Goal: Task Accomplishment & Management: Use online tool/utility

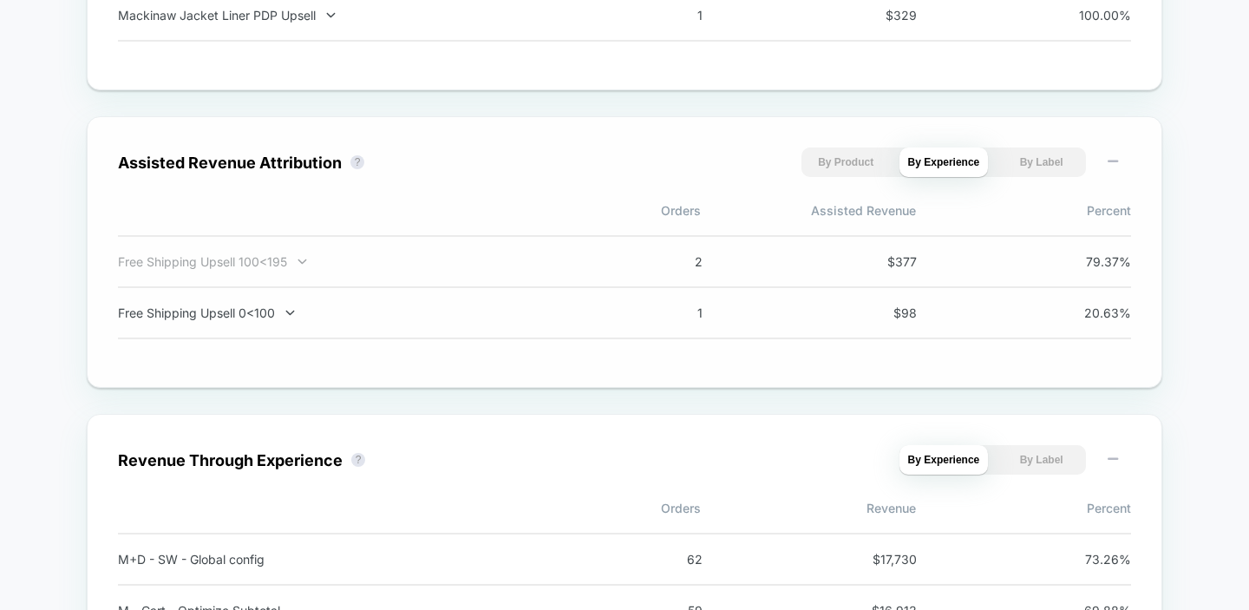
click at [229, 267] on div "Free Shipping Upsell 100<195" at bounding box center [346, 261] width 456 height 15
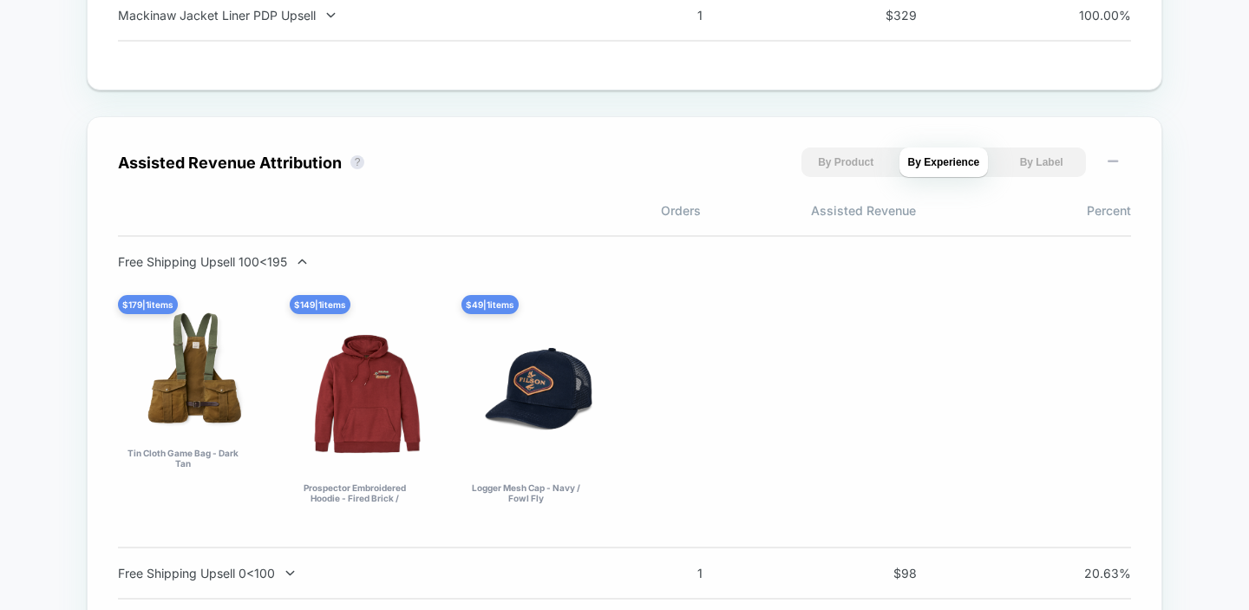
click at [241, 277] on div "Free Shipping Upsell 100<195 $ 179 | 1 items Tin Cloth Game Bag - Dark Tan $ 14…" at bounding box center [624, 391] width 1013 height 275
click at [241, 263] on div "Free Shipping Upsell 100<195" at bounding box center [346, 261] width 456 height 15
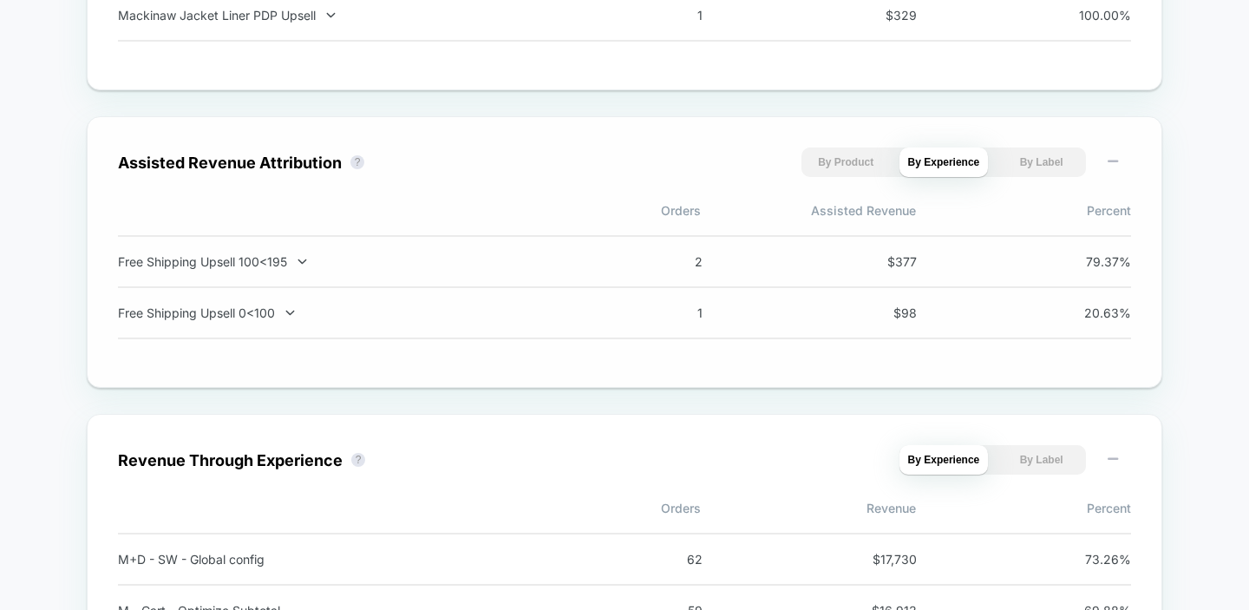
click at [241, 263] on div "Free Shipping Upsell 100<195" at bounding box center [346, 261] width 456 height 15
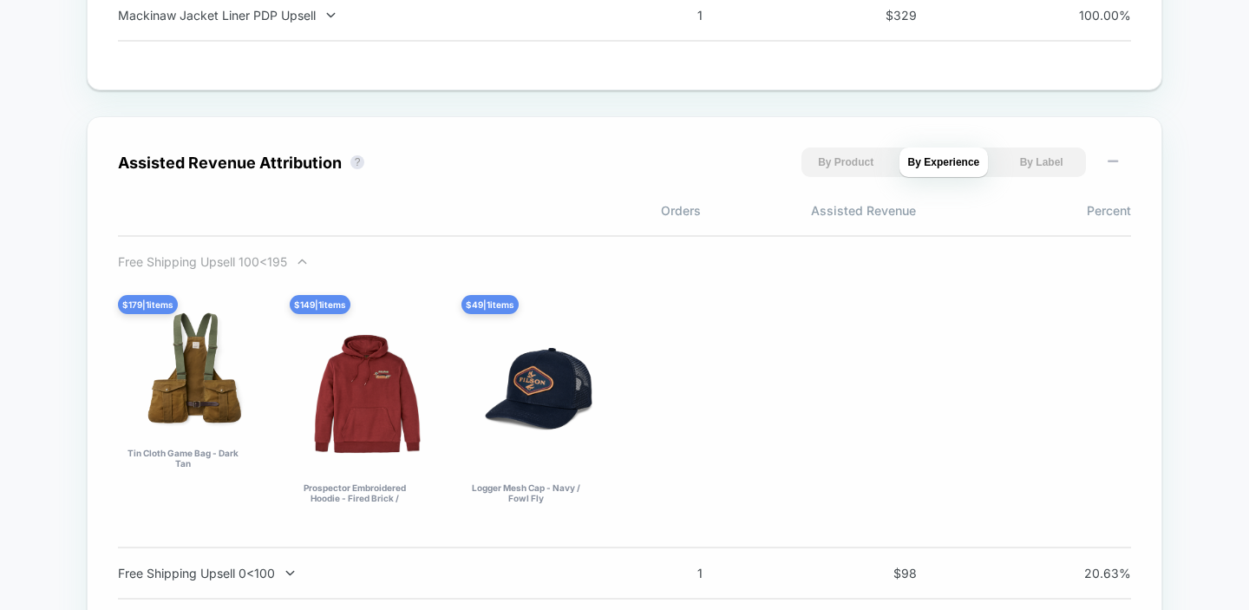
click at [242, 264] on div "Free Shipping Upsell 100<195" at bounding box center [346, 261] width 456 height 15
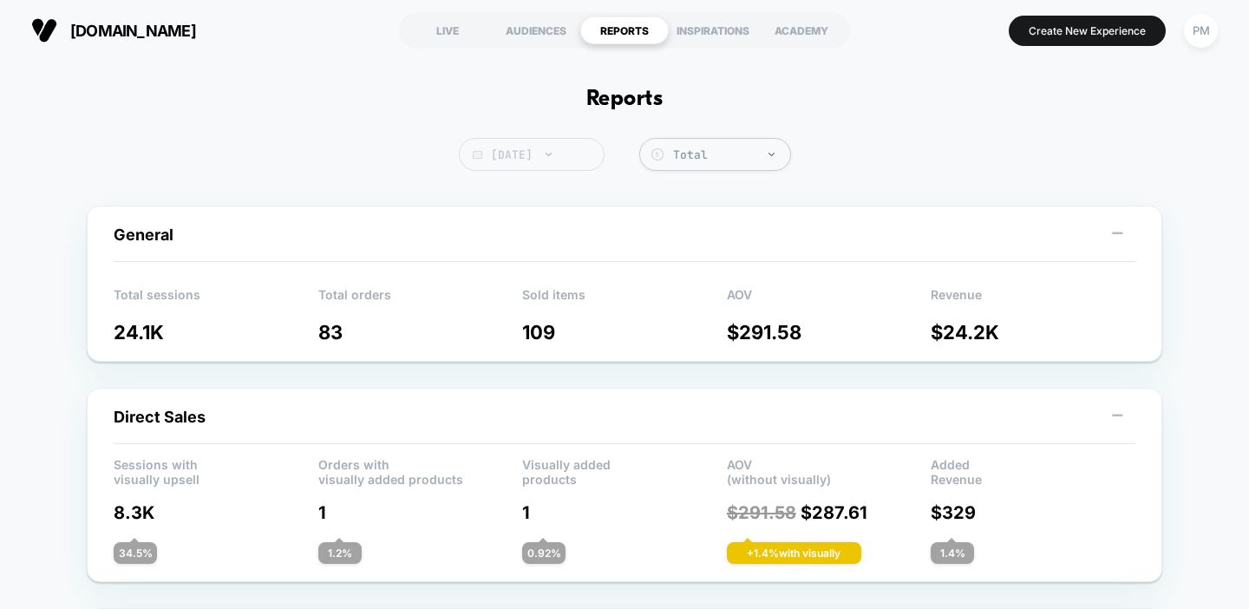
click at [539, 164] on span "[DATE]" at bounding box center [532, 154] width 146 height 33
select select "*"
select select "****"
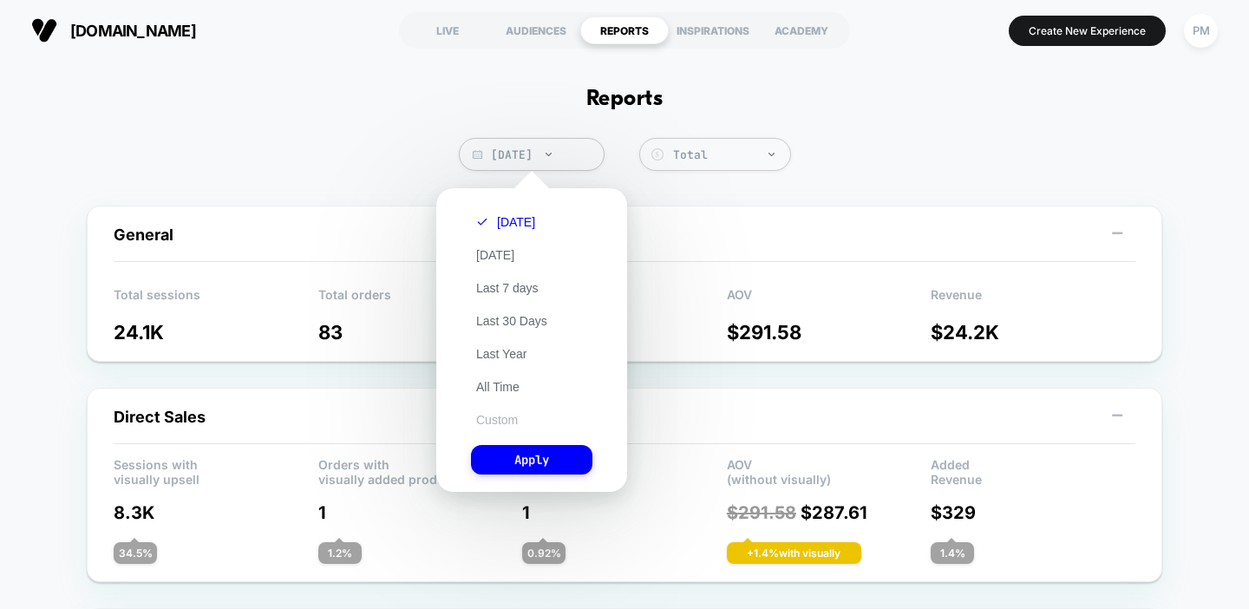
click at [488, 416] on button "Custom" at bounding box center [497, 420] width 52 height 16
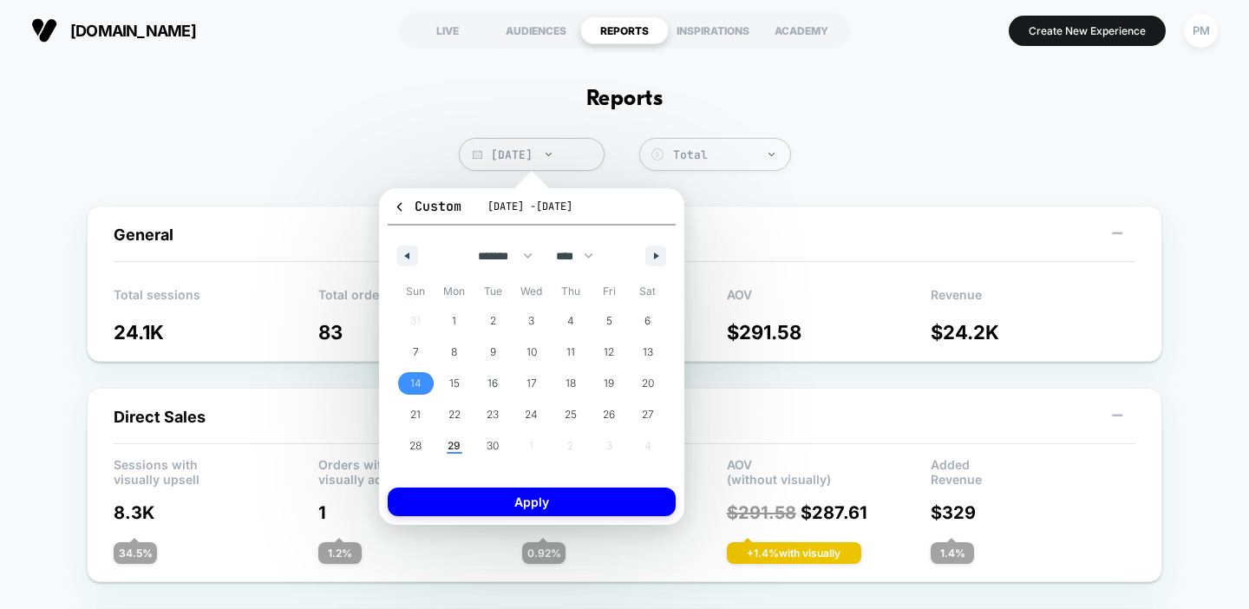
click at [408, 377] on span "14" at bounding box center [415, 383] width 39 height 23
click at [640, 372] on span "20" at bounding box center [647, 383] width 39 height 23
click at [419, 401] on span "21" at bounding box center [415, 414] width 10 height 31
click at [651, 411] on span "27" at bounding box center [648, 414] width 12 height 31
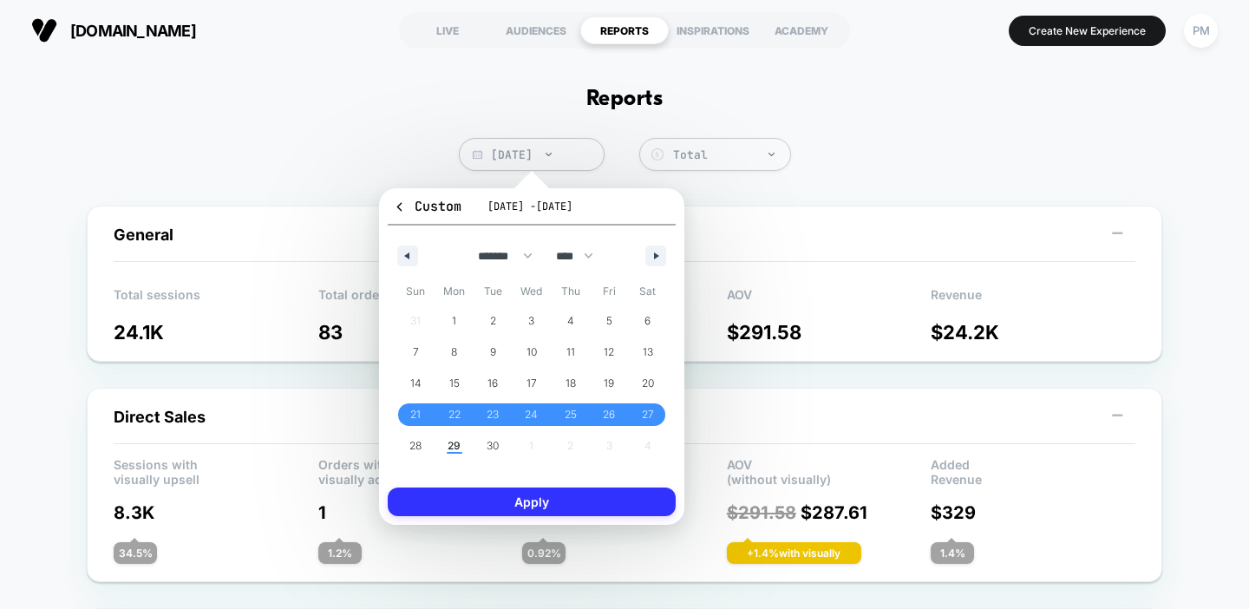
click at [570, 489] on button "Apply" at bounding box center [532, 502] width 288 height 29
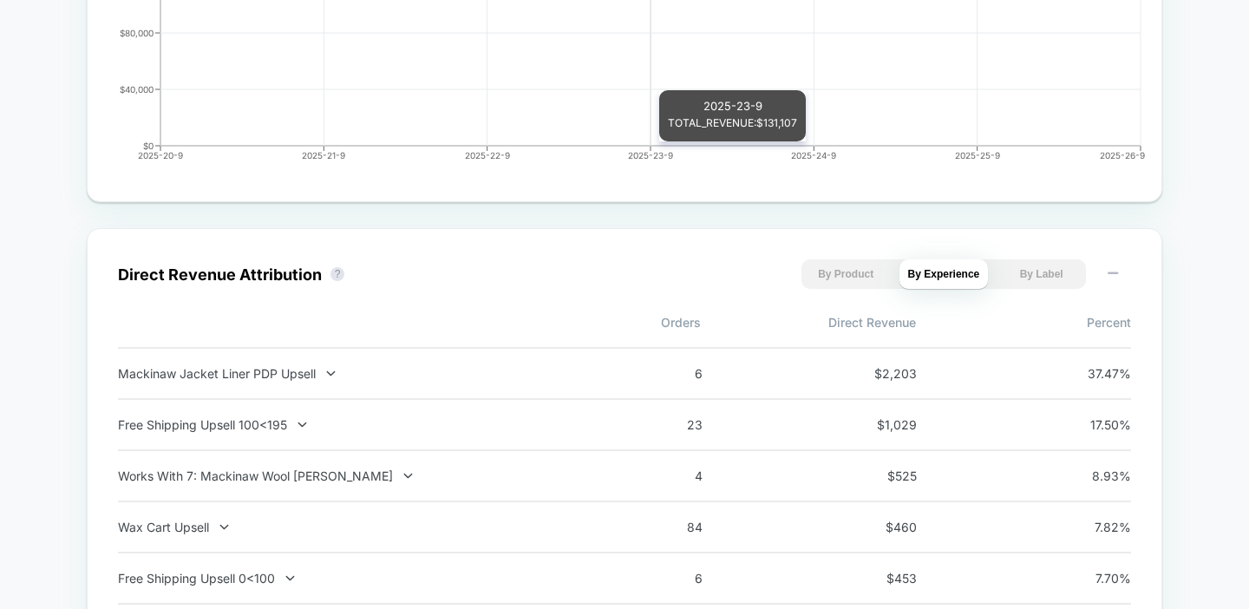
scroll to position [1025, 0]
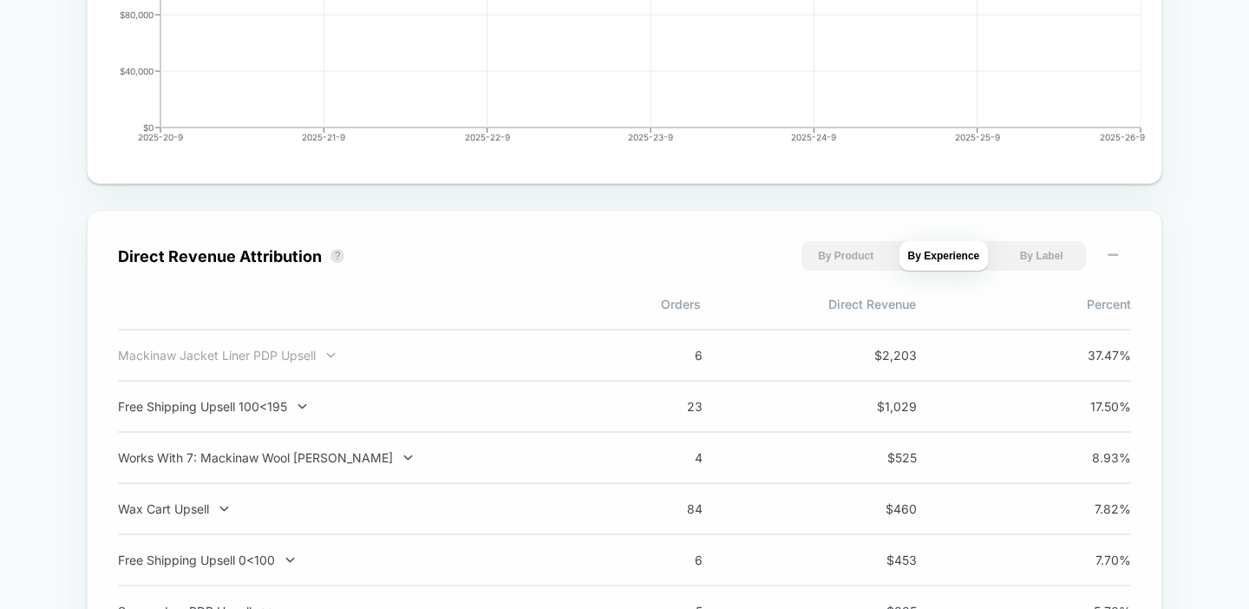
click at [280, 351] on div "Mackinaw Jacket Liner PDP Upsell" at bounding box center [346, 355] width 456 height 15
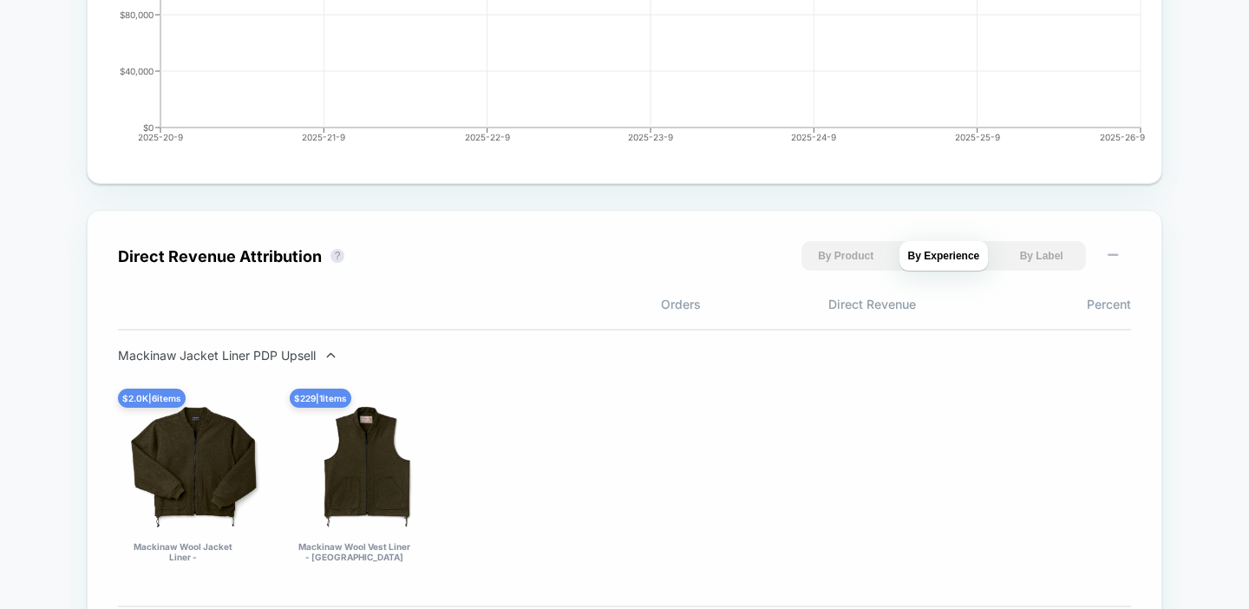
click at [280, 351] on div "Mackinaw Jacket Liner PDP Upsell" at bounding box center [346, 355] width 456 height 15
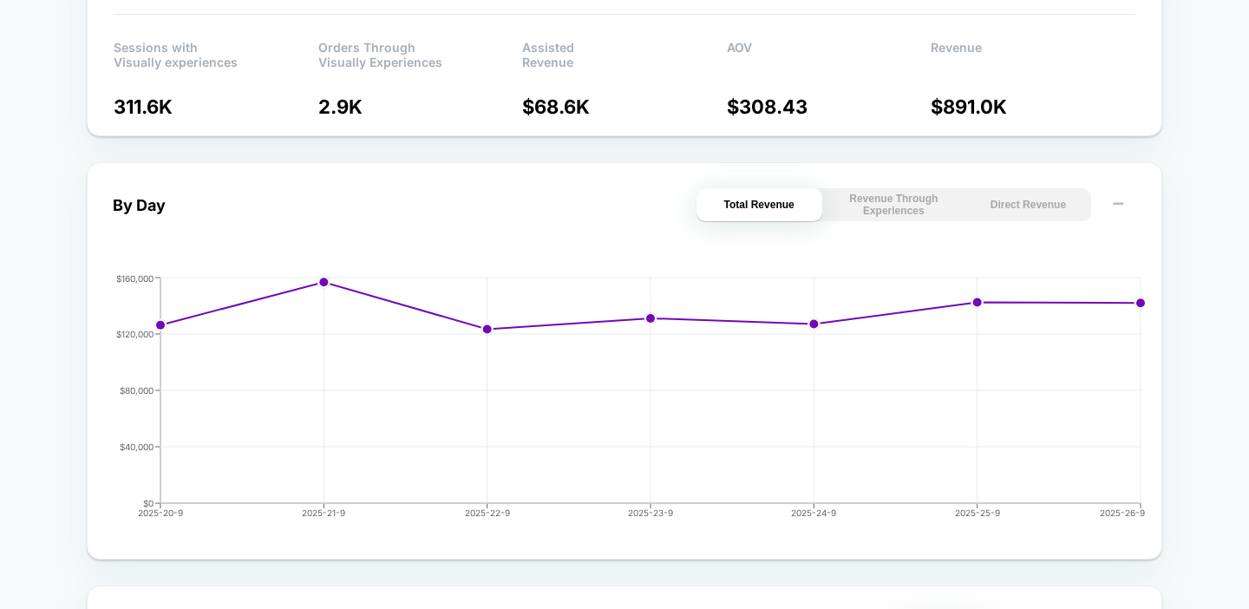
scroll to position [0, 0]
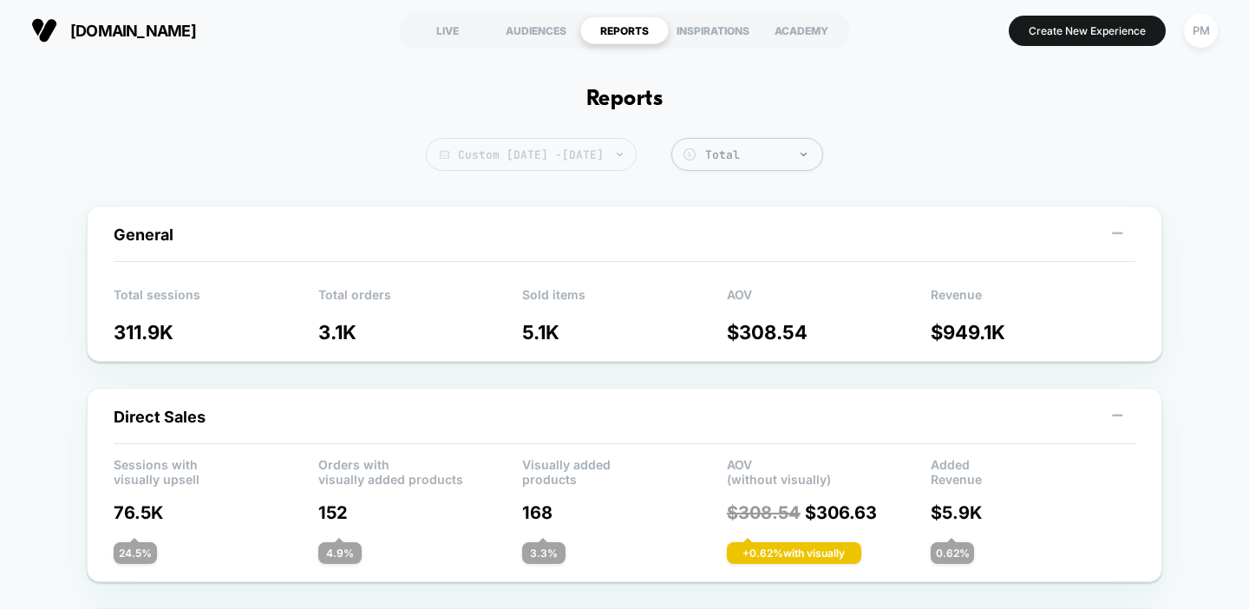
click at [548, 138] on span "Custom [DATE] - [DATE]" at bounding box center [531, 154] width 211 height 33
select select "*"
select select "****"
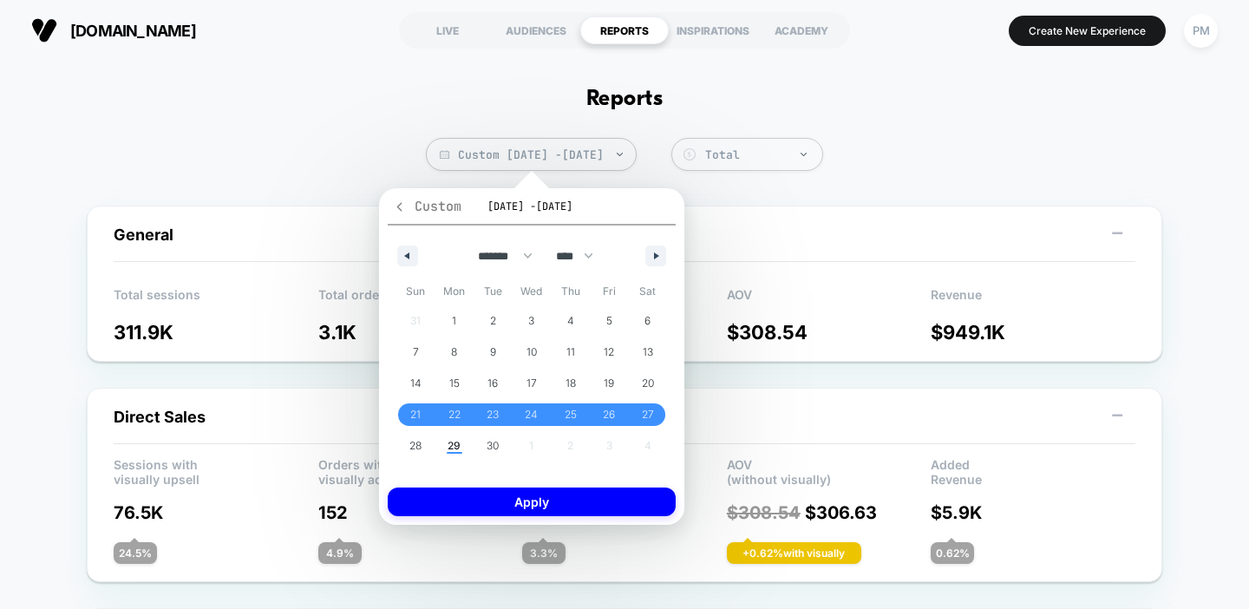
click at [393, 211] on icon "button" at bounding box center [399, 206] width 13 height 13
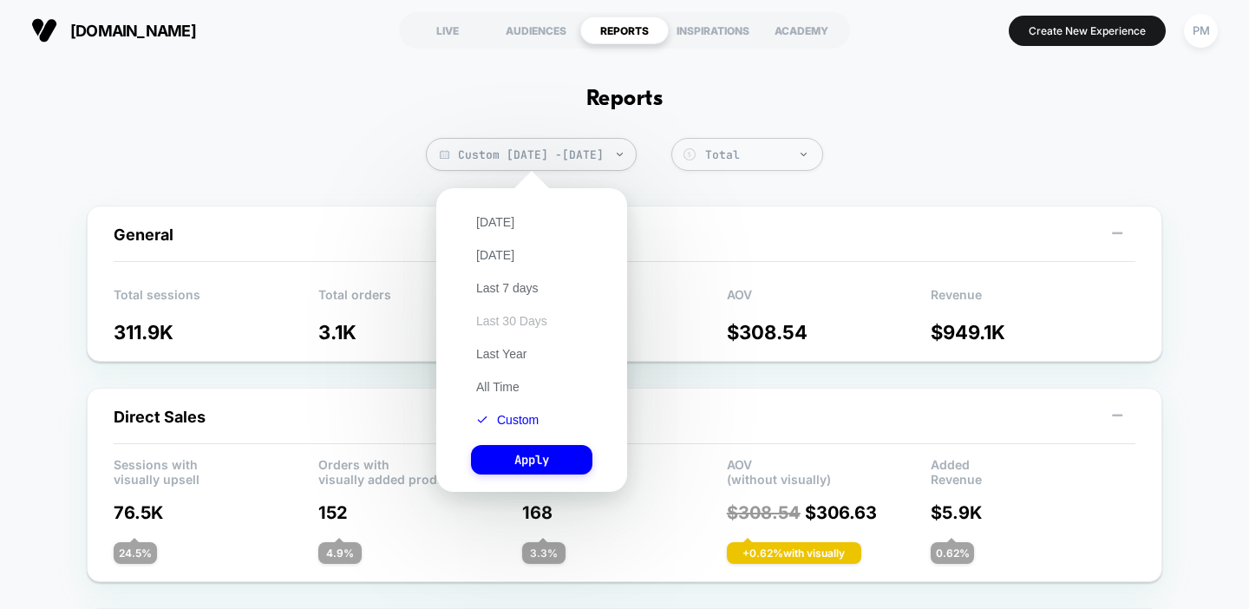
click at [513, 324] on button "Last 30 Days" at bounding box center [512, 321] width 82 height 16
click at [514, 460] on button "Apply" at bounding box center [531, 459] width 121 height 29
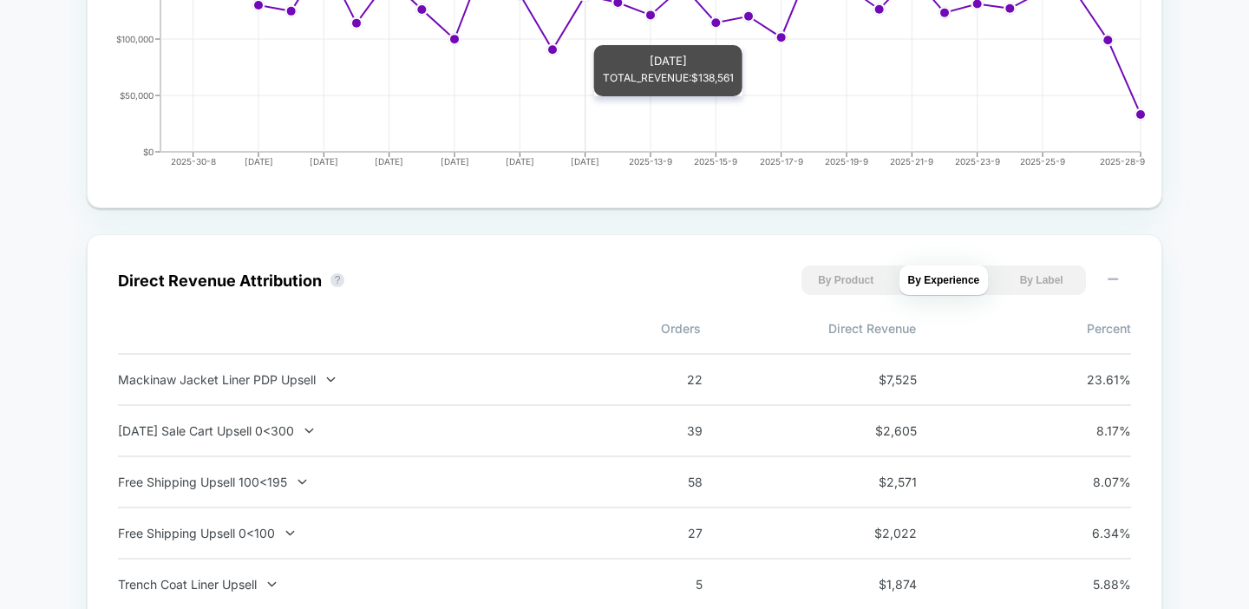
scroll to position [1005, 0]
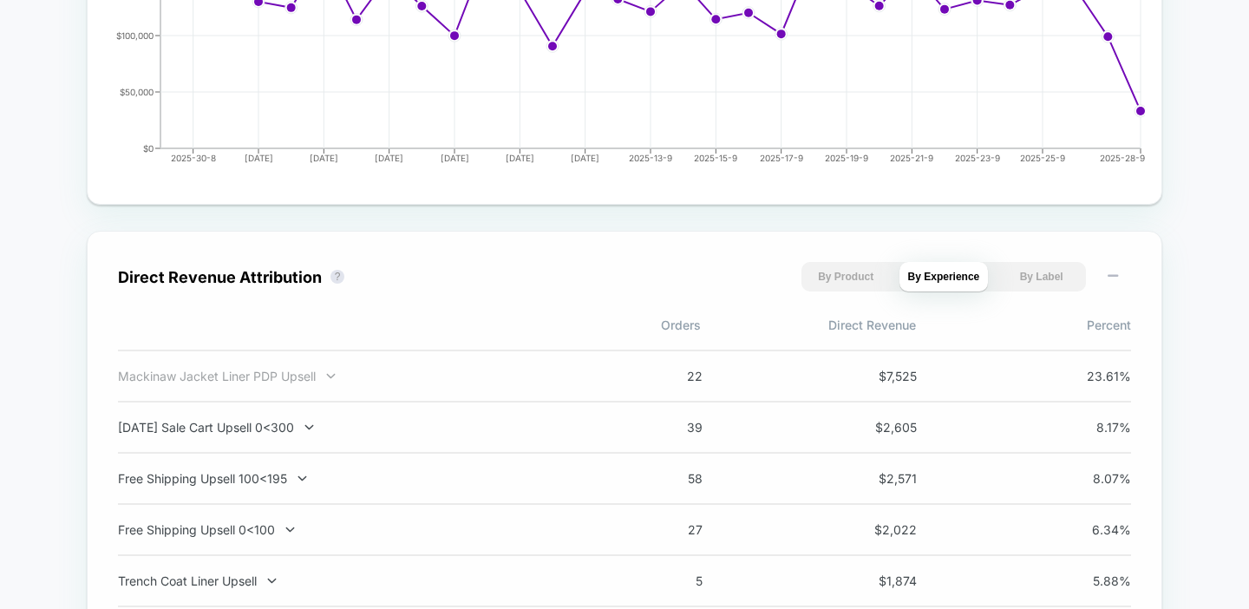
click at [295, 375] on div "Mackinaw Jacket Liner PDP Upsell" at bounding box center [346, 376] width 456 height 15
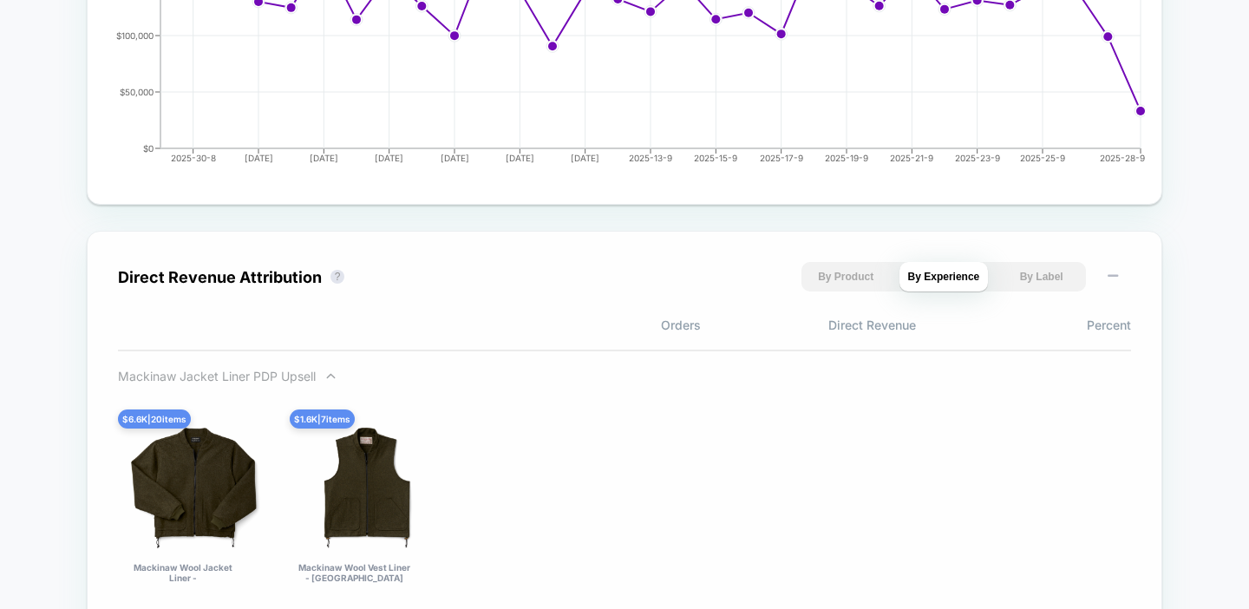
click at [295, 376] on div "Mackinaw Jacket Liner PDP Upsell" at bounding box center [346, 376] width 456 height 15
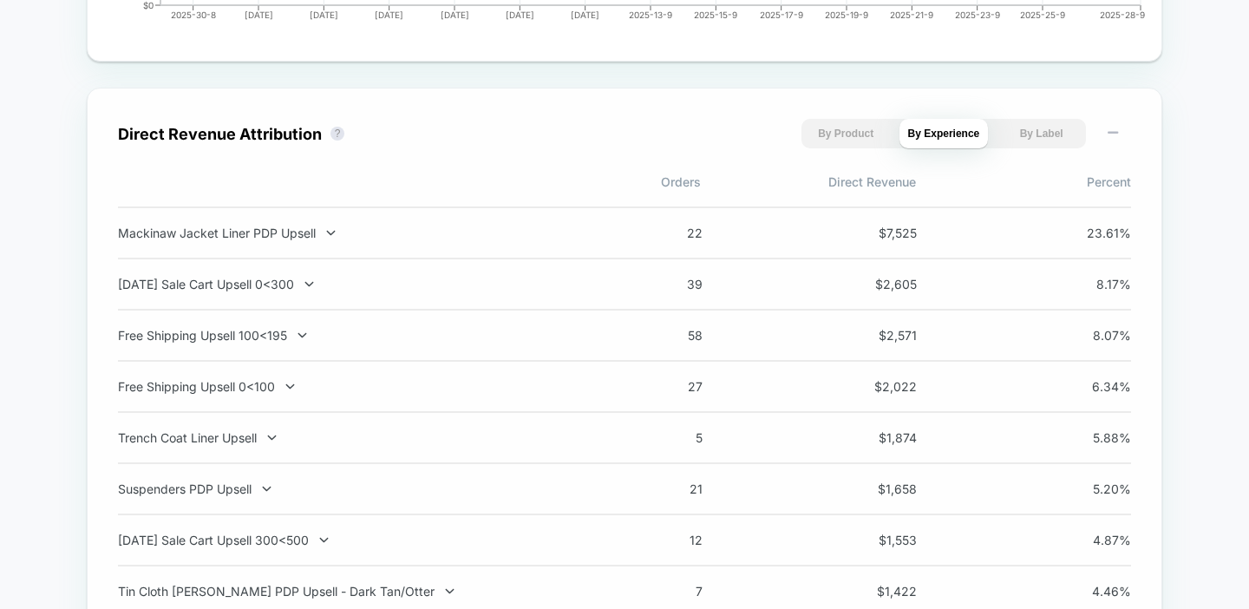
scroll to position [1150, 0]
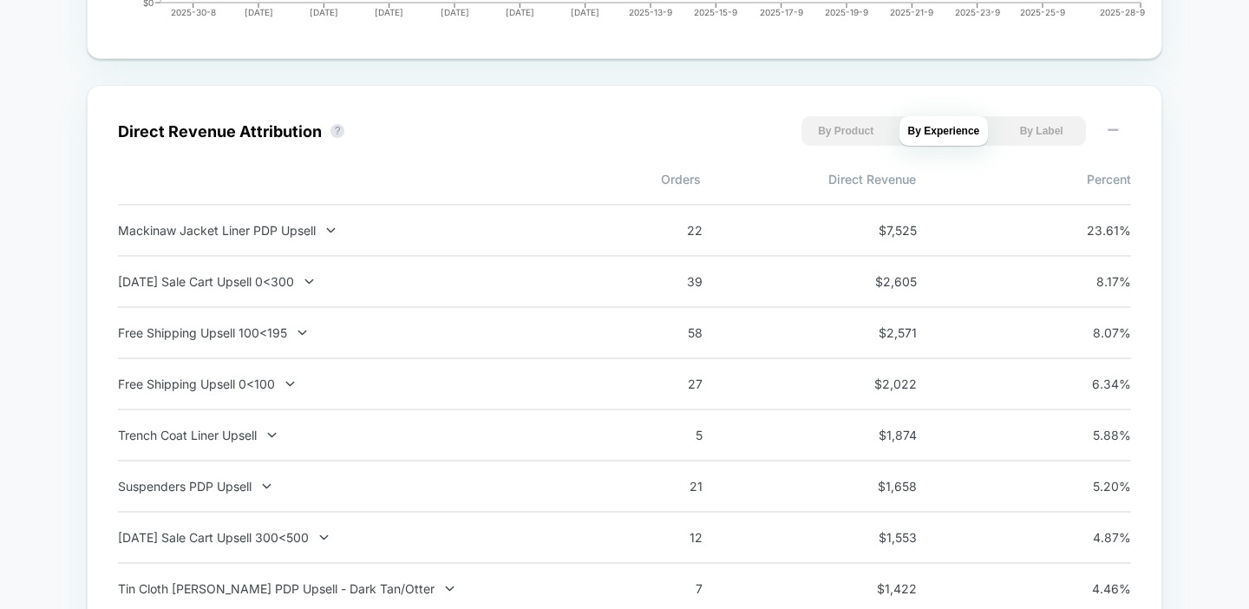
click at [285, 223] on div "Mackinaw Jacket Liner PDP Upsell 22 $ 7,525 23.61 %" at bounding box center [624, 230] width 1013 height 53
click at [283, 234] on div "Mackinaw Jacket Liner PDP Upsell" at bounding box center [346, 230] width 456 height 15
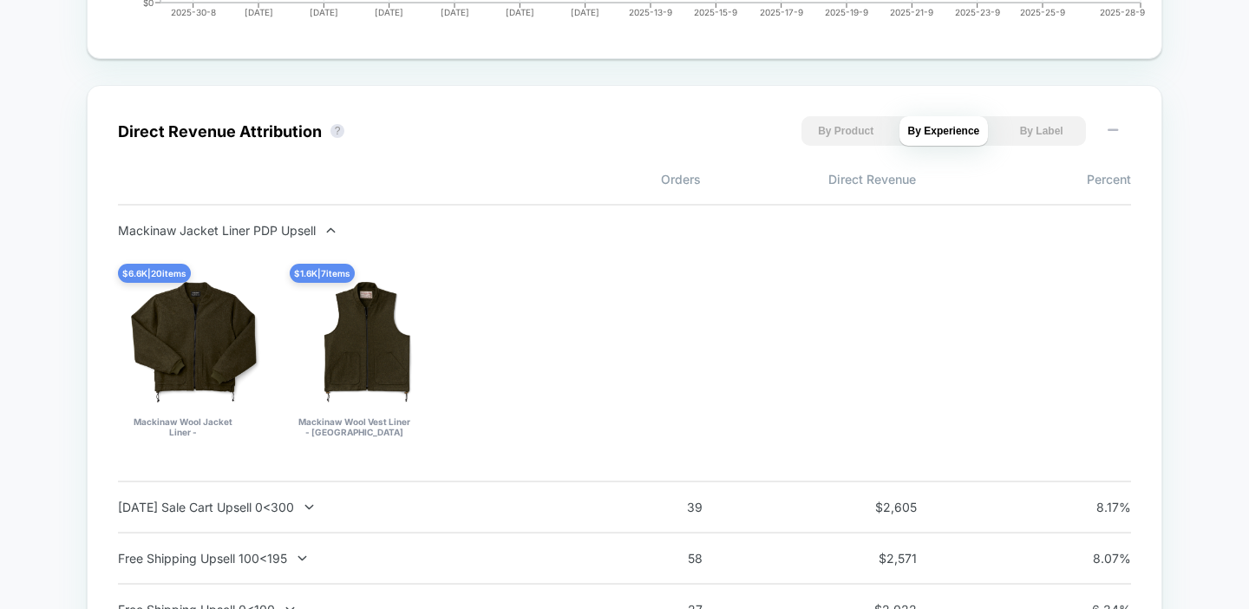
click at [283, 234] on div "Mackinaw Jacket Liner PDP Upsell" at bounding box center [346, 230] width 456 height 15
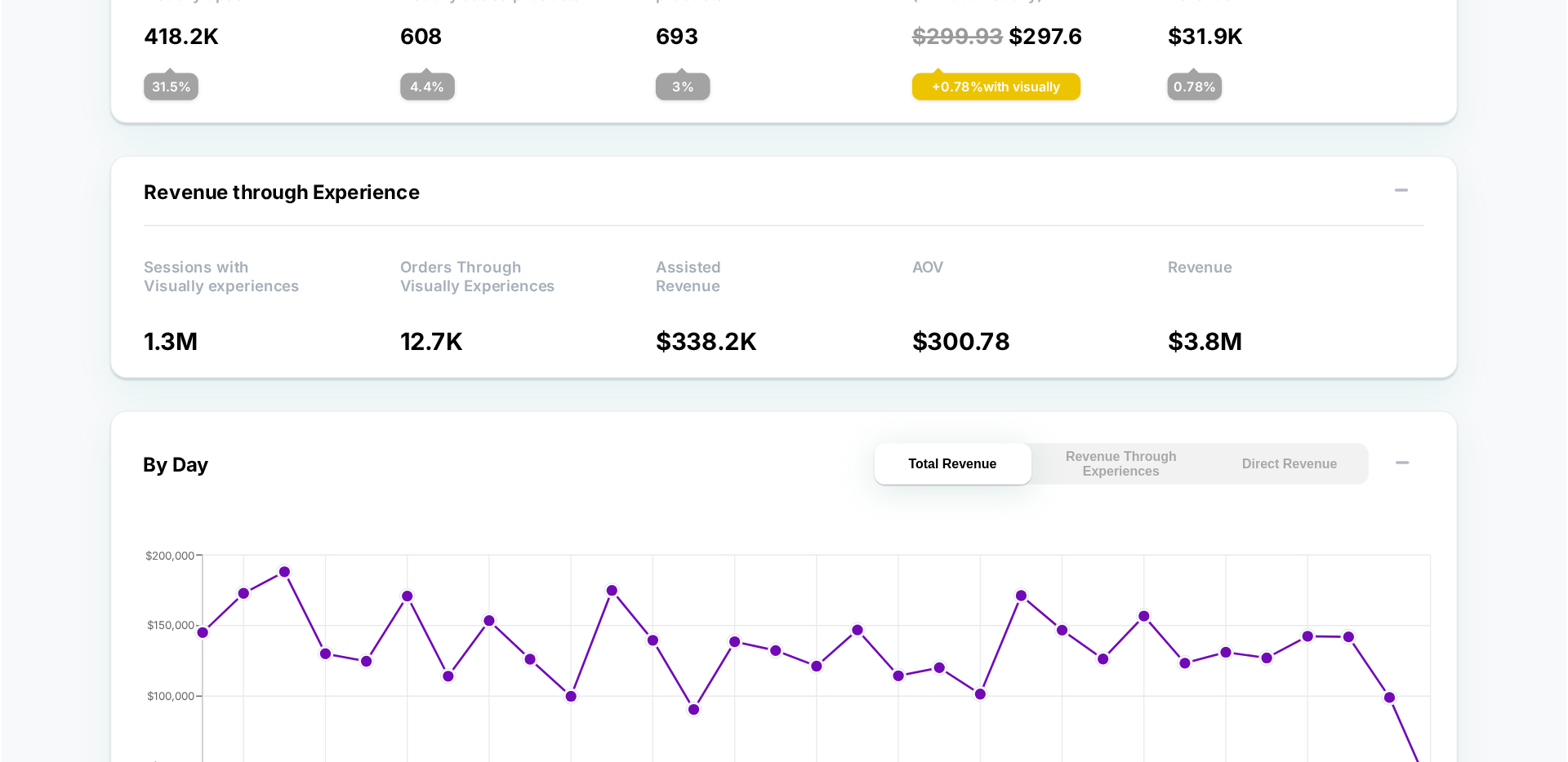
scroll to position [0, 0]
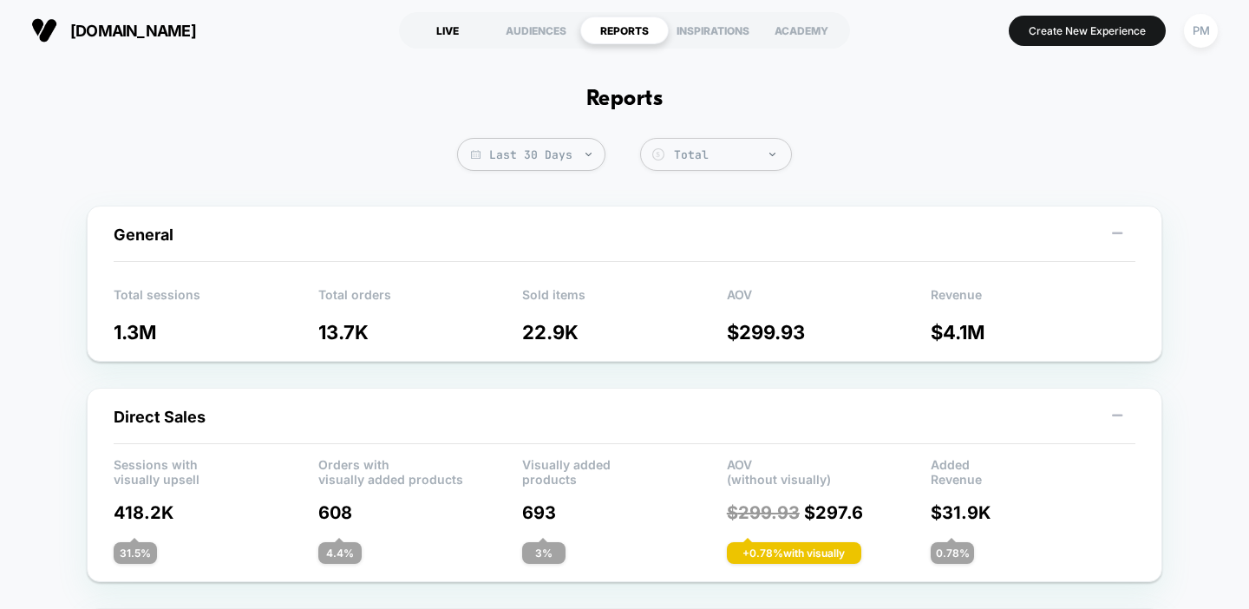
click at [442, 29] on div "LIVE" at bounding box center [447, 30] width 88 height 28
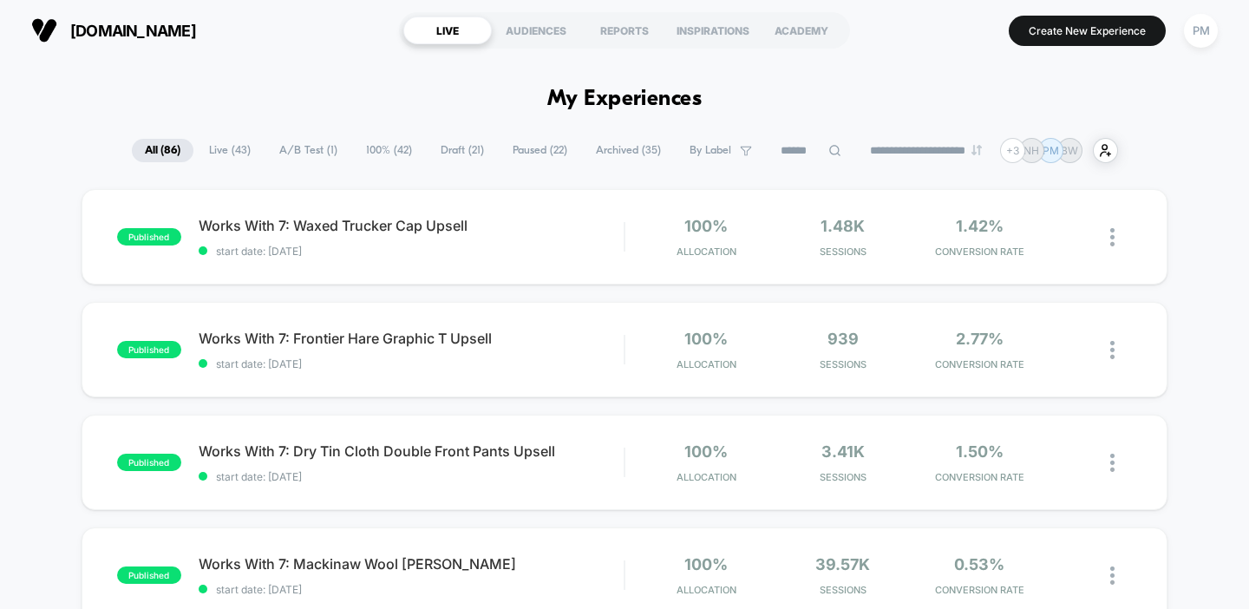
click at [449, 139] on span "Draft ( 21 )" at bounding box center [462, 150] width 69 height 23
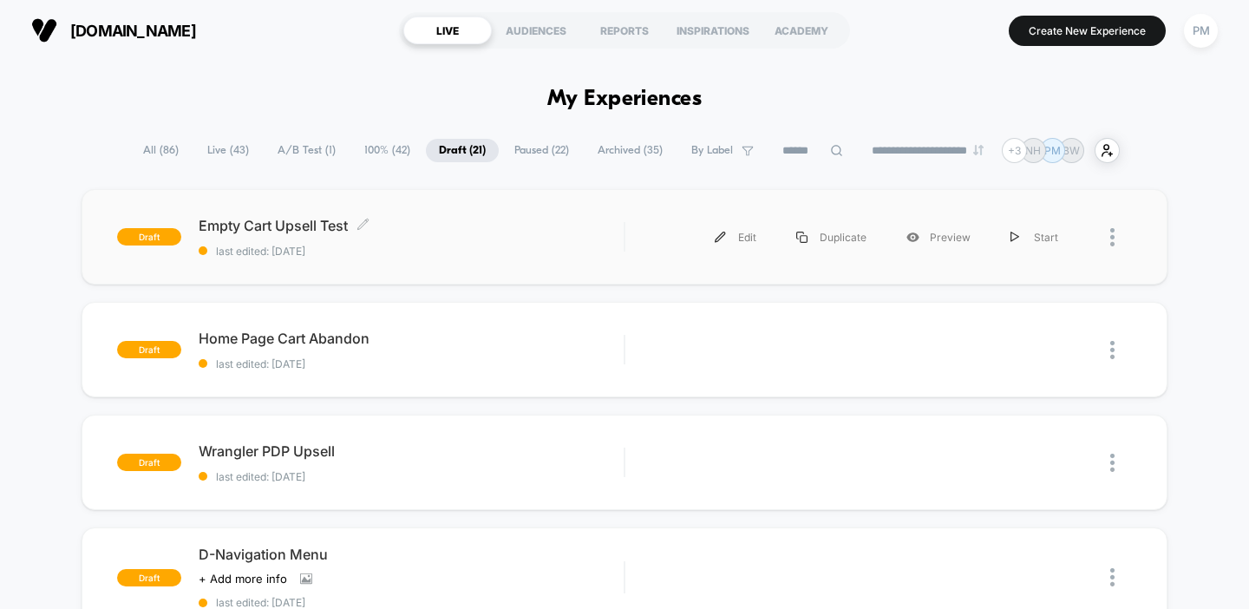
click at [441, 240] on div "Empty Cart Upsell Test Click to edit experience details Click to edit experienc…" at bounding box center [412, 237] width 426 height 41
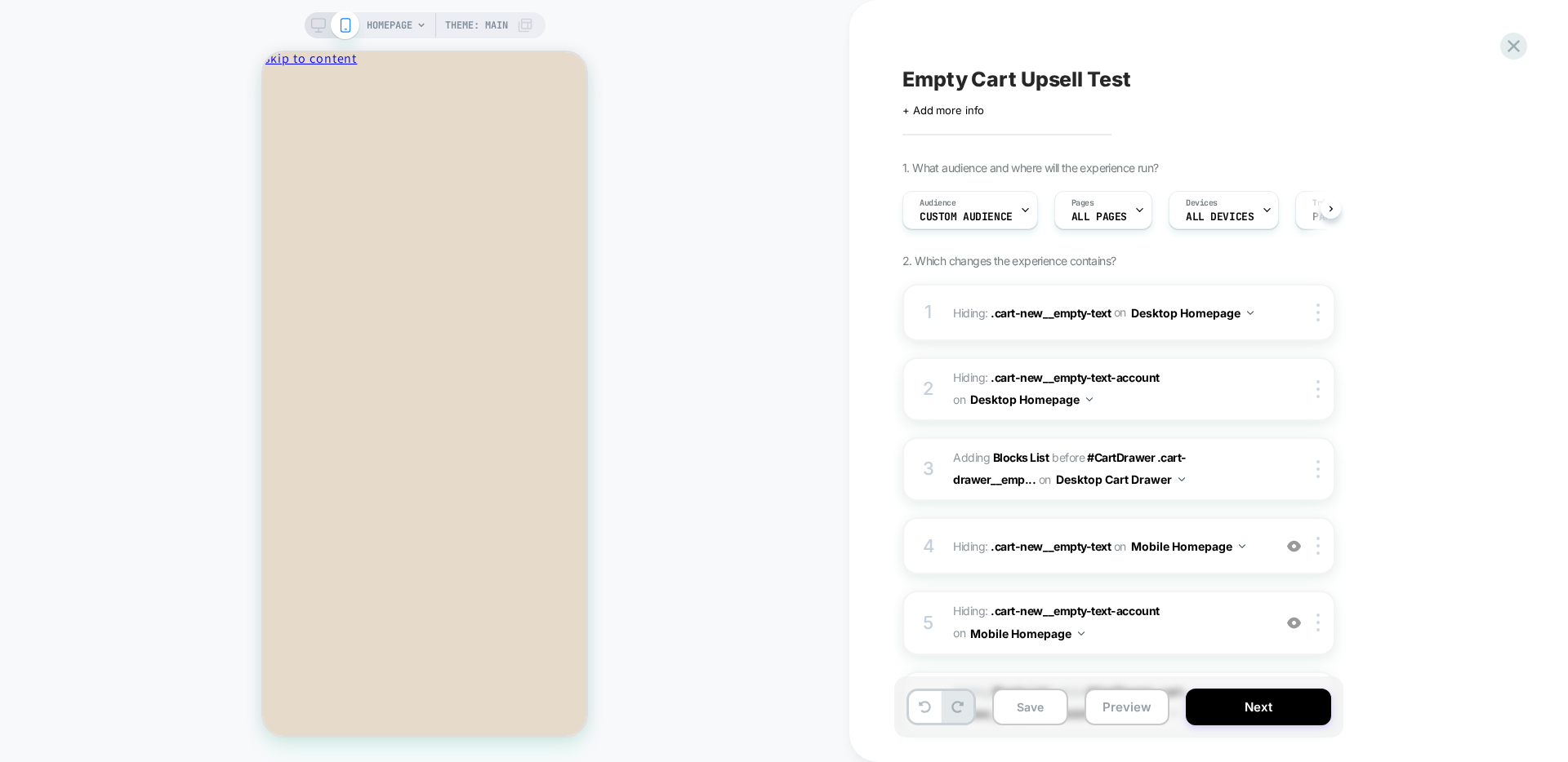
scroll to position [0, 1]
click at [269, 573] on icon "Remove Tin Cloth Short Lined Cruiser Jacket - Dark Tan - Dark Tan / XL" at bounding box center [269, 641] width 0 height 0
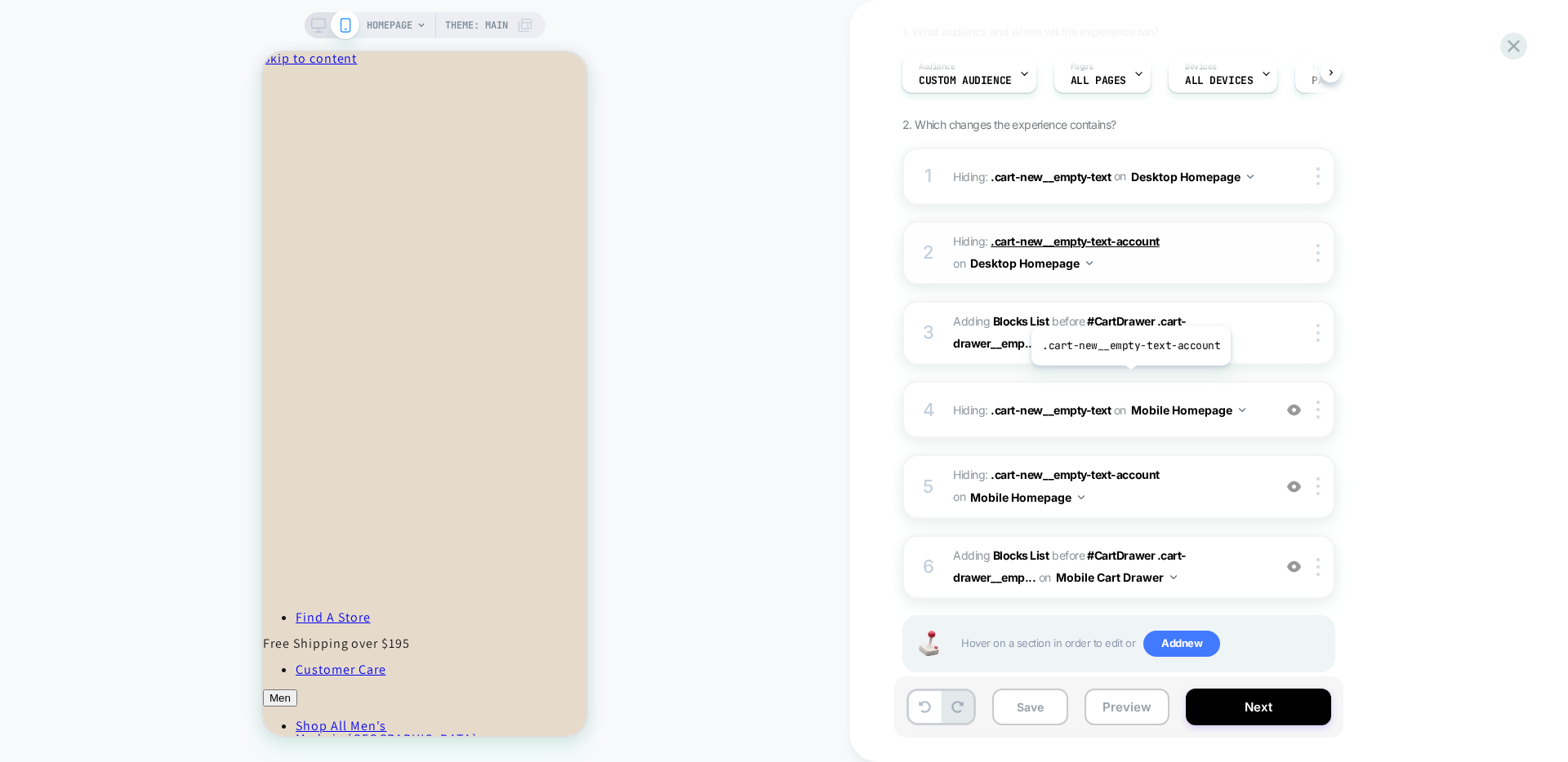
scroll to position [142, 0]
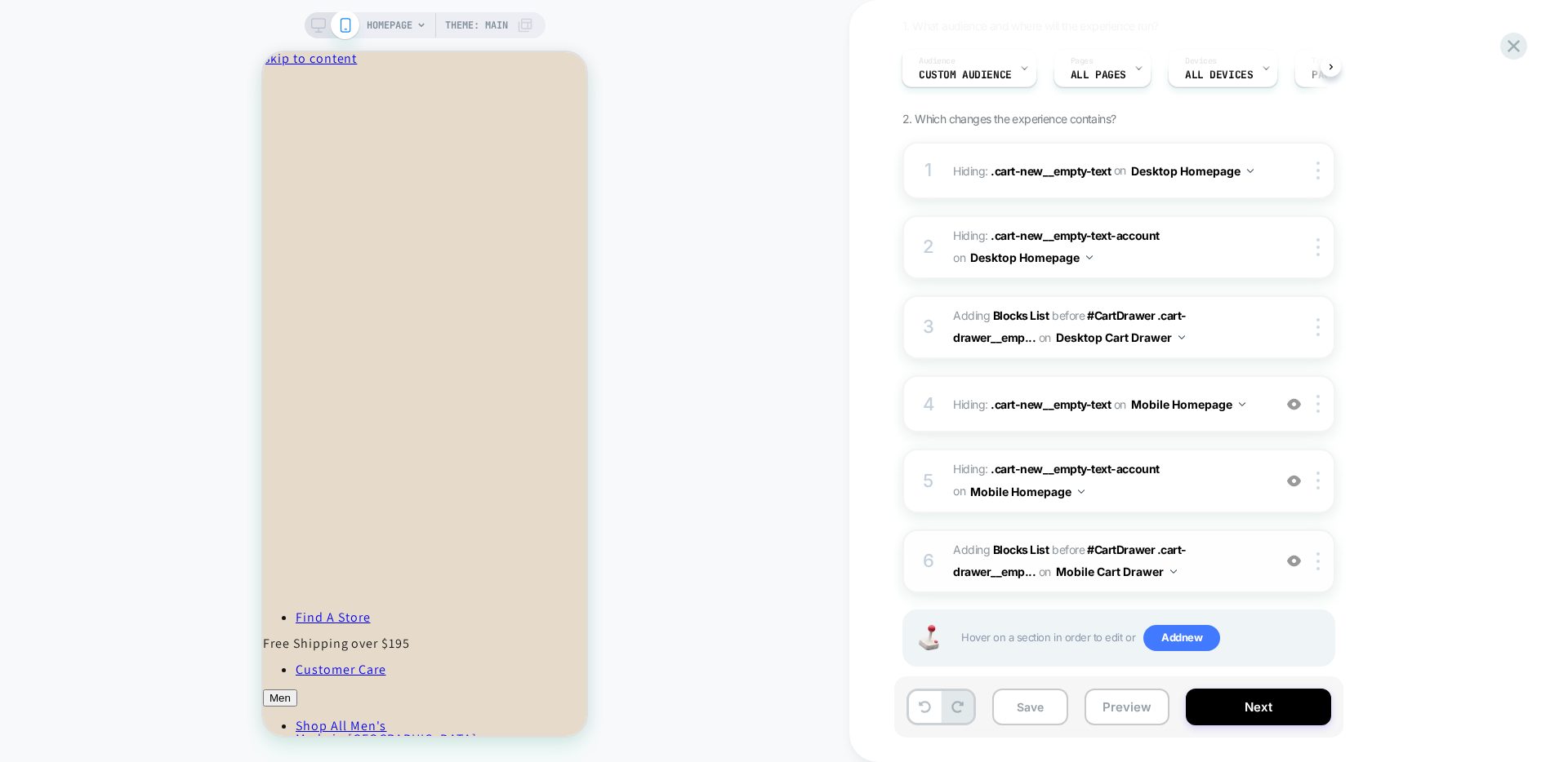
click at [1175, 565] on span "#_loomi_addon_1758840073367 Adding Blocks List BEFORE #CartDrawer .cart-drawer_…" at bounding box center [1108, 561] width 312 height 44
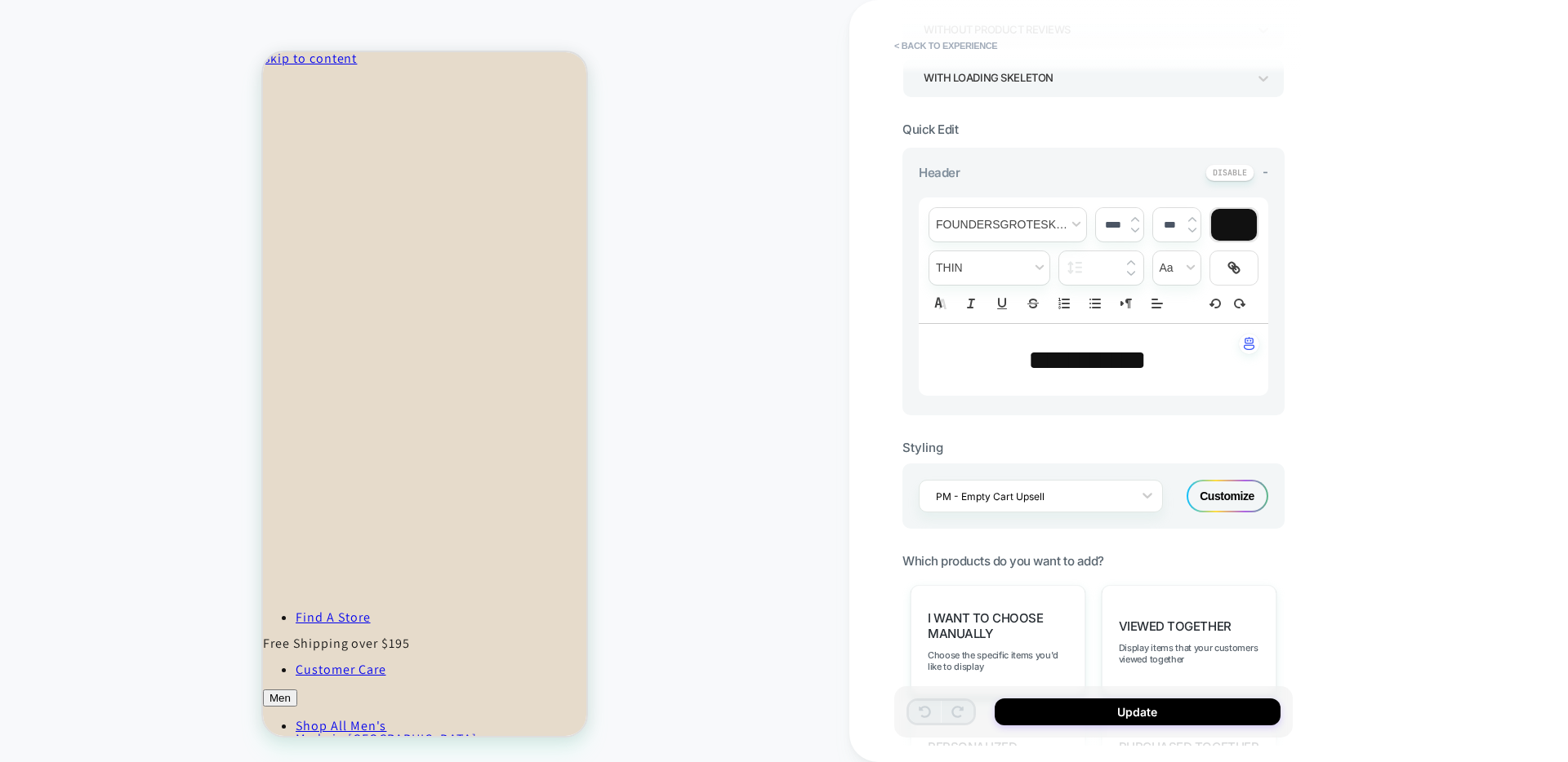
scroll to position [739, 0]
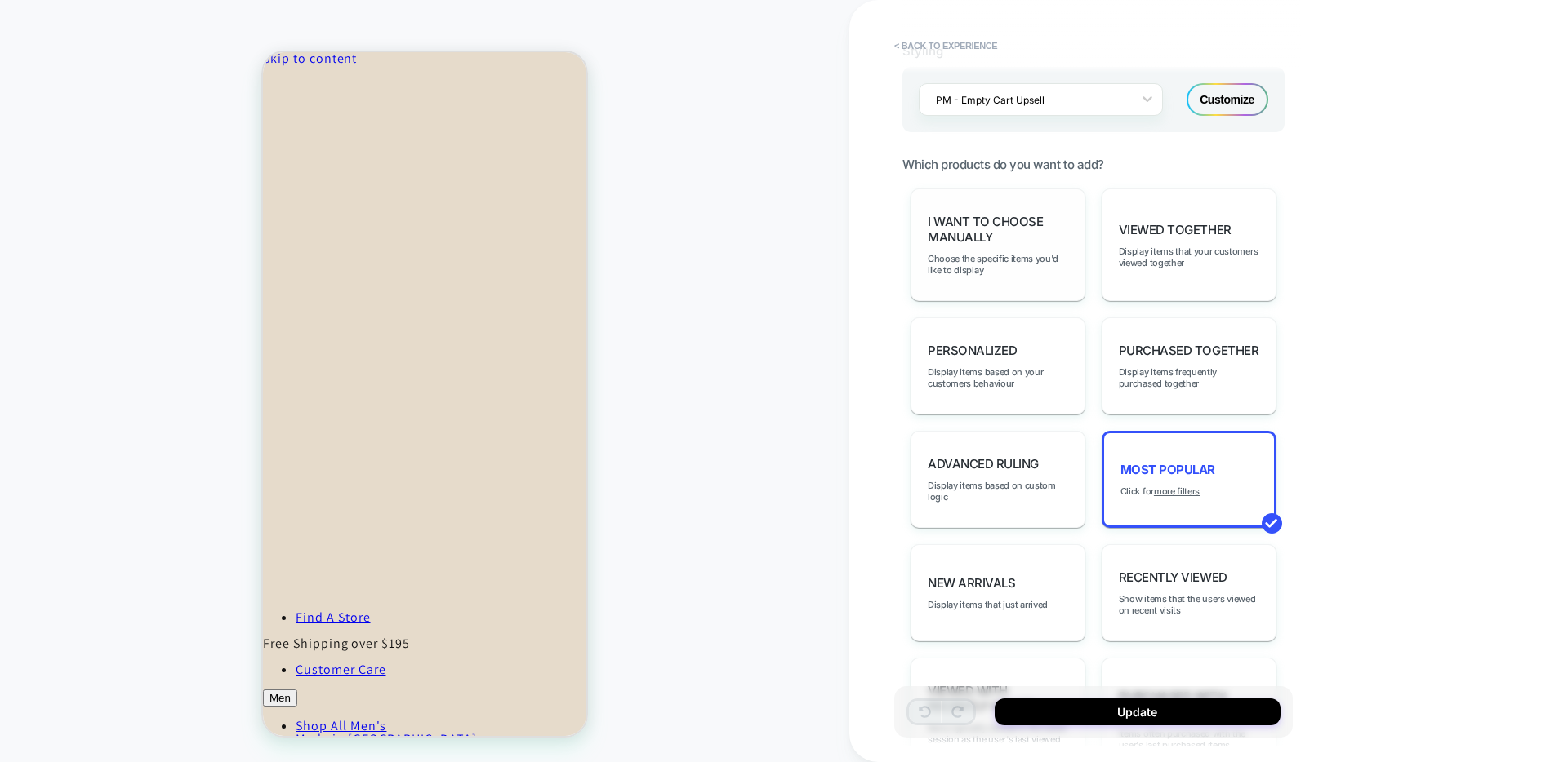
click at [971, 230] on span "I want to choose manually" at bounding box center [998, 229] width 140 height 31
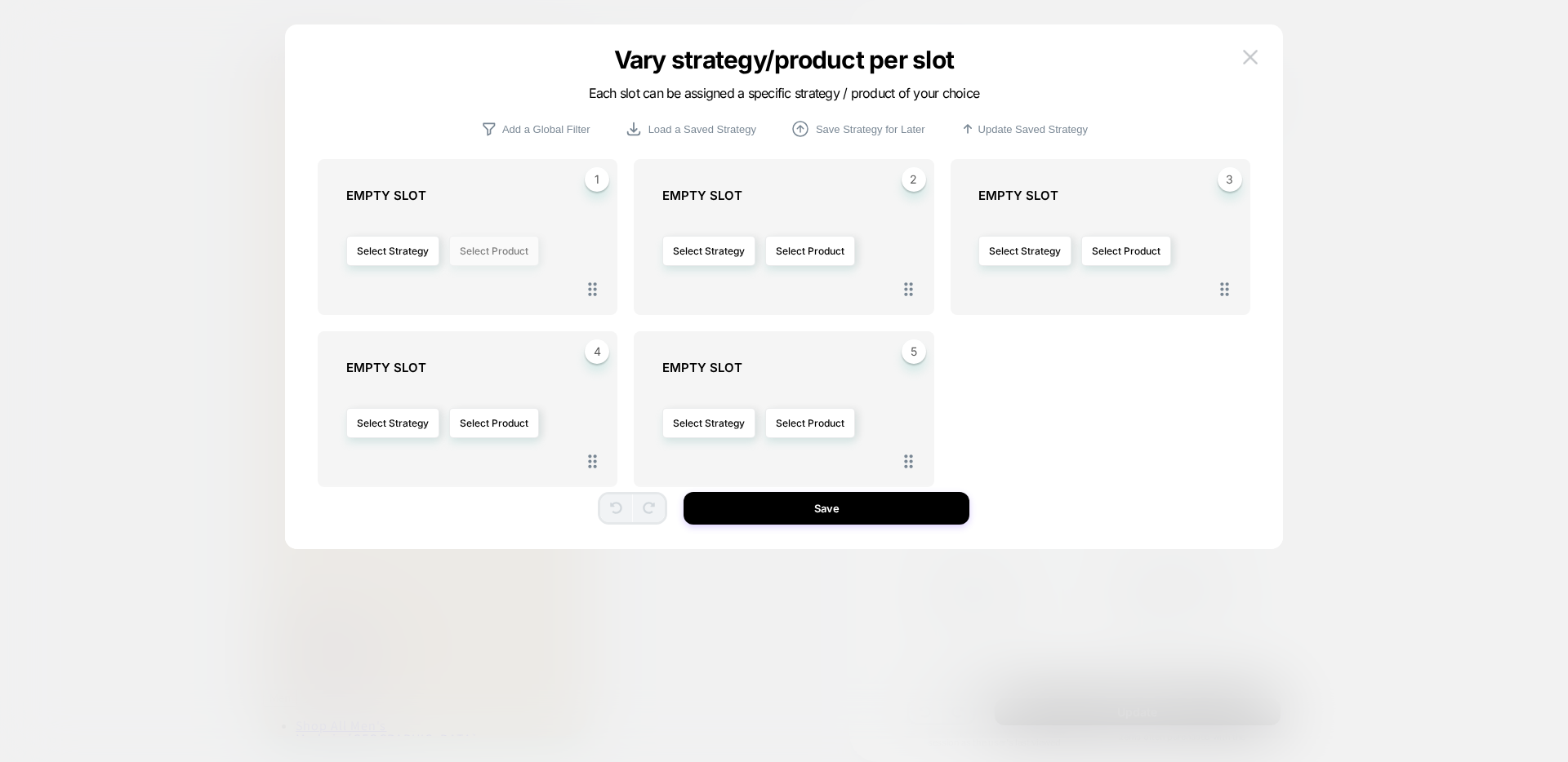
click at [491, 237] on button "Select Product" at bounding box center [493, 251] width 89 height 30
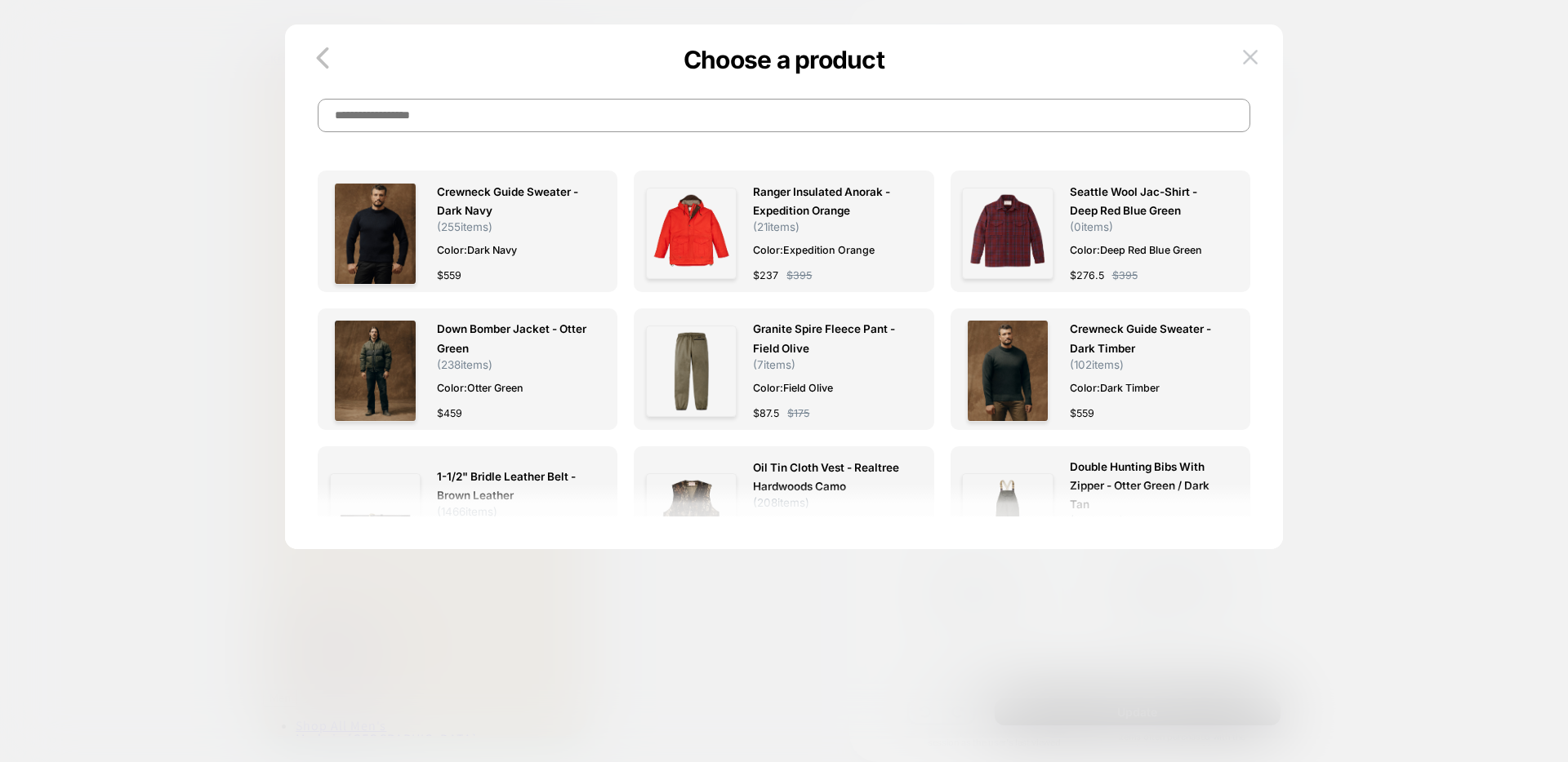
click at [462, 115] on input at bounding box center [783, 116] width 933 height 34
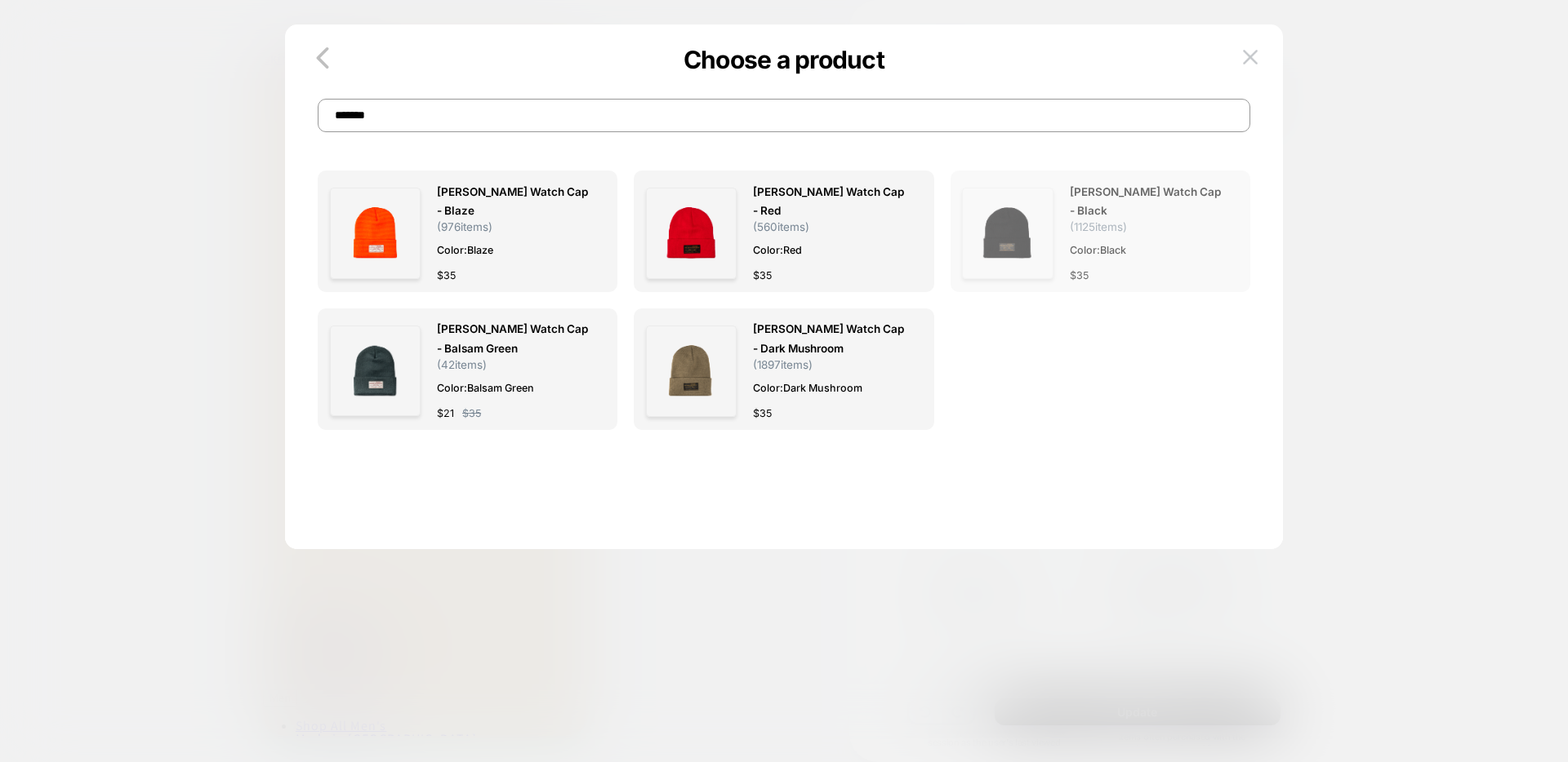
type input "*******"
click at [1019, 214] on img at bounding box center [1007, 233] width 90 height 90
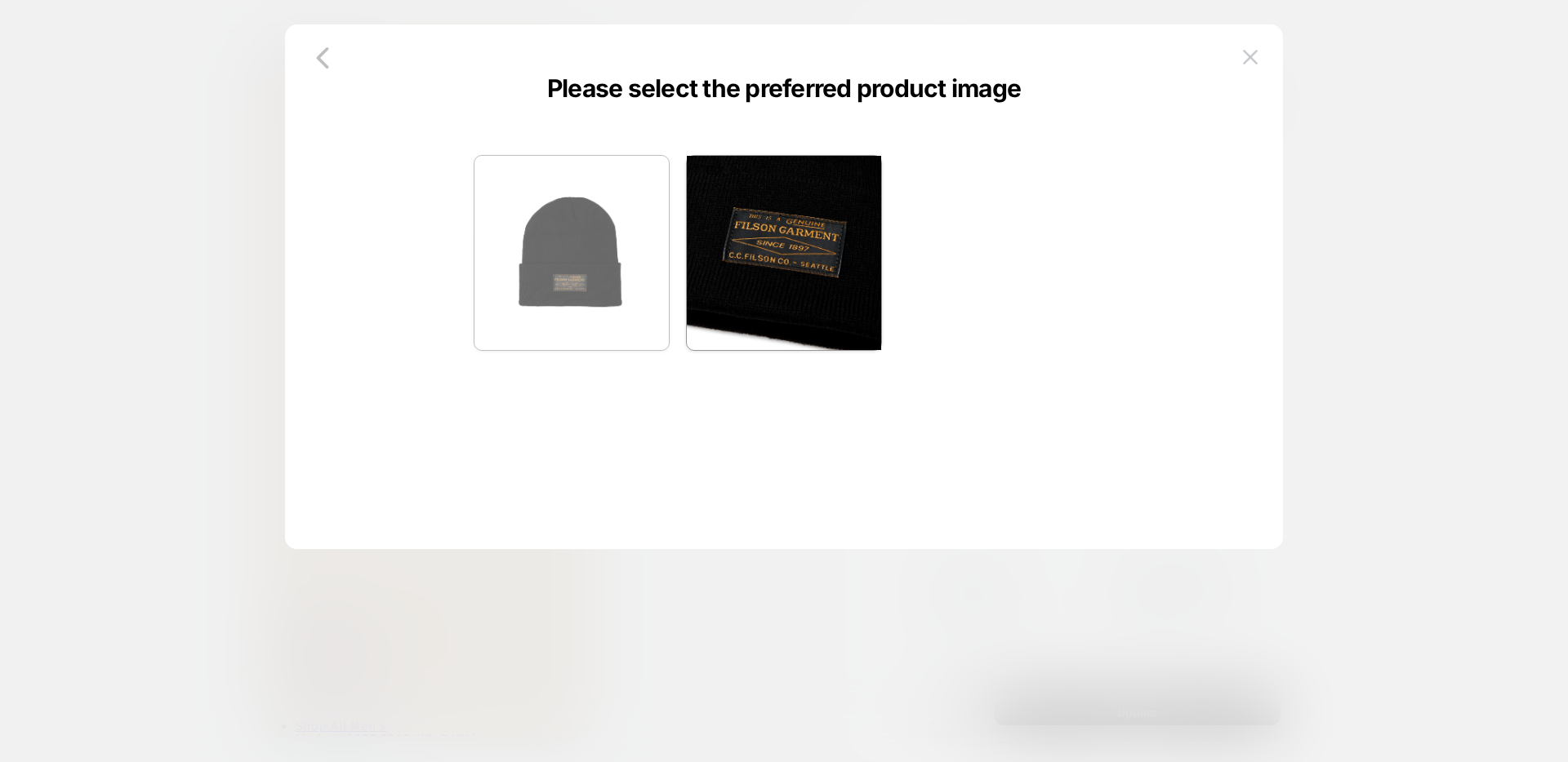
click at [521, 264] on img at bounding box center [571, 253] width 194 height 194
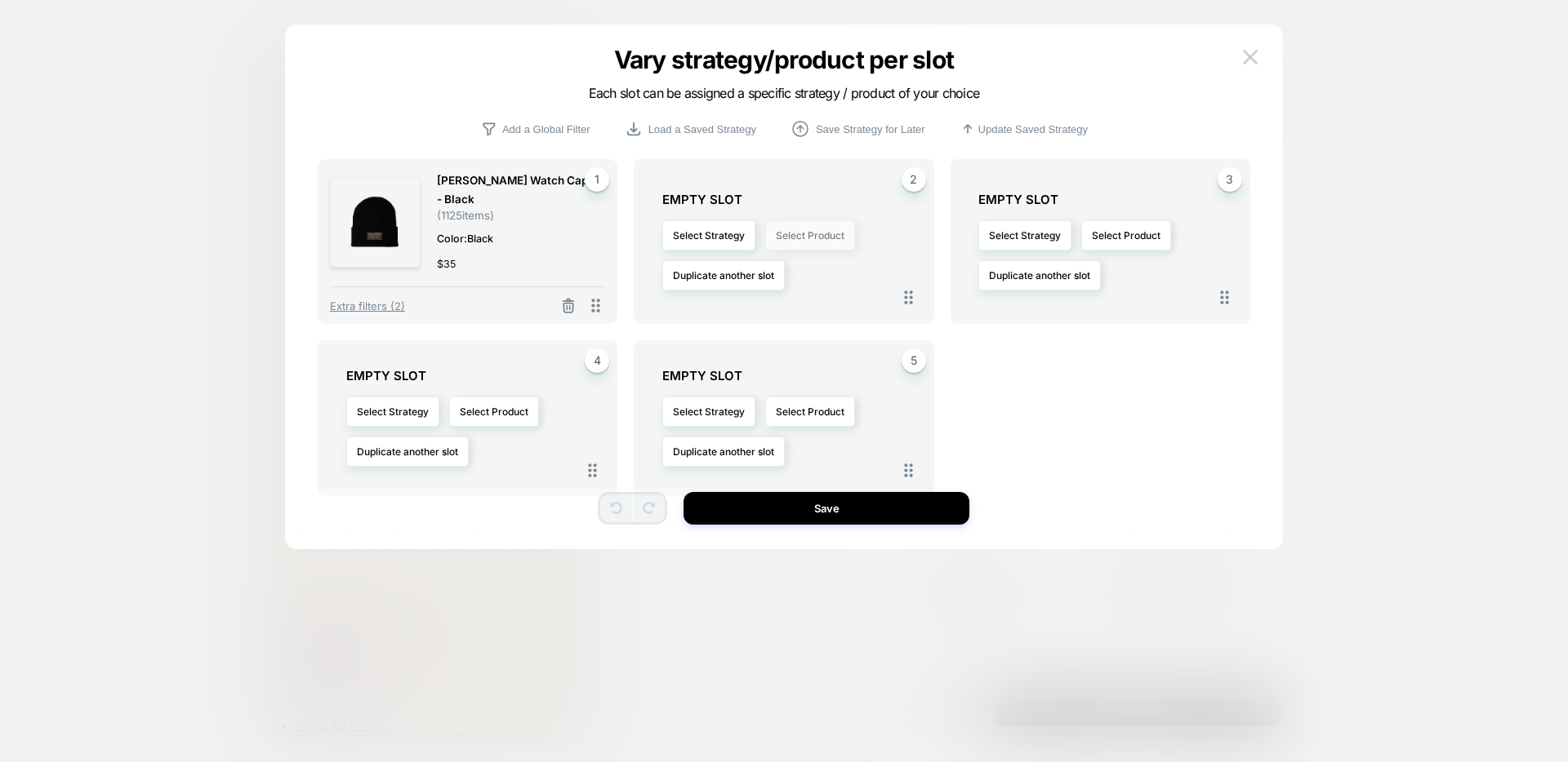
click at [808, 225] on button "Select Product" at bounding box center [809, 235] width 89 height 30
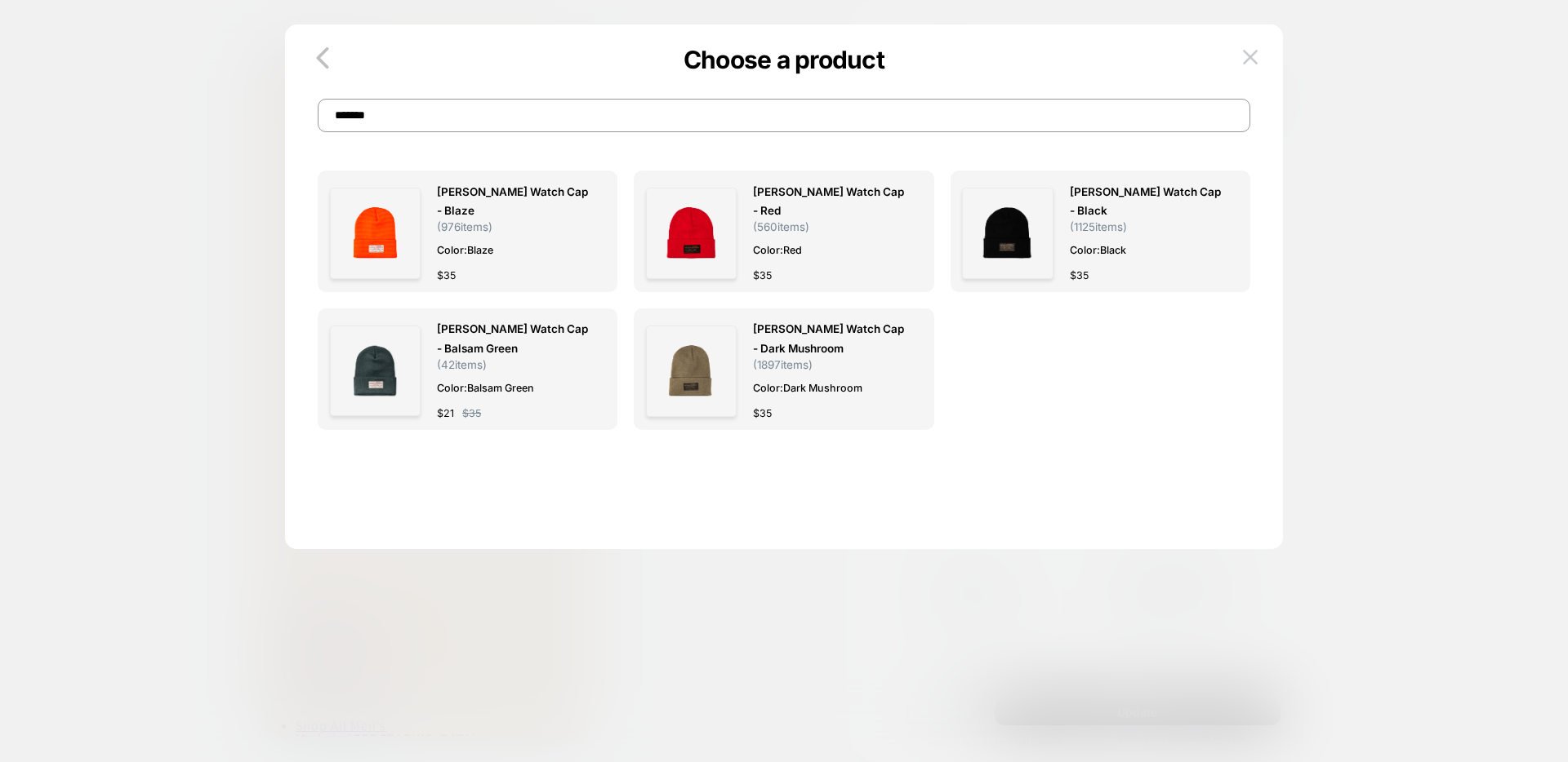
click at [991, 122] on input "*******" at bounding box center [783, 116] width 933 height 34
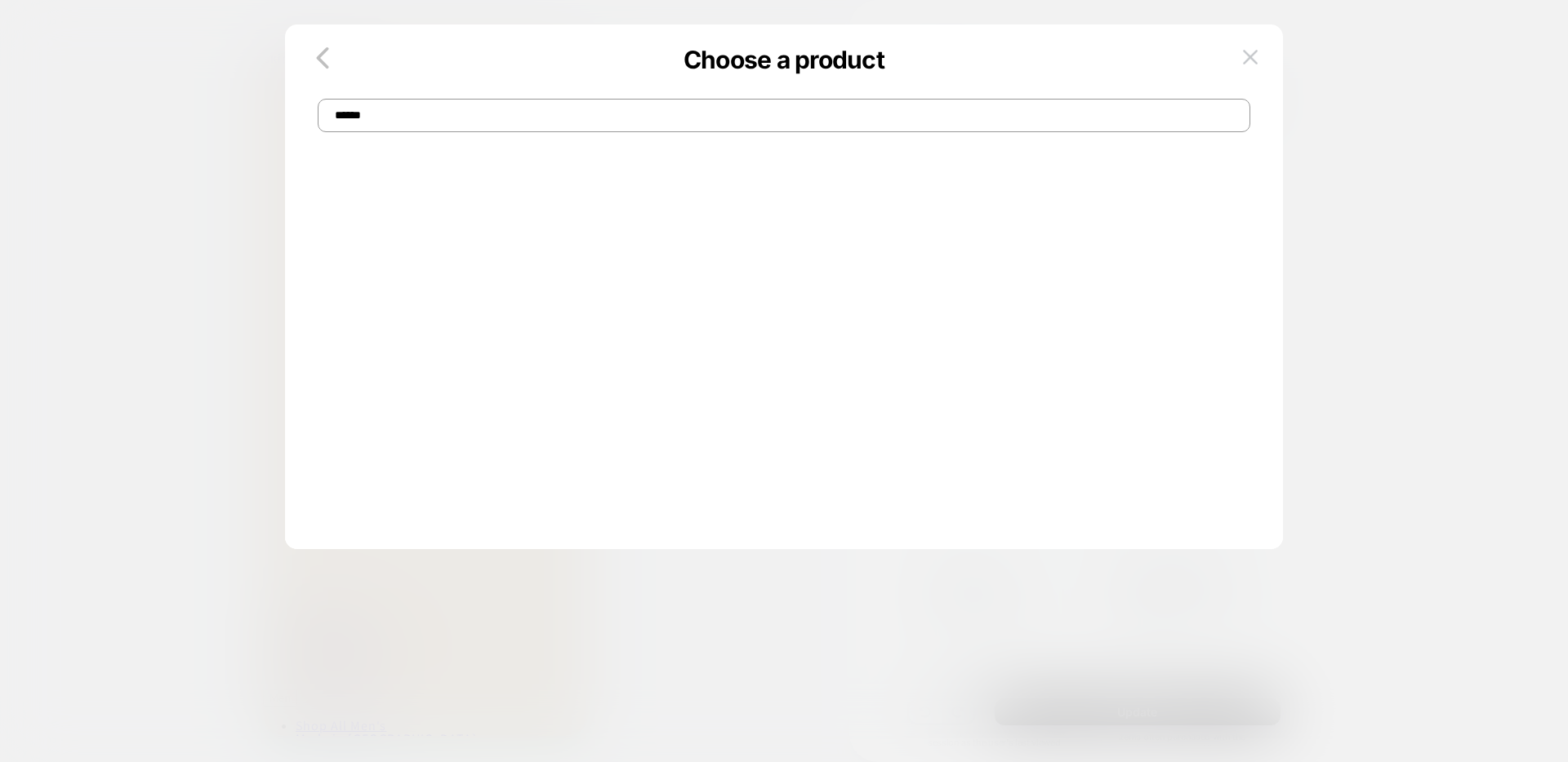
click at [539, 111] on input "******" at bounding box center [783, 116] width 933 height 34
type input "******"
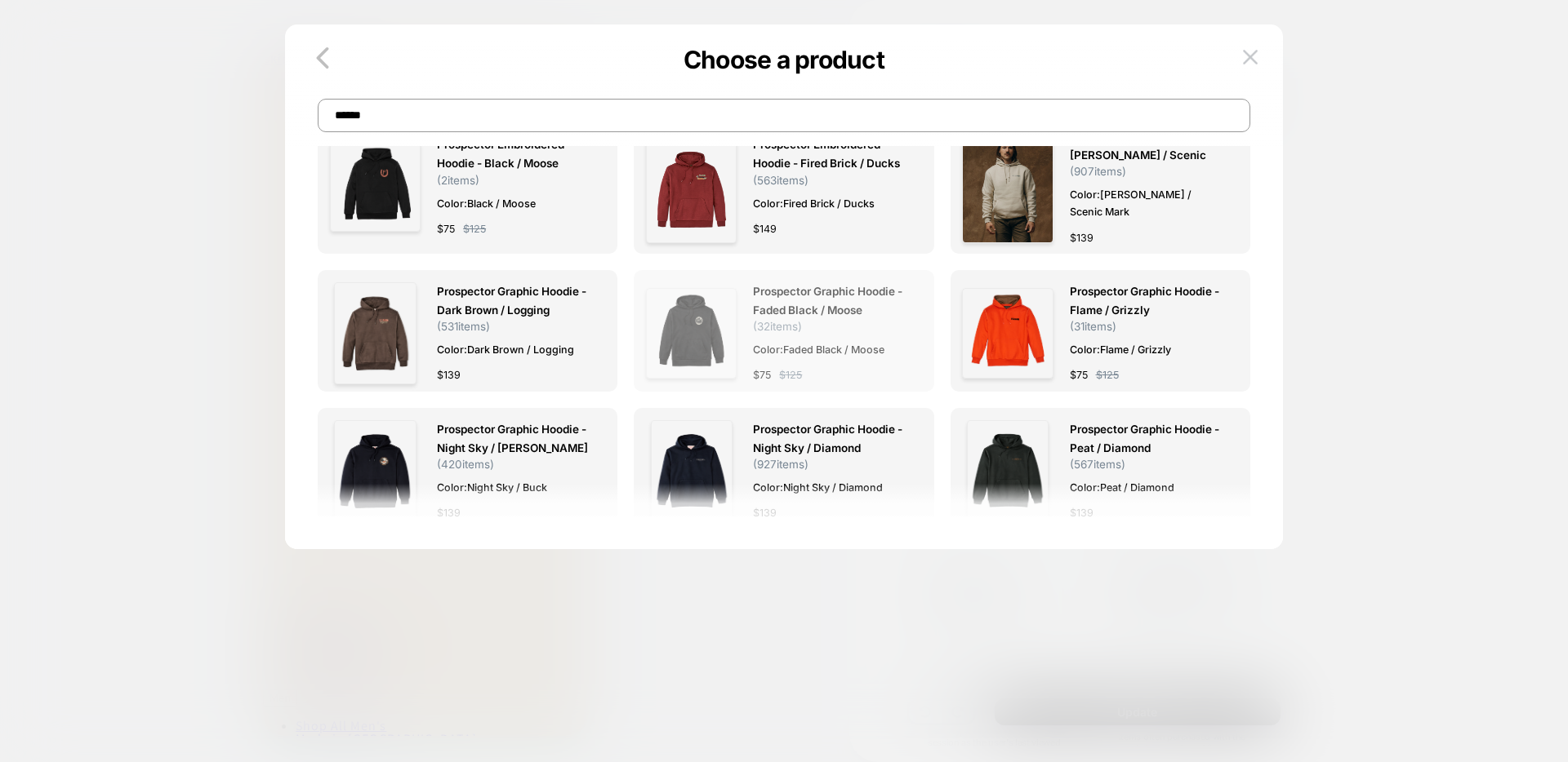
scroll to position [167, 0]
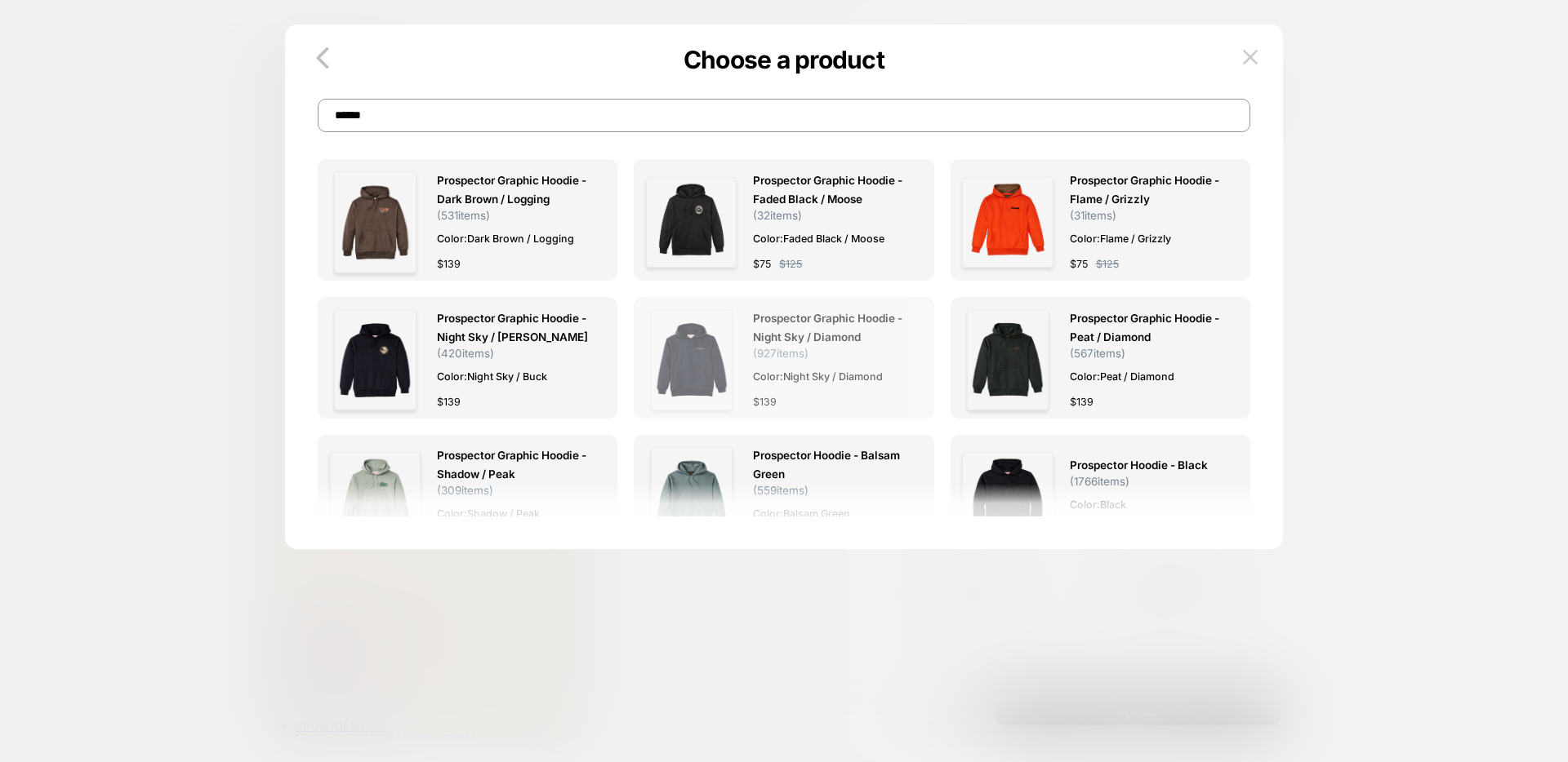
click at [696, 335] on img at bounding box center [691, 360] width 82 height 102
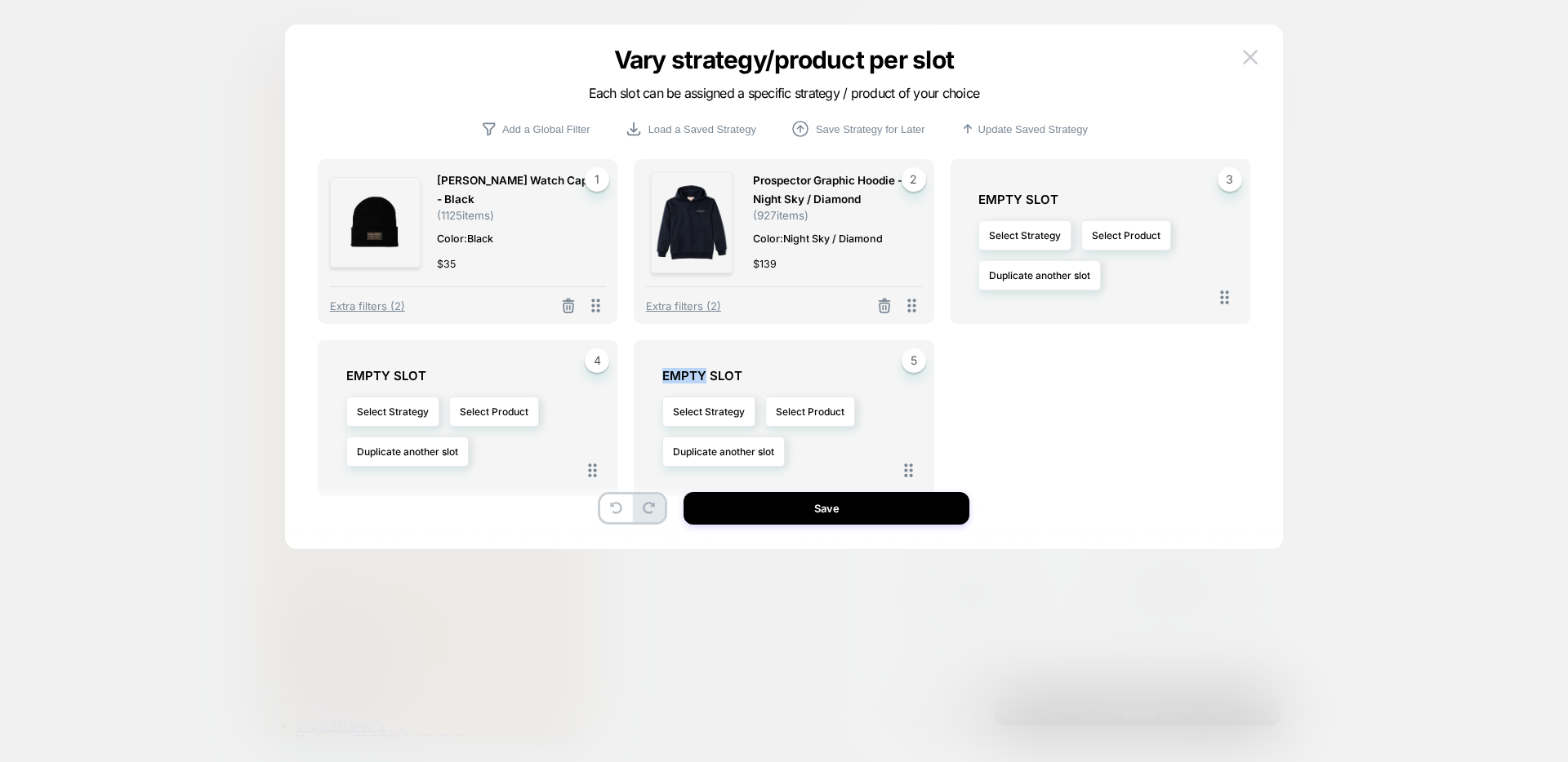
click at [696, 335] on div "[PERSON_NAME] Watch Cap - Black ( 1125 items) Color: Black $ 35 1 Extra filters…" at bounding box center [783, 338] width 933 height 357
click at [1175, 292] on icon at bounding box center [1224, 297] width 8 height 14
click at [1144, 246] on button "Select Product" at bounding box center [1126, 235] width 89 height 30
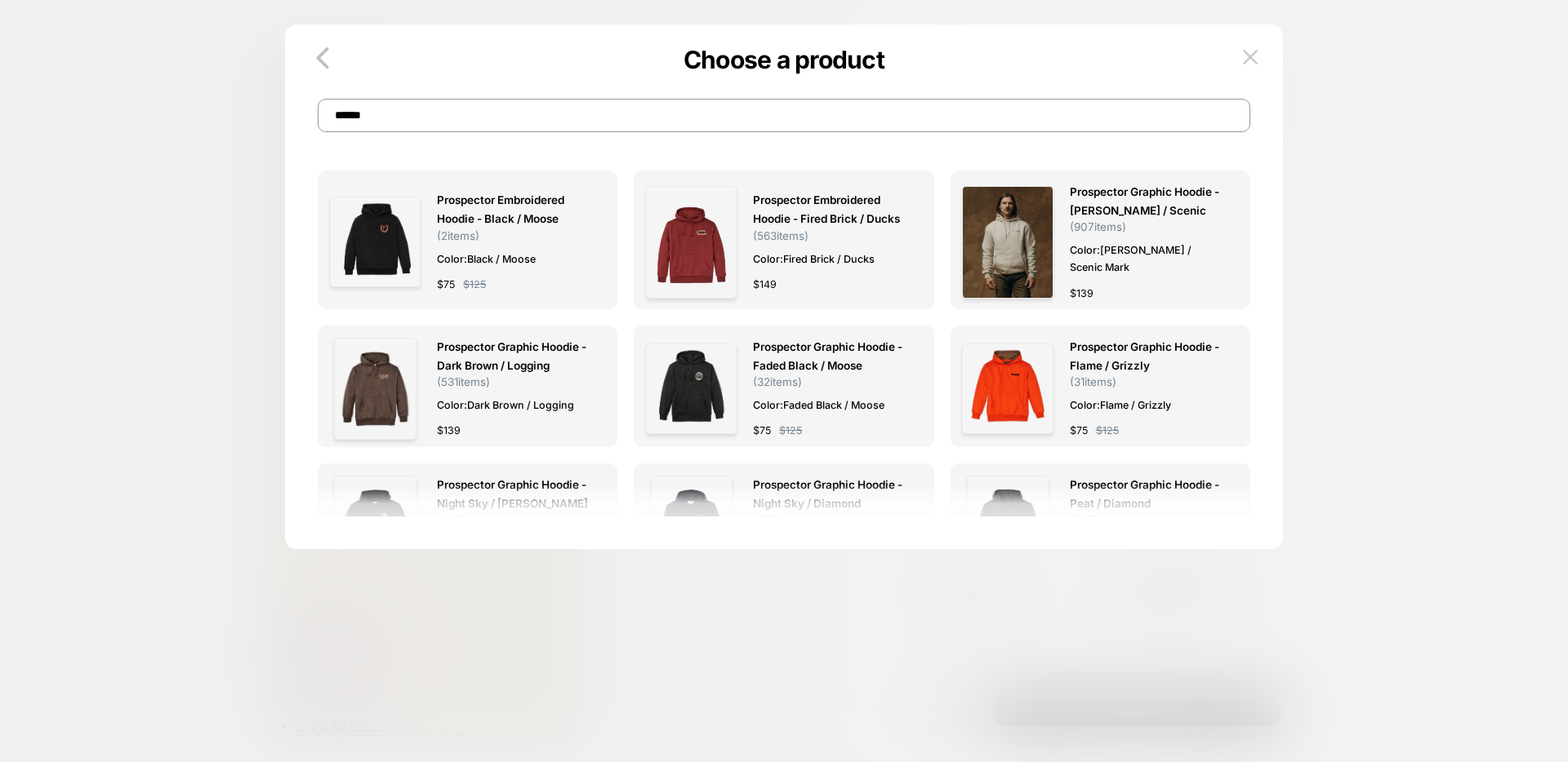
type input "*"
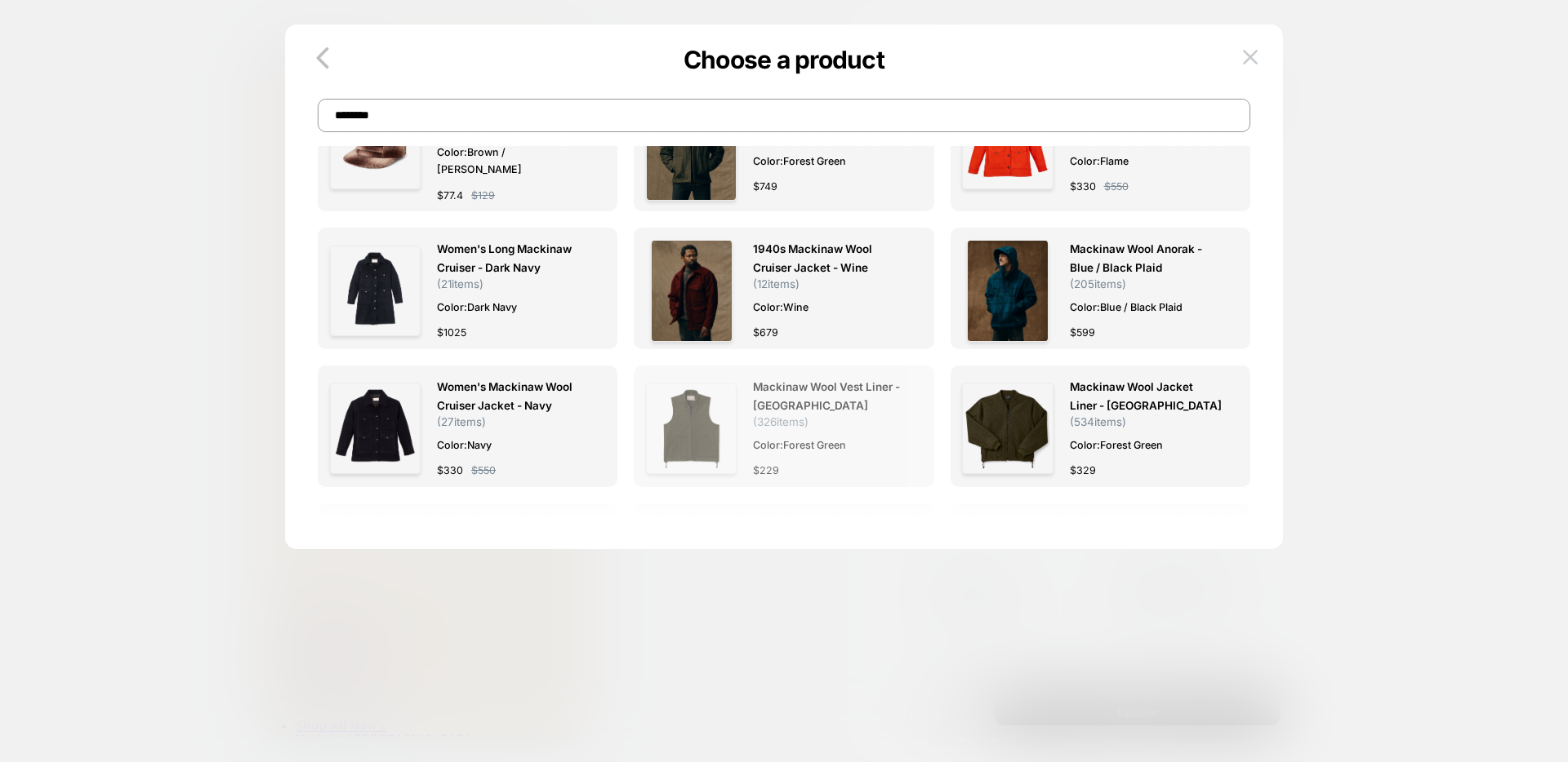
scroll to position [0, 0]
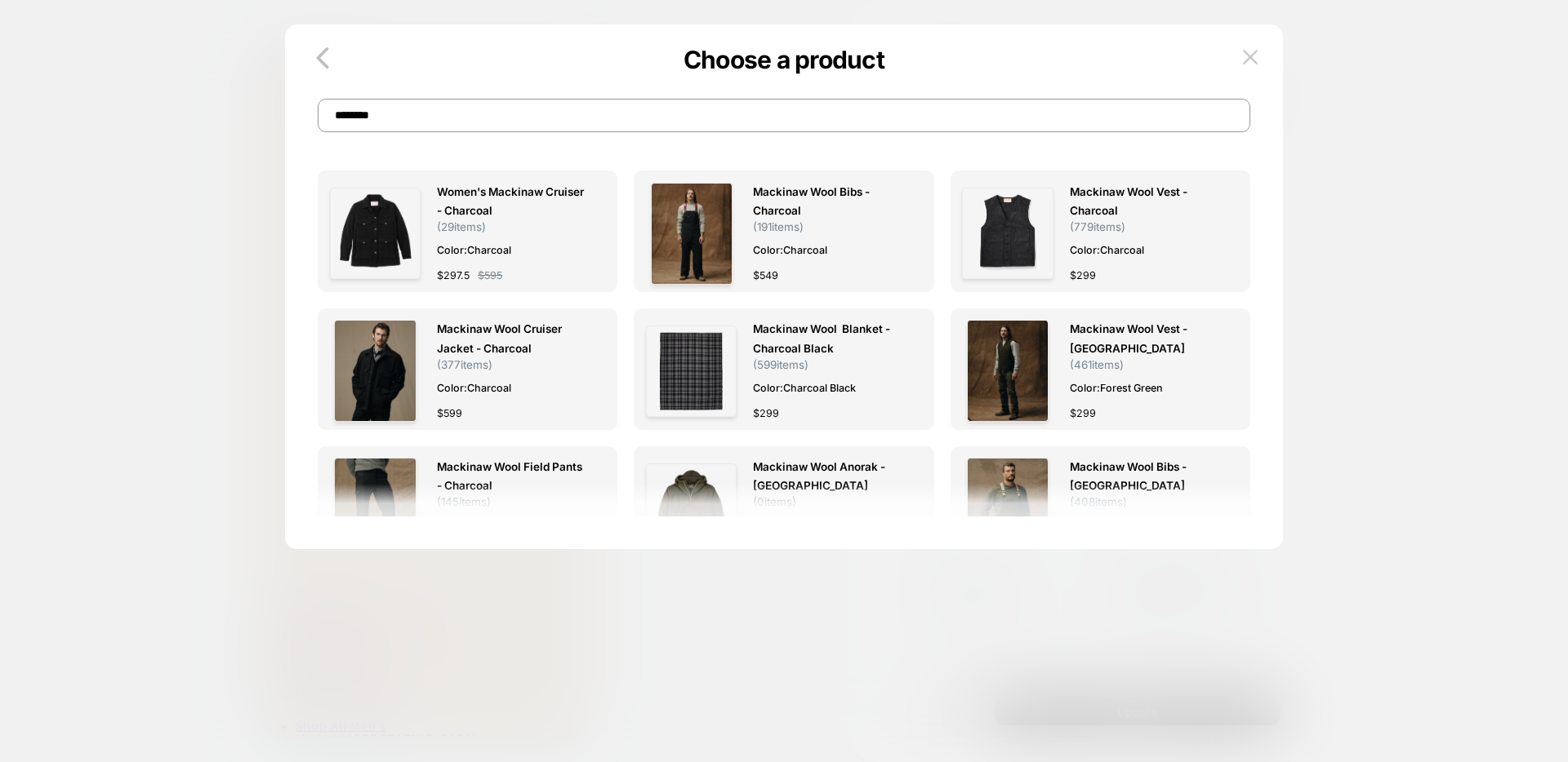
click at [677, 118] on input "********" at bounding box center [783, 116] width 933 height 34
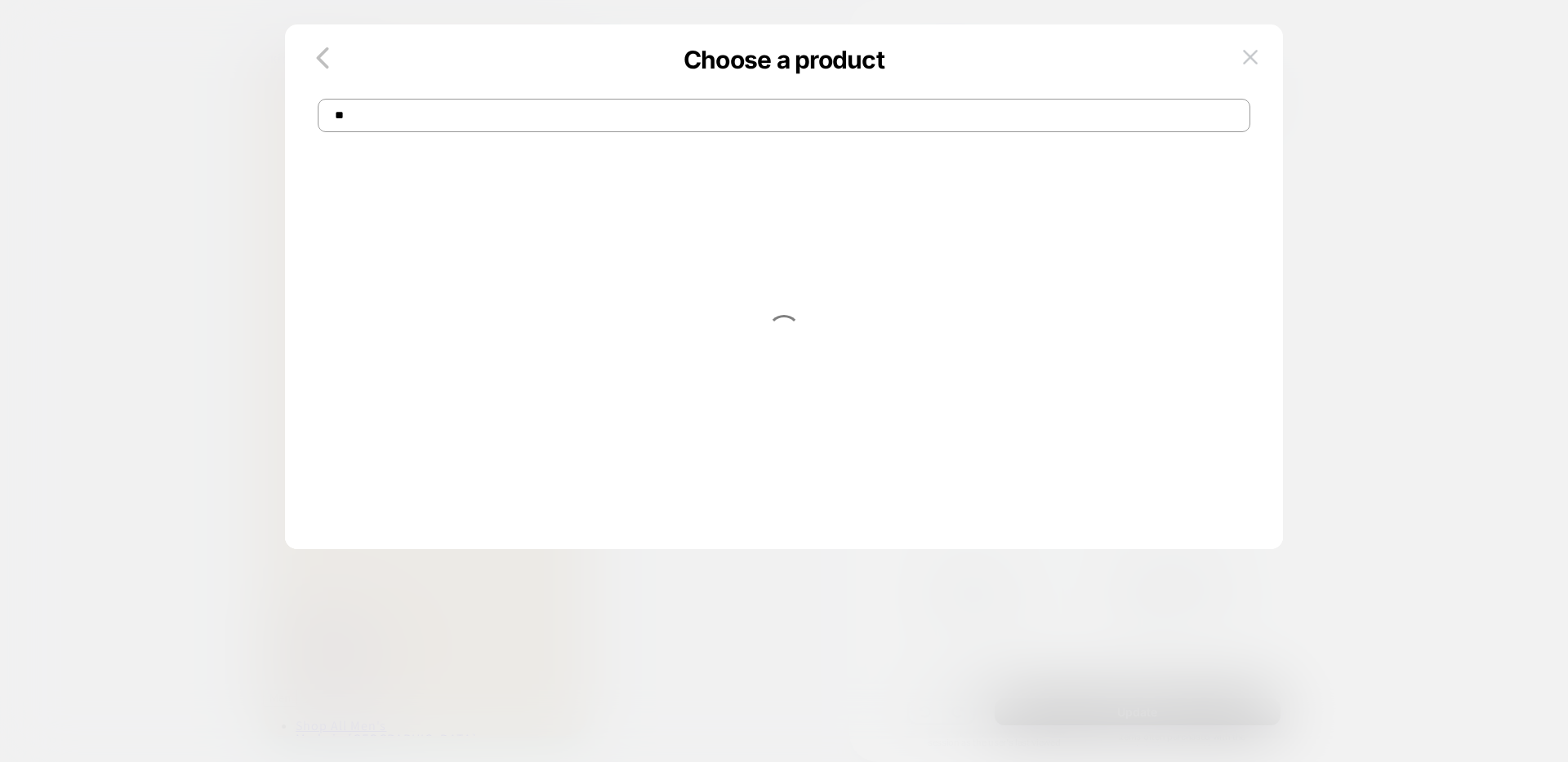
type input "*"
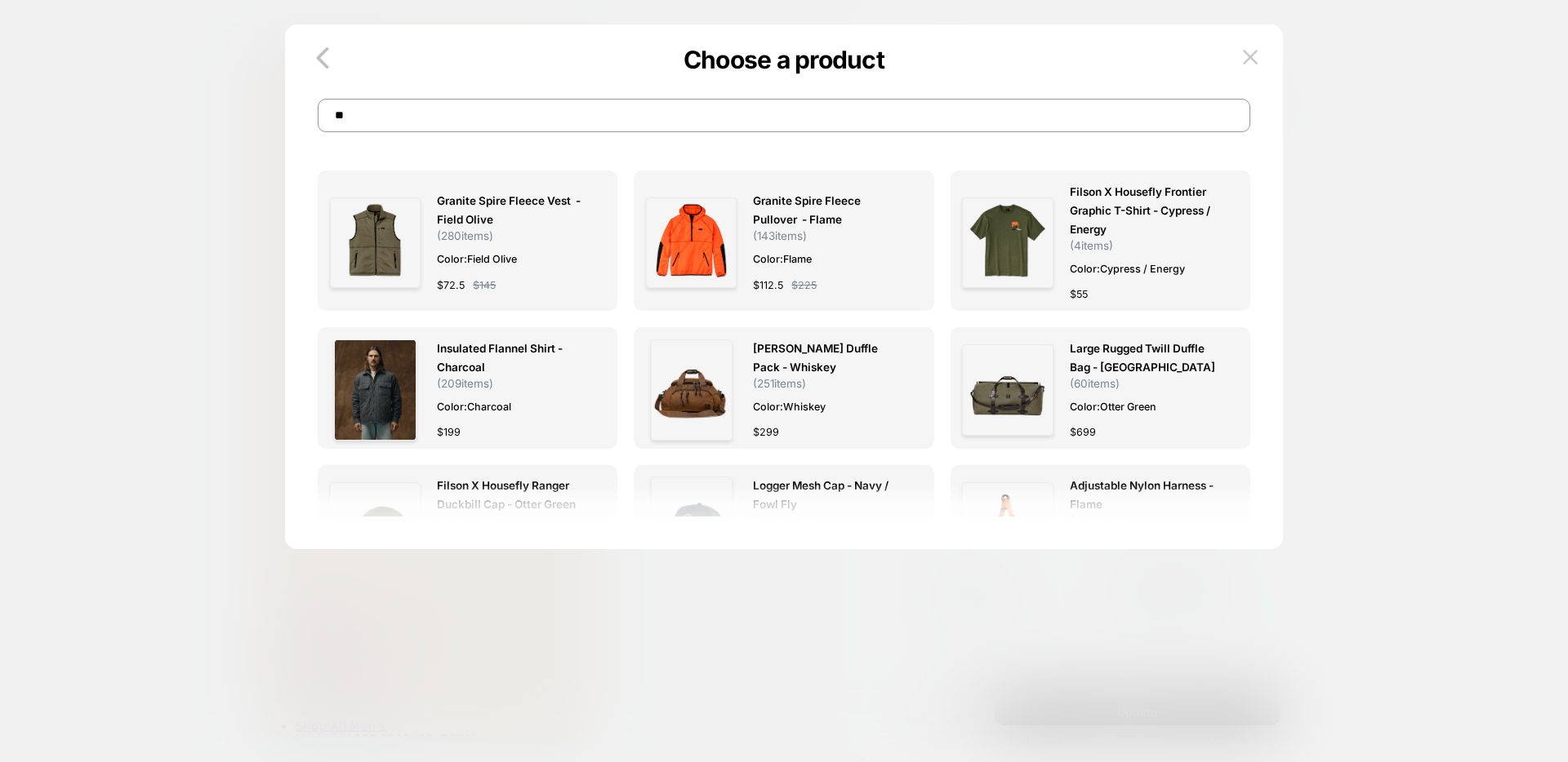
click at [408, 122] on input "**" at bounding box center [783, 116] width 933 height 34
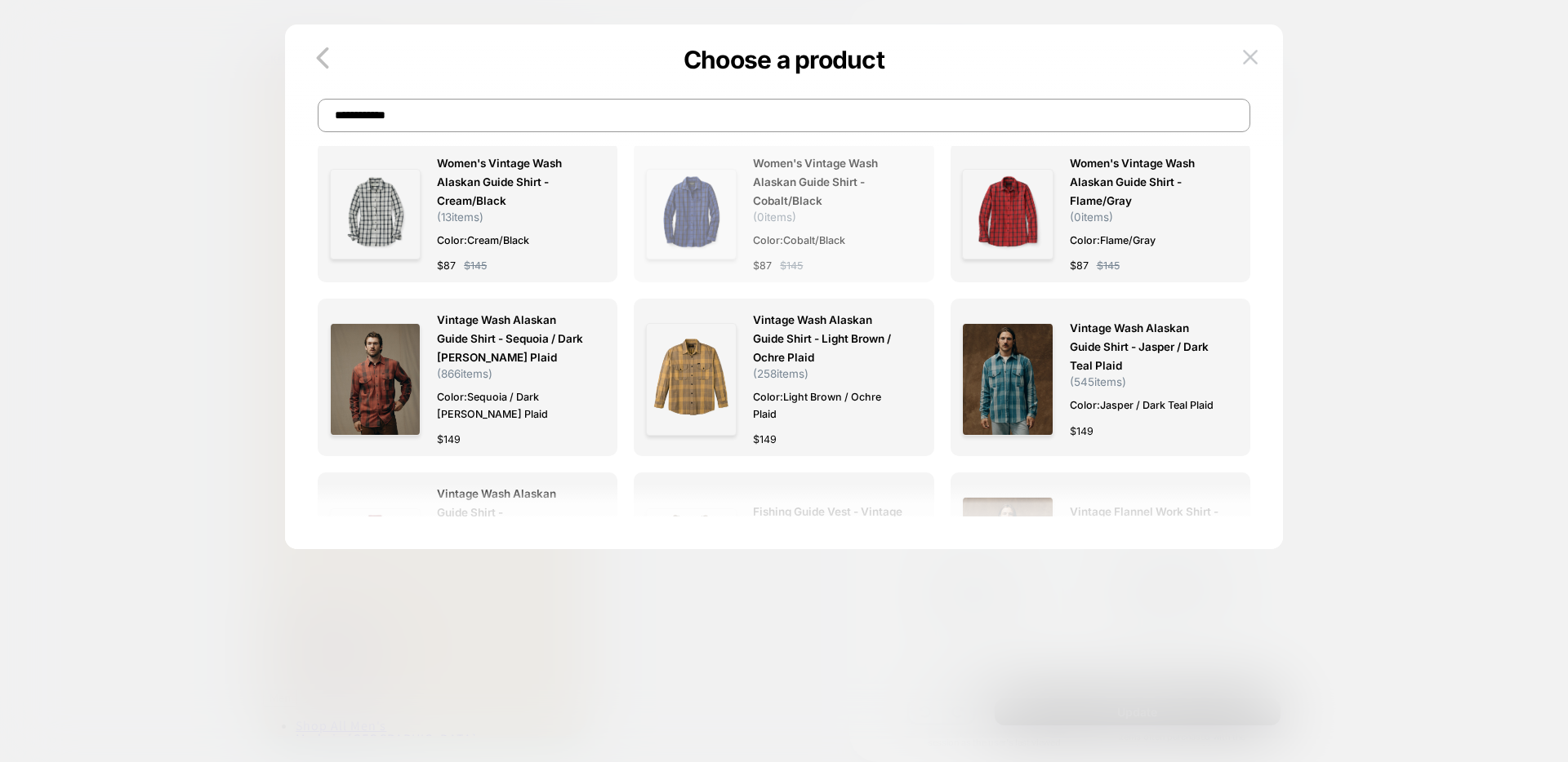
scroll to position [33, 0]
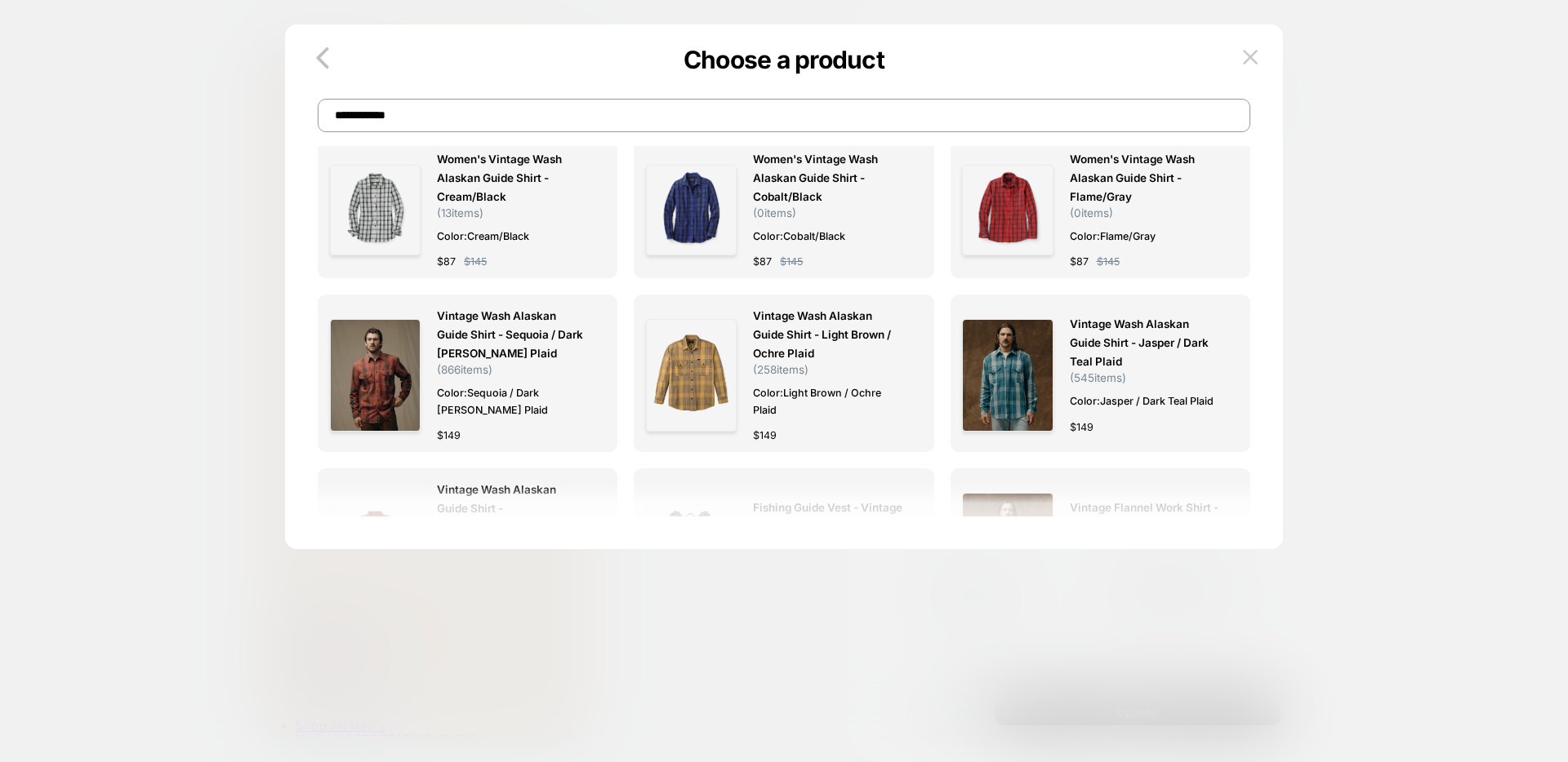
type input "**********"
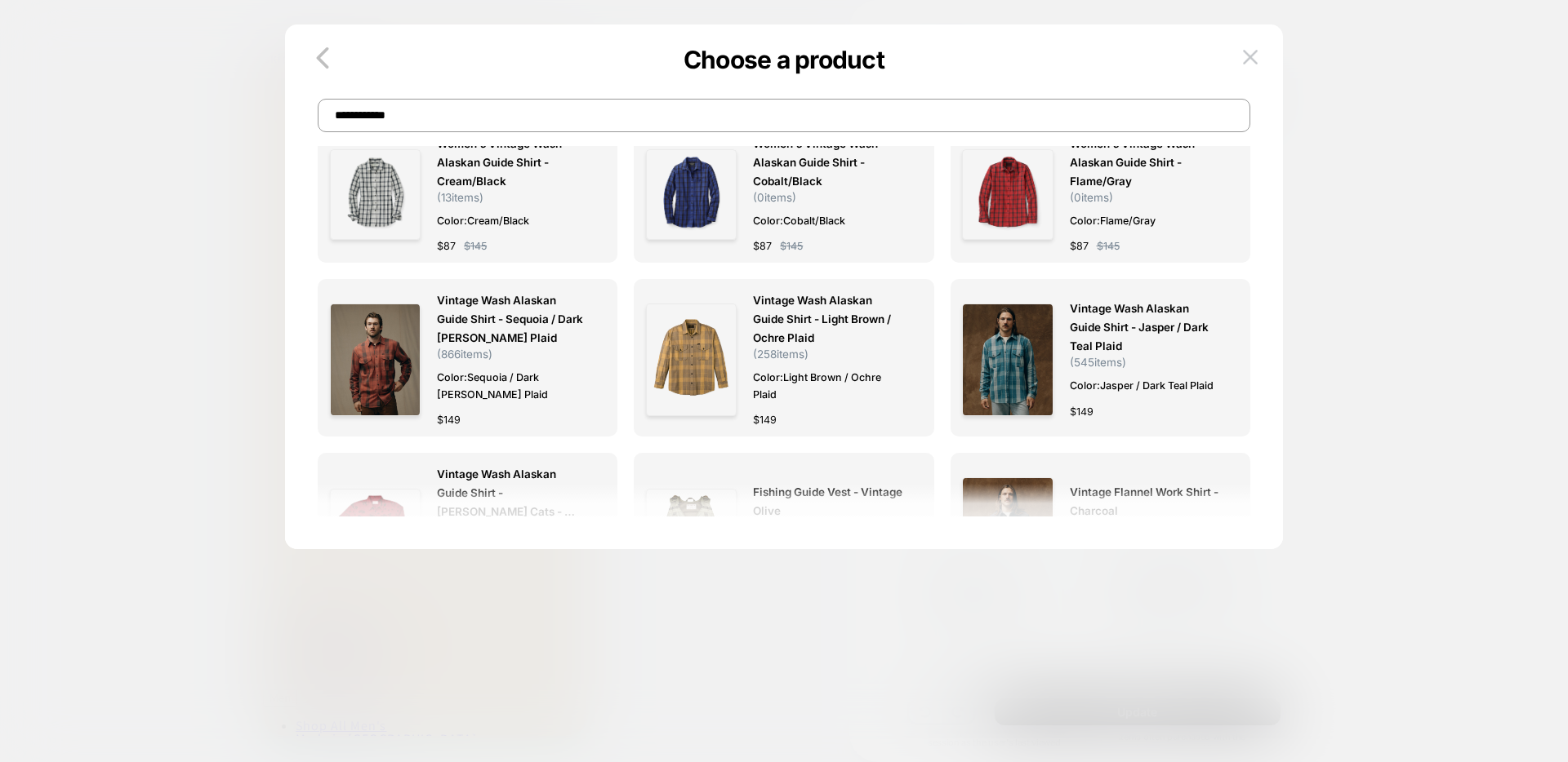
scroll to position [0, 0]
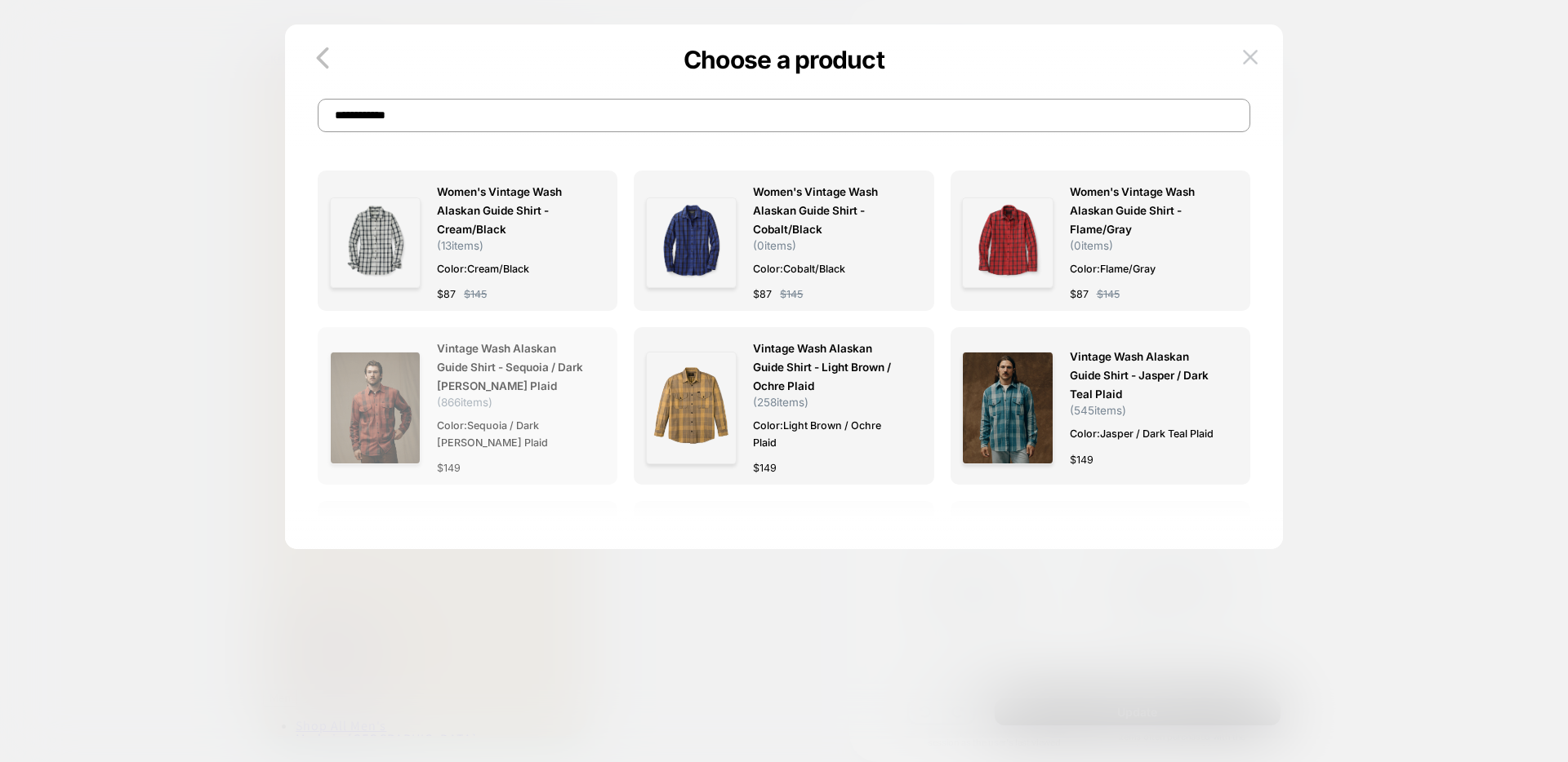
click at [382, 382] on img at bounding box center [375, 408] width 90 height 114
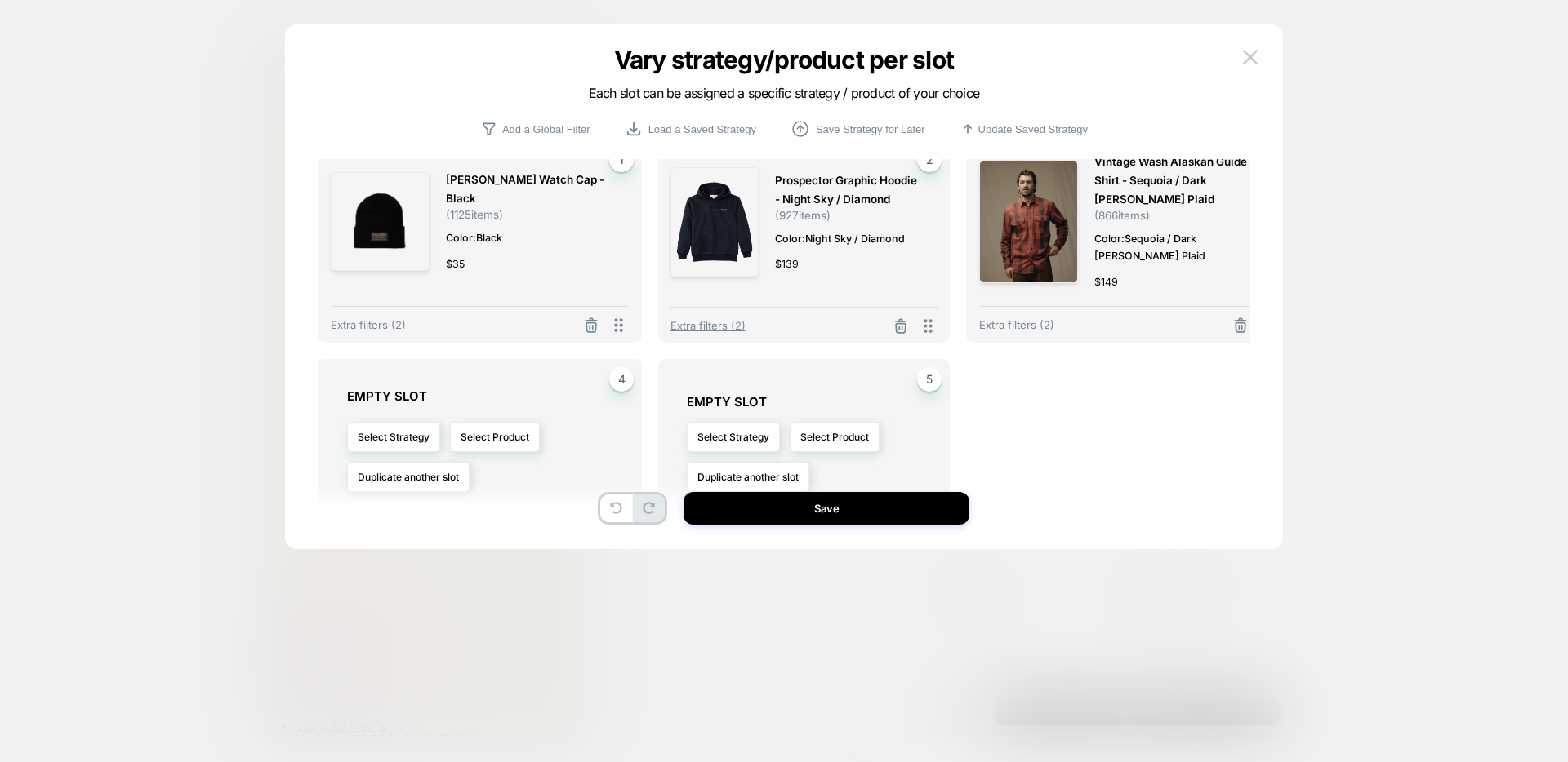
scroll to position [12, 0]
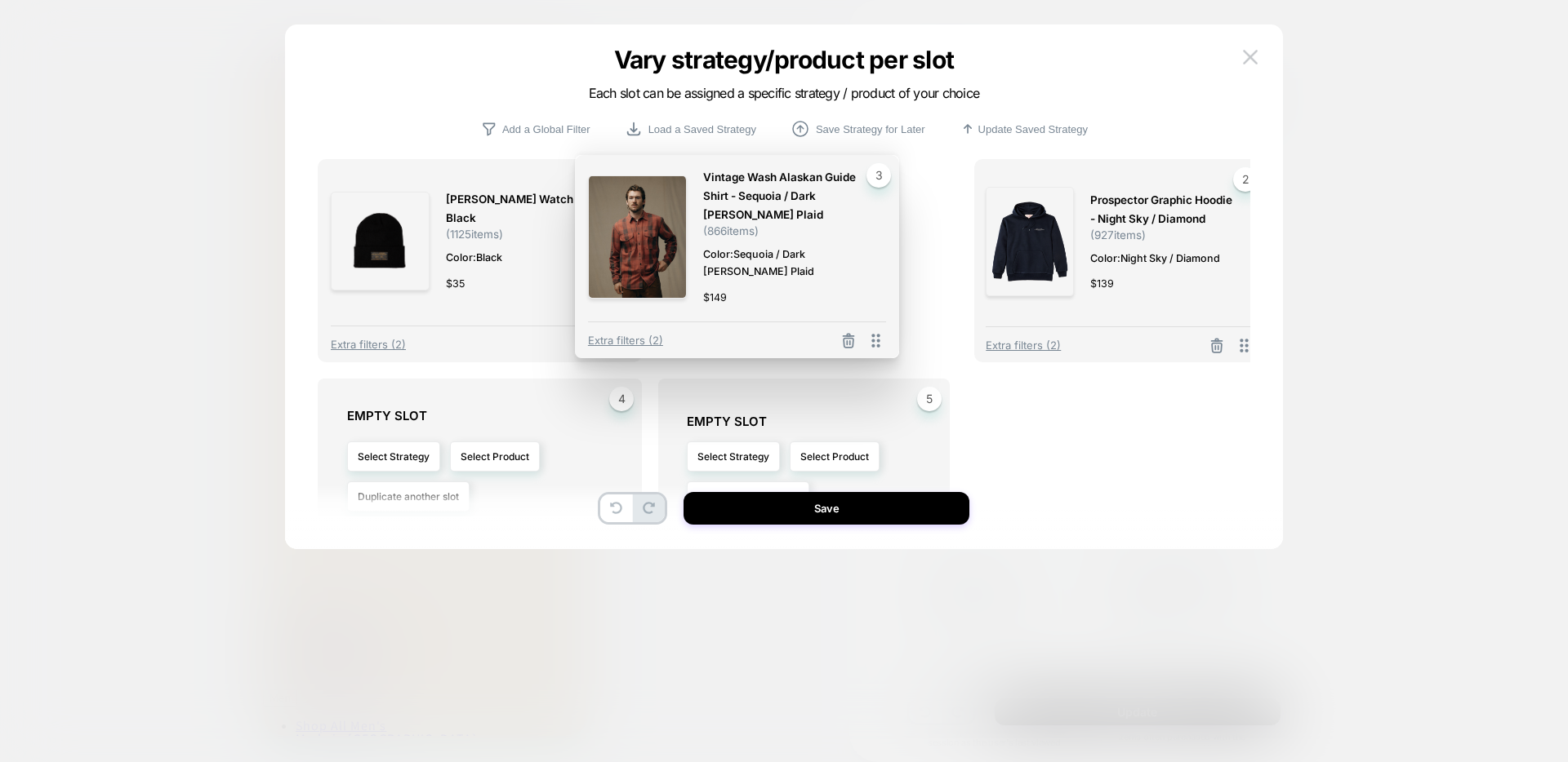
drag, startPoint x: 1233, startPoint y: 329, endPoint x: 840, endPoint y: 325, distance: 393.0
click at [840, 325] on div "Extra filters (2)" at bounding box center [737, 336] width 298 height 29
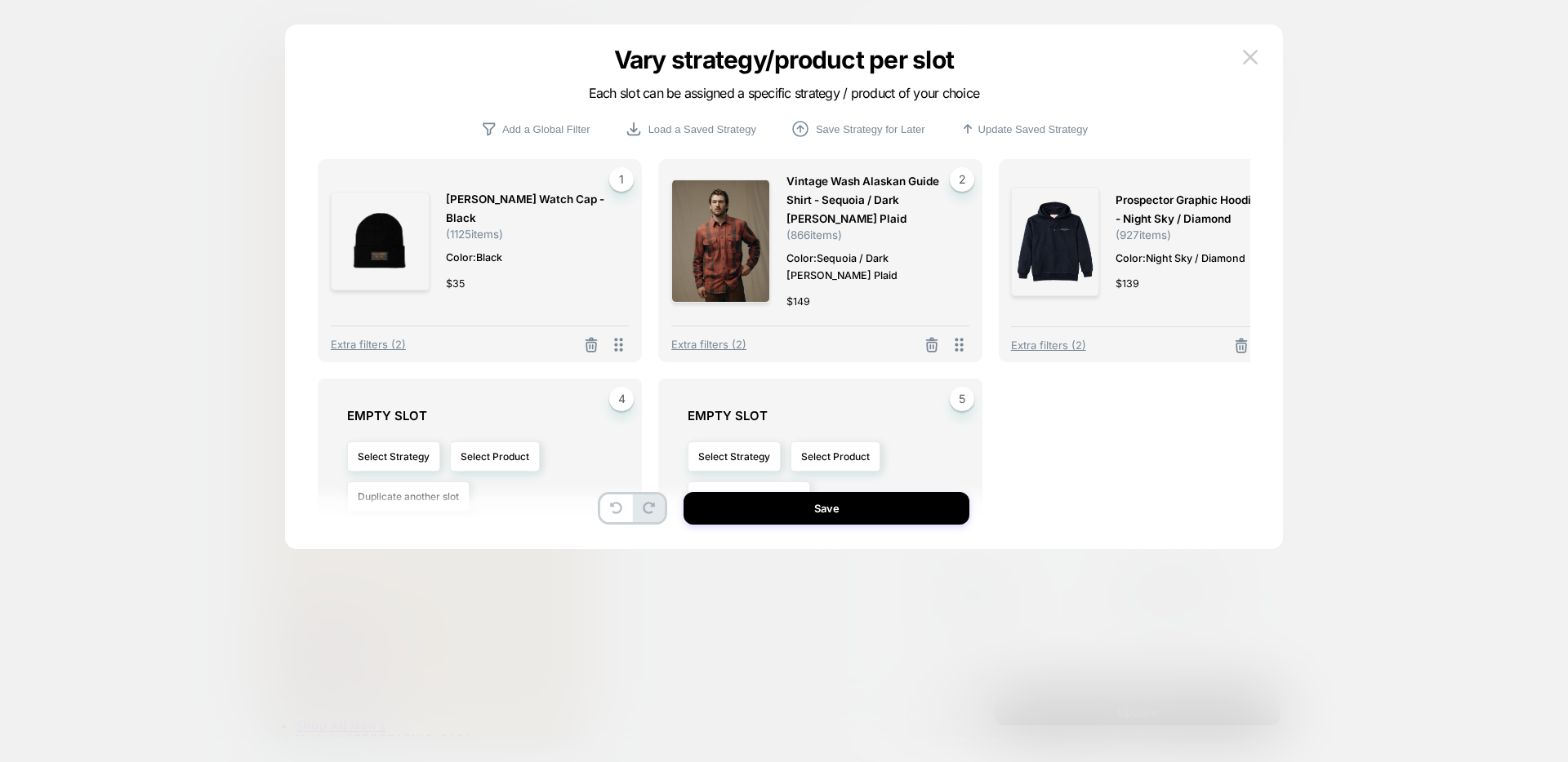
scroll to position [56, 0]
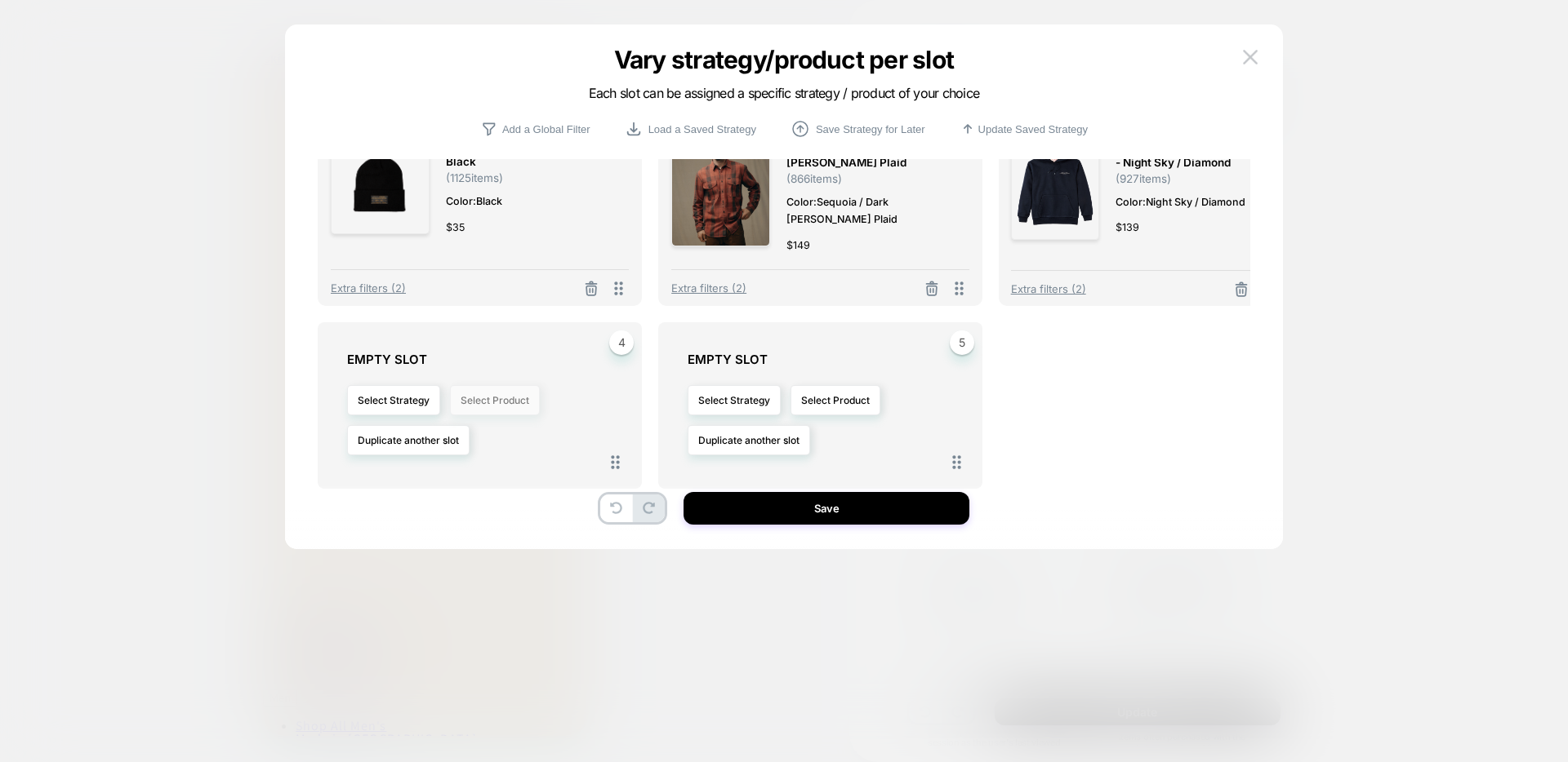
click at [496, 385] on button "Select Product" at bounding box center [494, 400] width 89 height 30
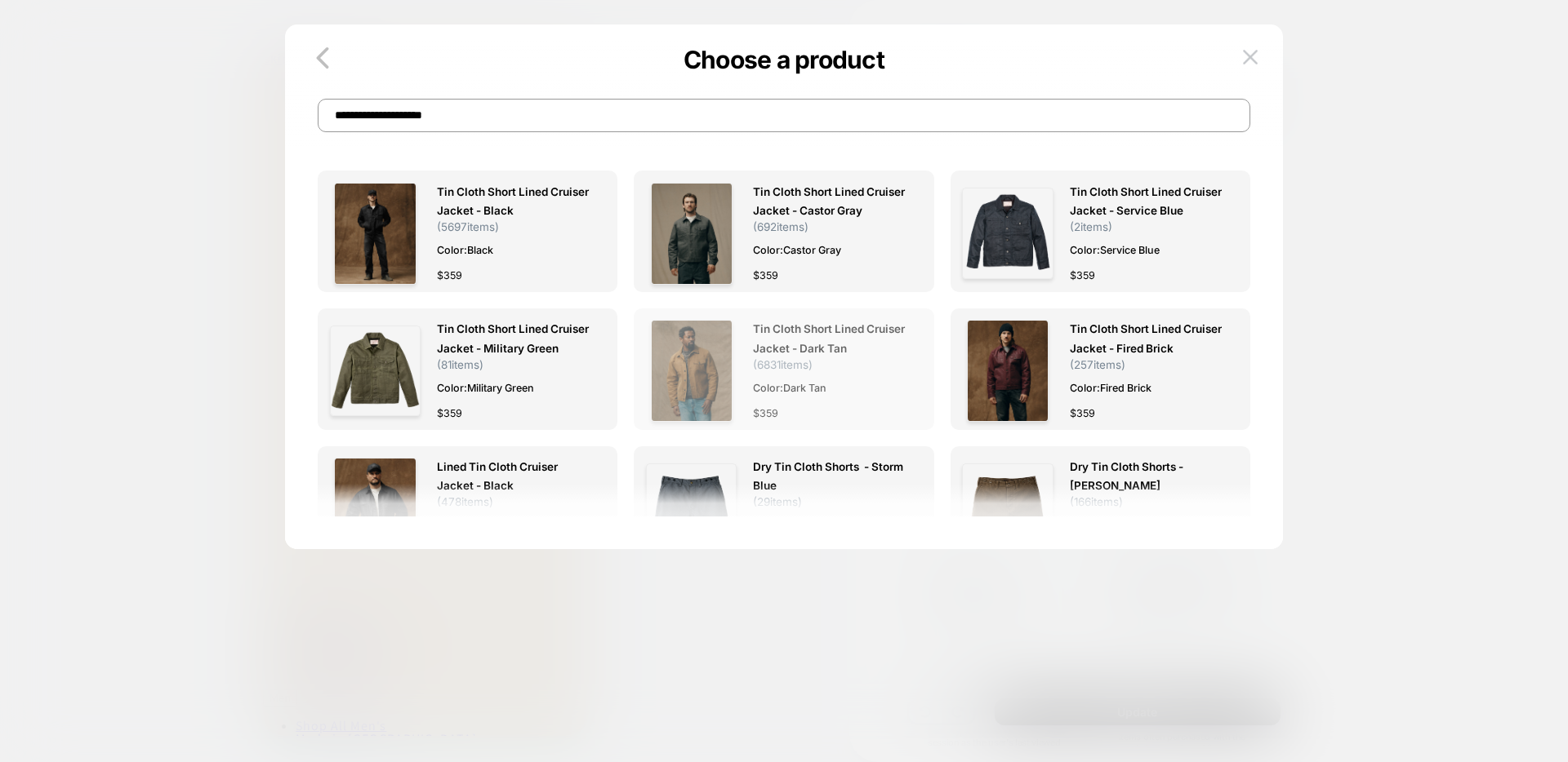
type input "**********"
click at [714, 392] on img at bounding box center [691, 371] width 82 height 102
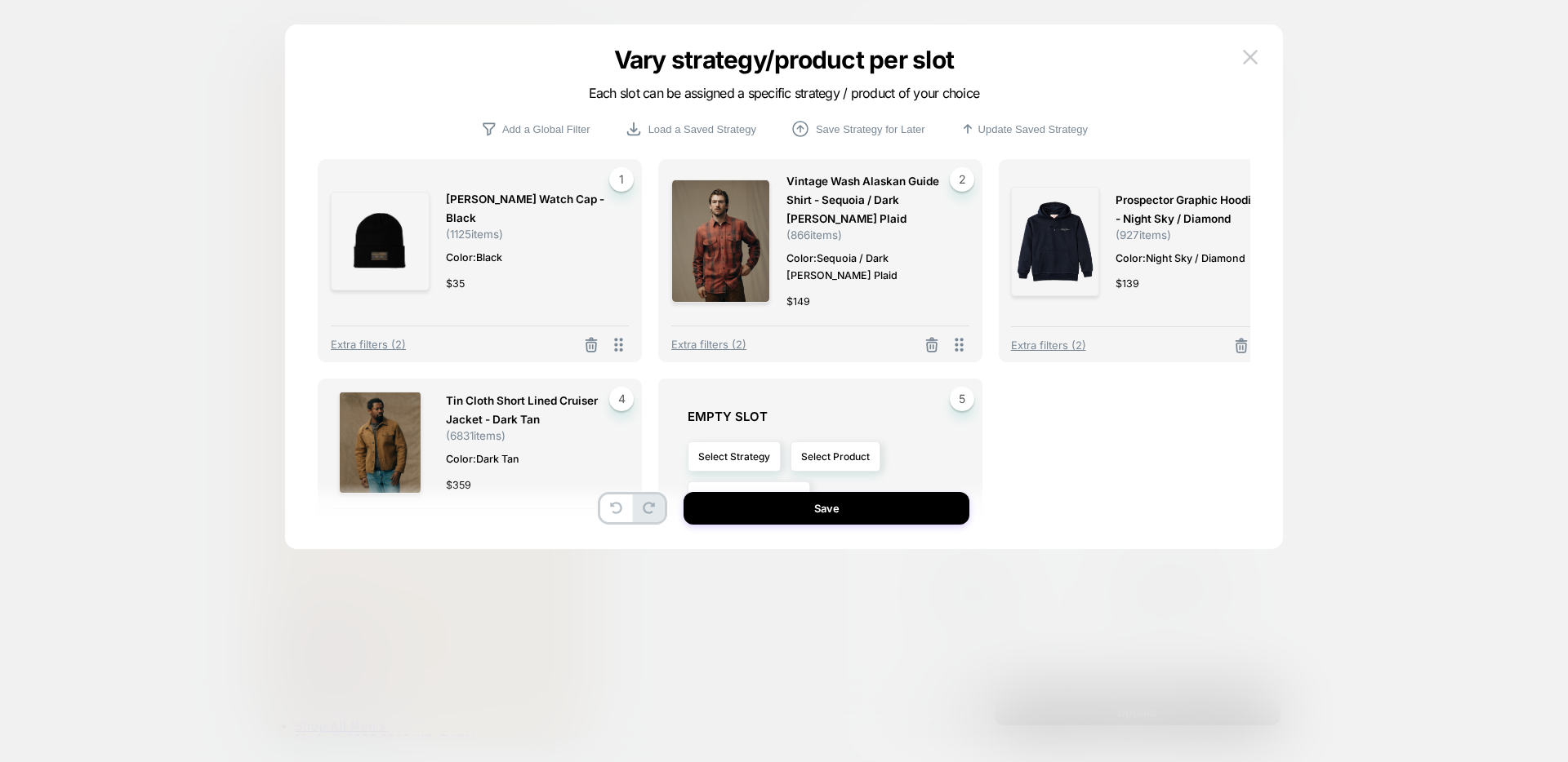
scroll to position [21, 0]
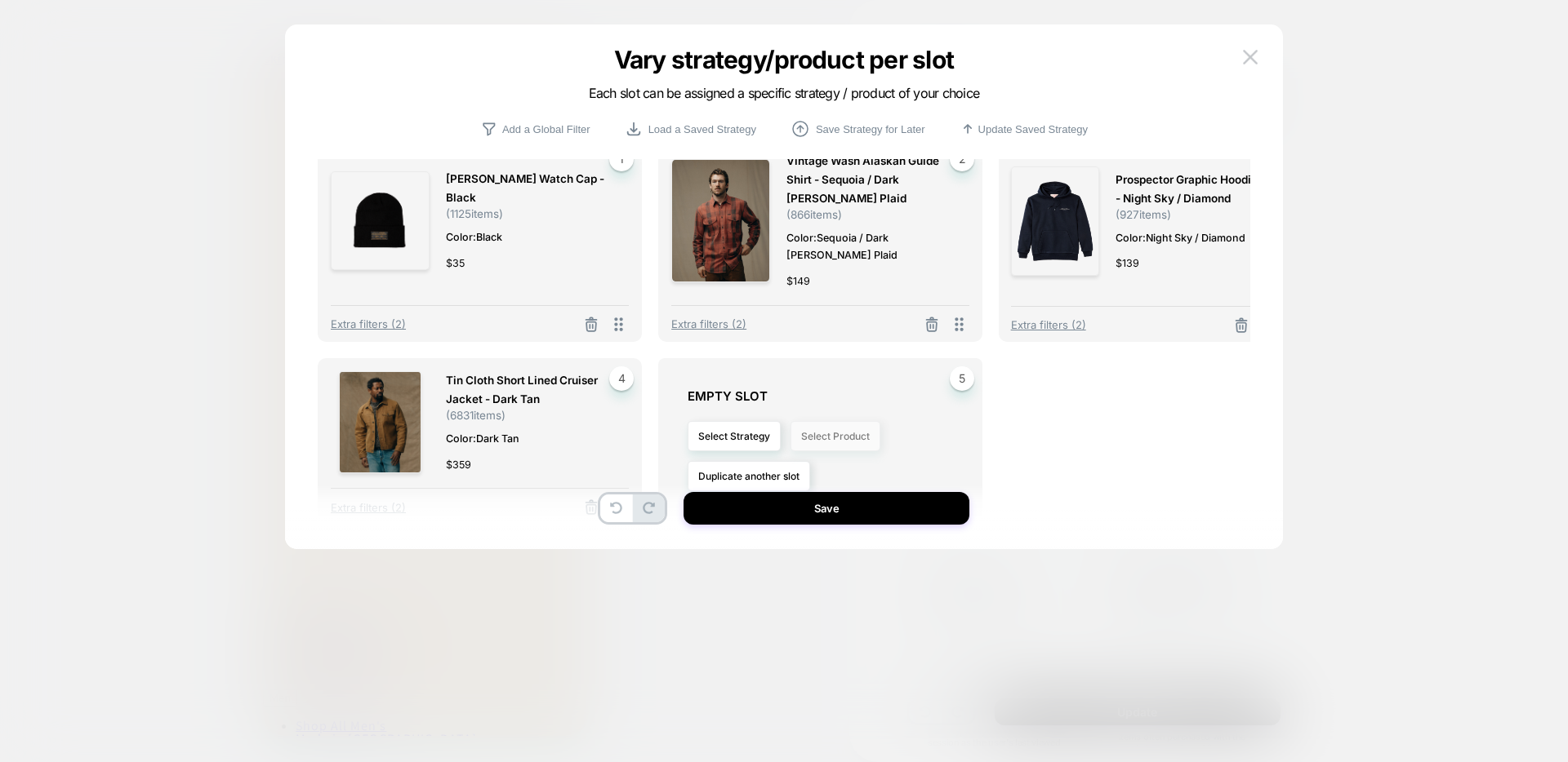
click at [792, 435] on button "Select Product" at bounding box center [835, 437] width 89 height 30
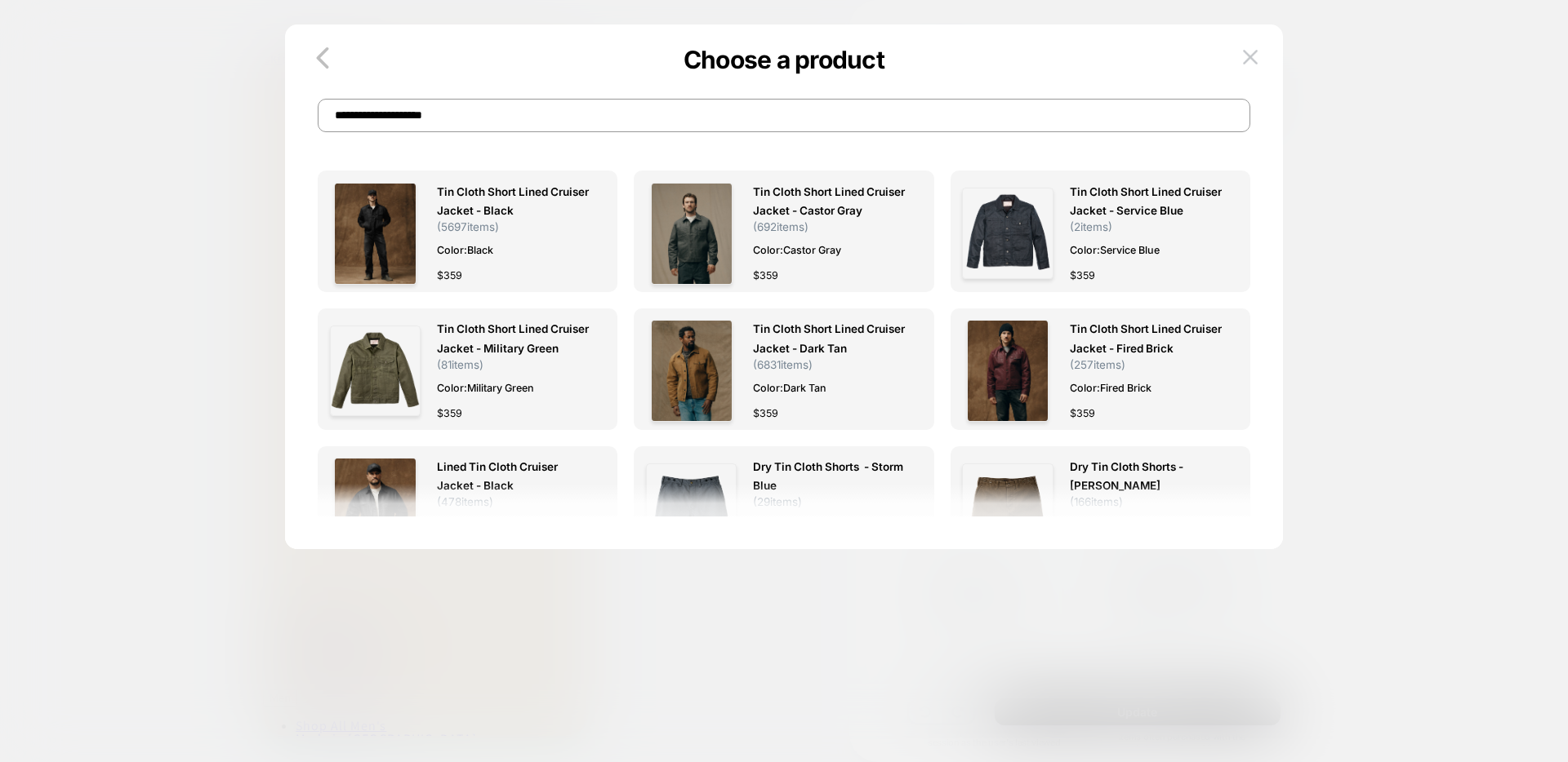
click at [557, 126] on input "**********" at bounding box center [783, 116] width 933 height 34
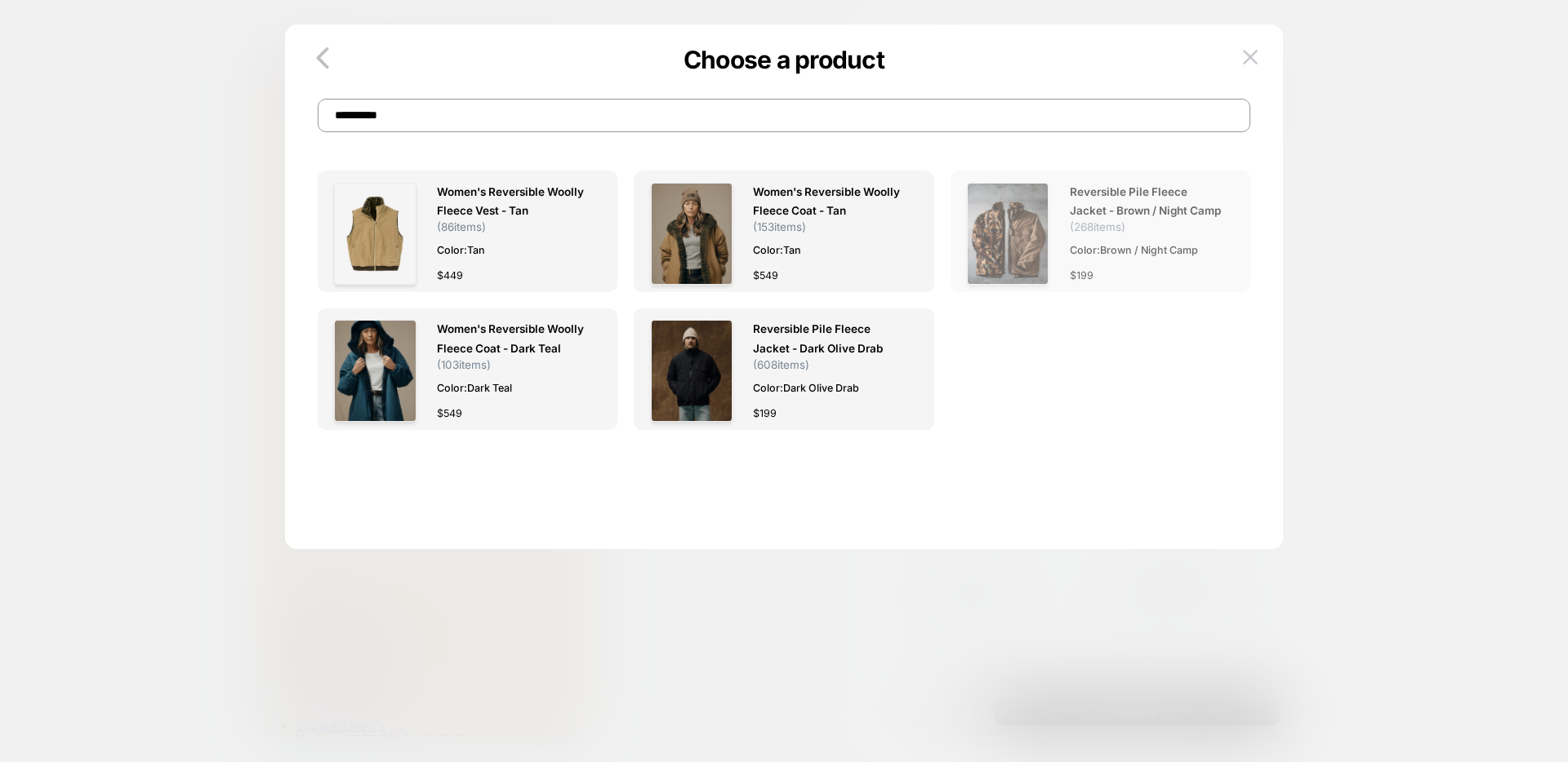
type input "**********"
click at [1012, 230] on img at bounding box center [1007, 233] width 82 height 102
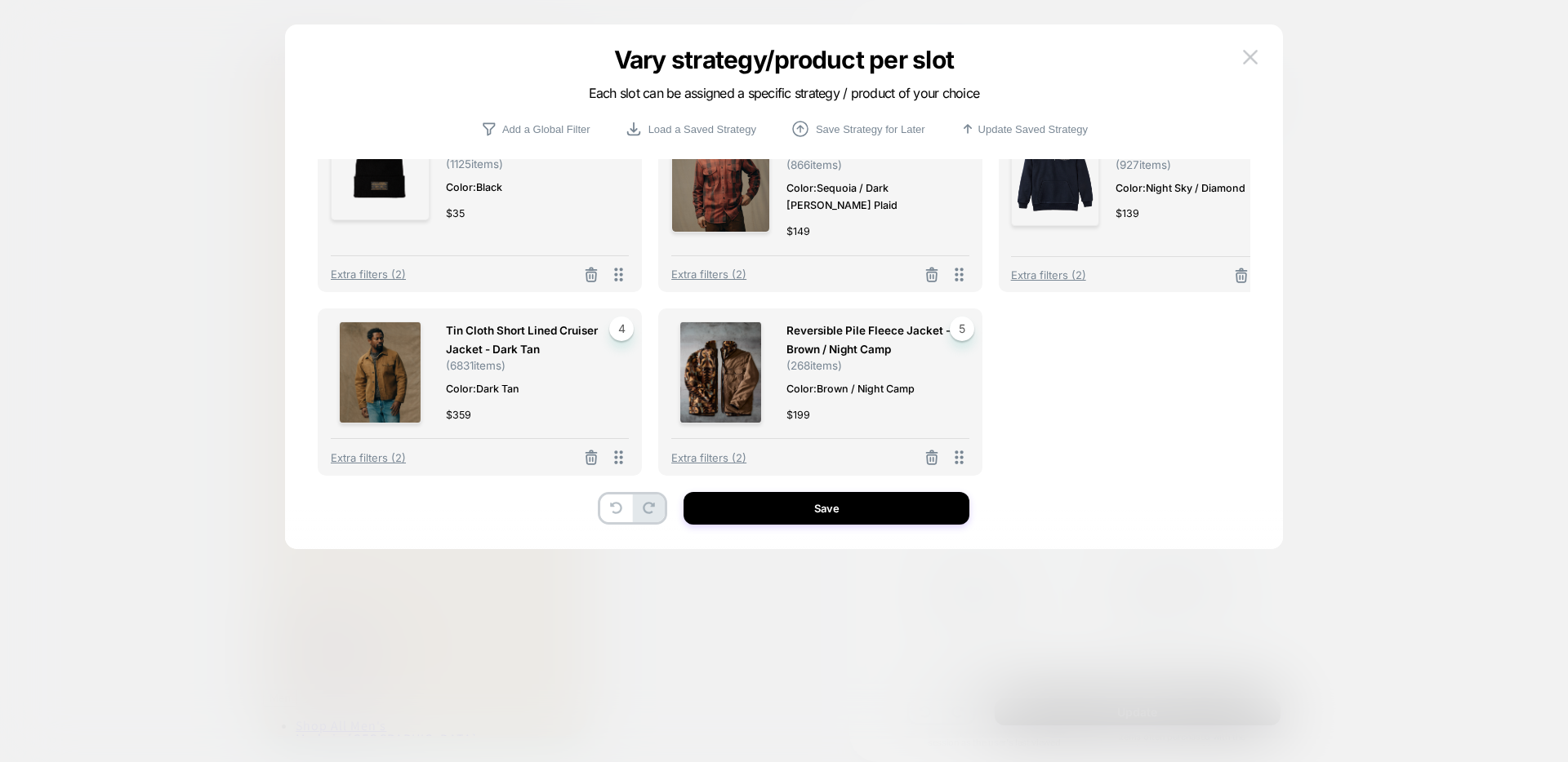
scroll to position [83, 0]
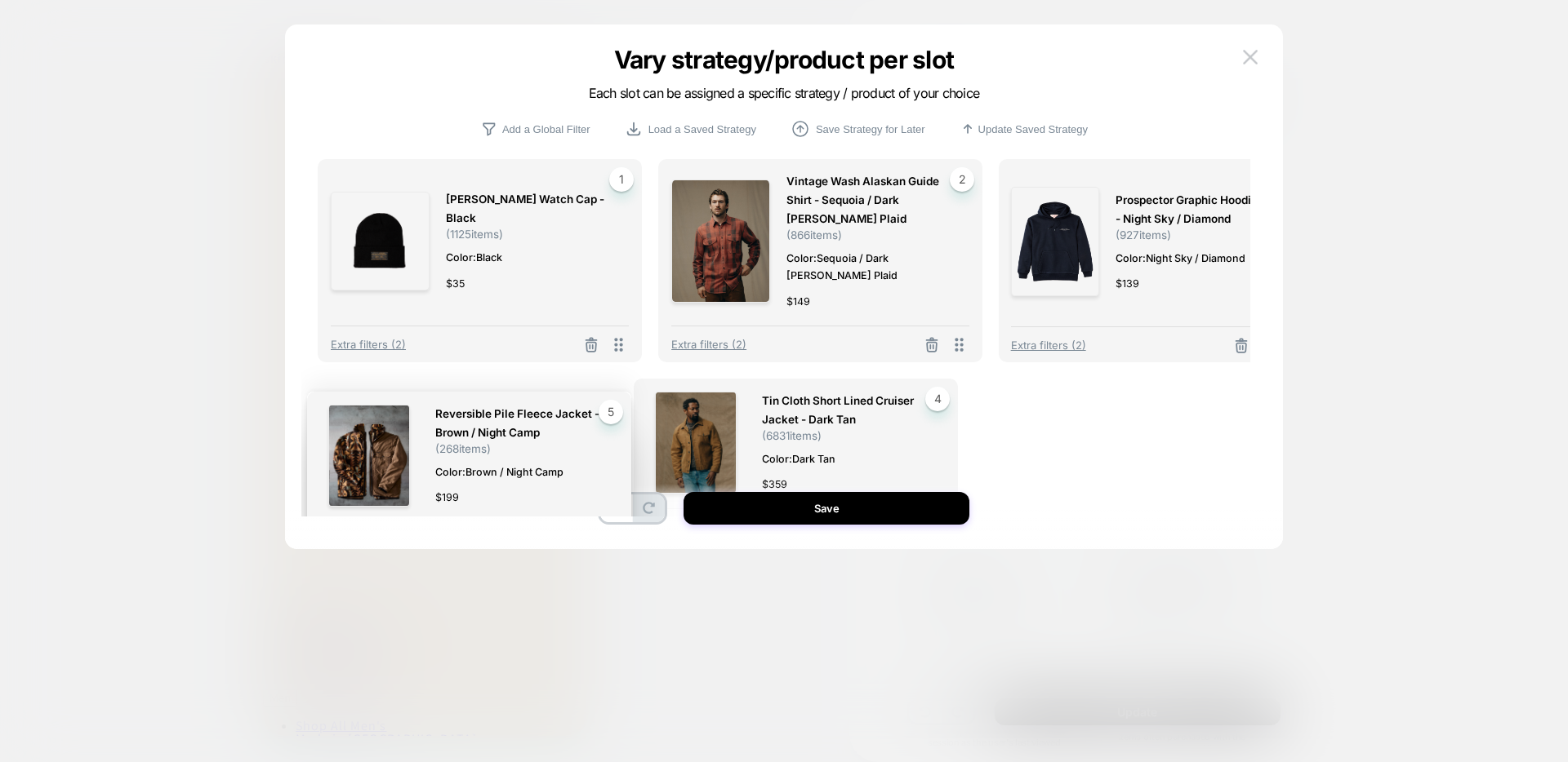
drag, startPoint x: 913, startPoint y: 459, endPoint x: 560, endPoint y: 471, distance: 353.2
click at [560, 471] on div "Reversible Pile Fleece Jacket - Brown / Night Camp ( 268 items) Color: Brown / …" at bounding box center [469, 475] width 324 height 167
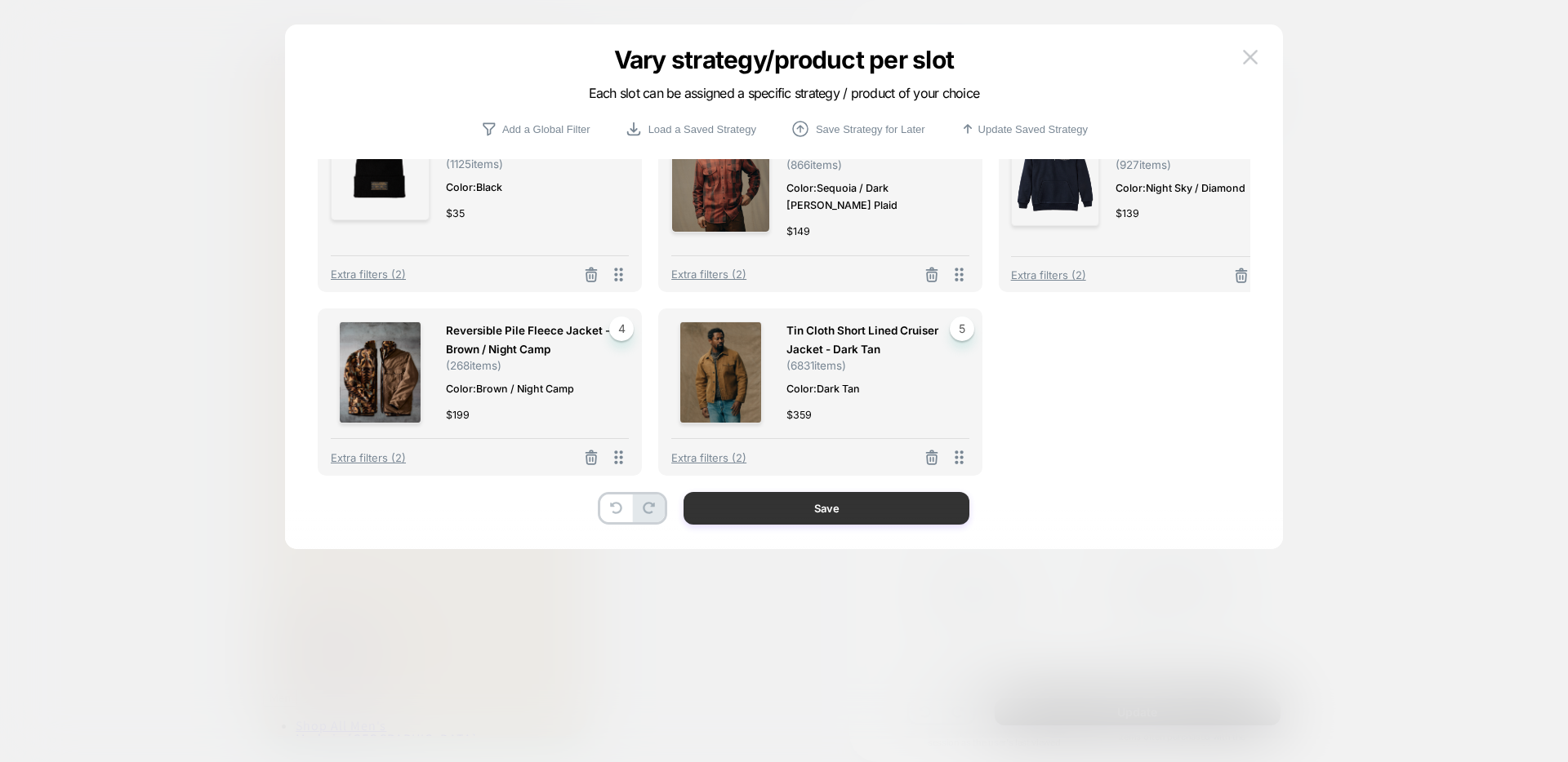
click at [835, 516] on button "Save" at bounding box center [826, 508] width 286 height 33
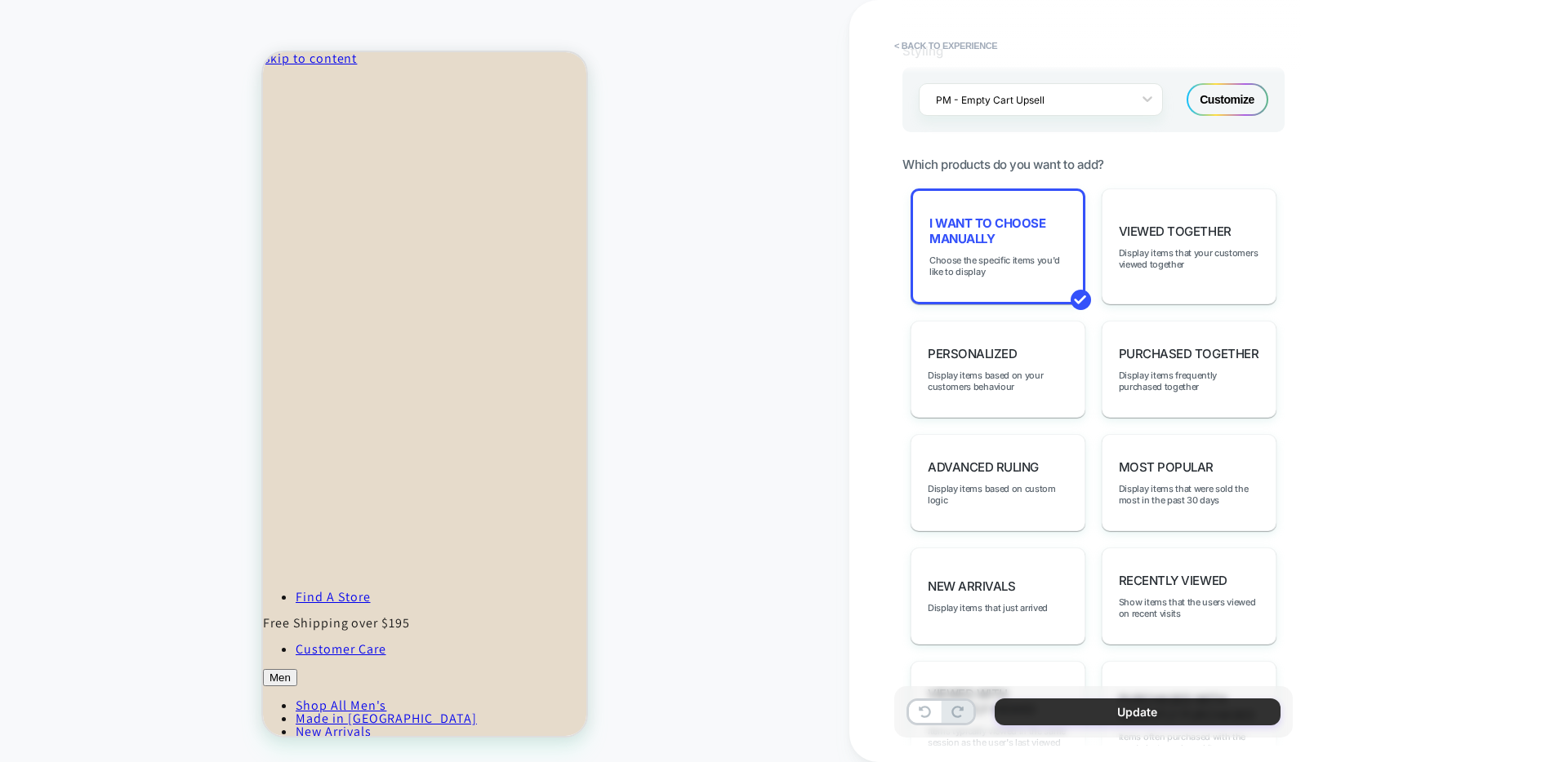
click at [1124, 573] on button "Update" at bounding box center [1138, 712] width 286 height 27
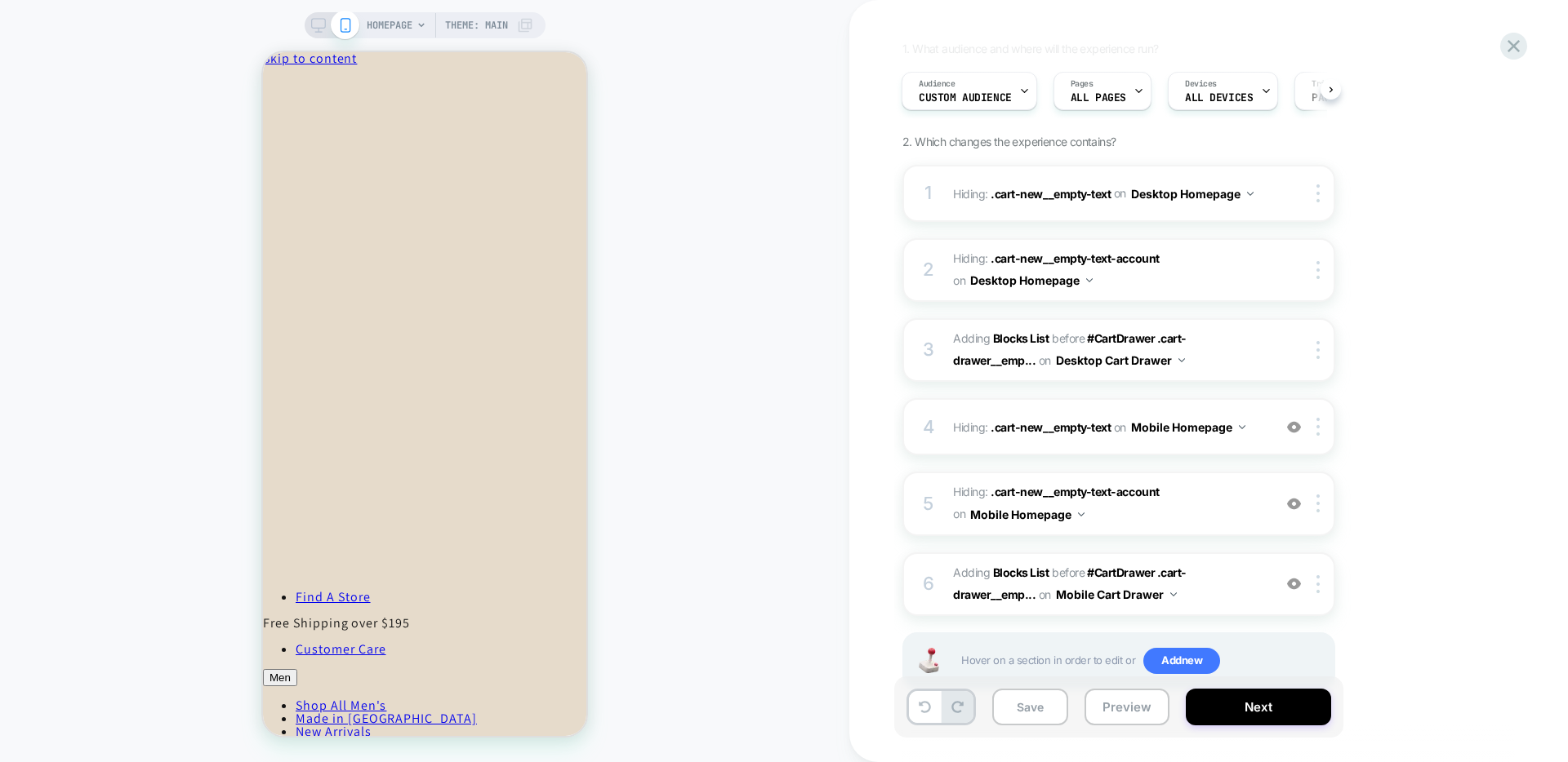
scroll to position [0, 0]
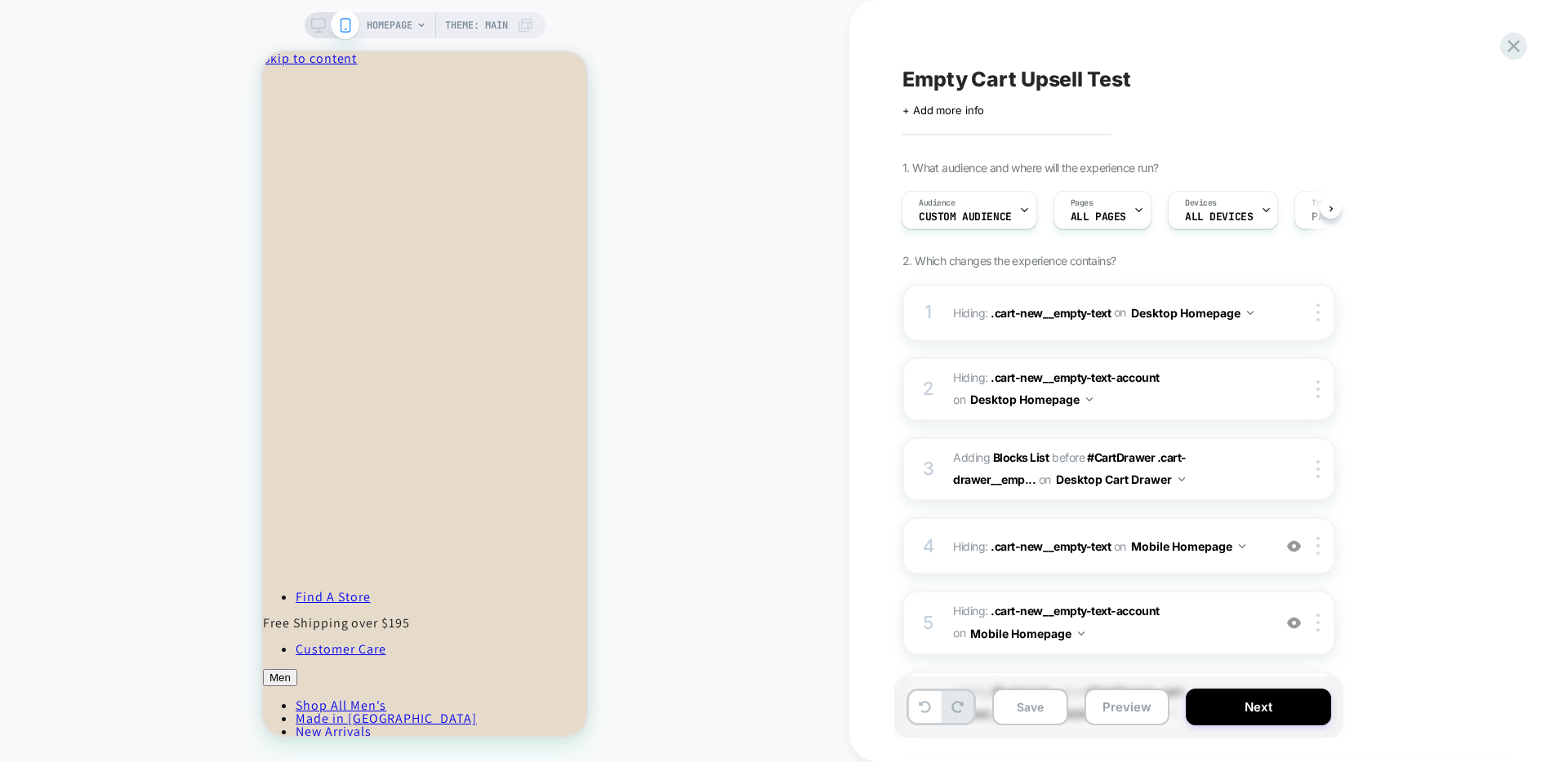
click at [321, 15] on div "HOMEPAGE Theme: MAIN" at bounding box center [425, 25] width 241 height 26
click at [315, 22] on icon at bounding box center [319, 25] width 15 height 15
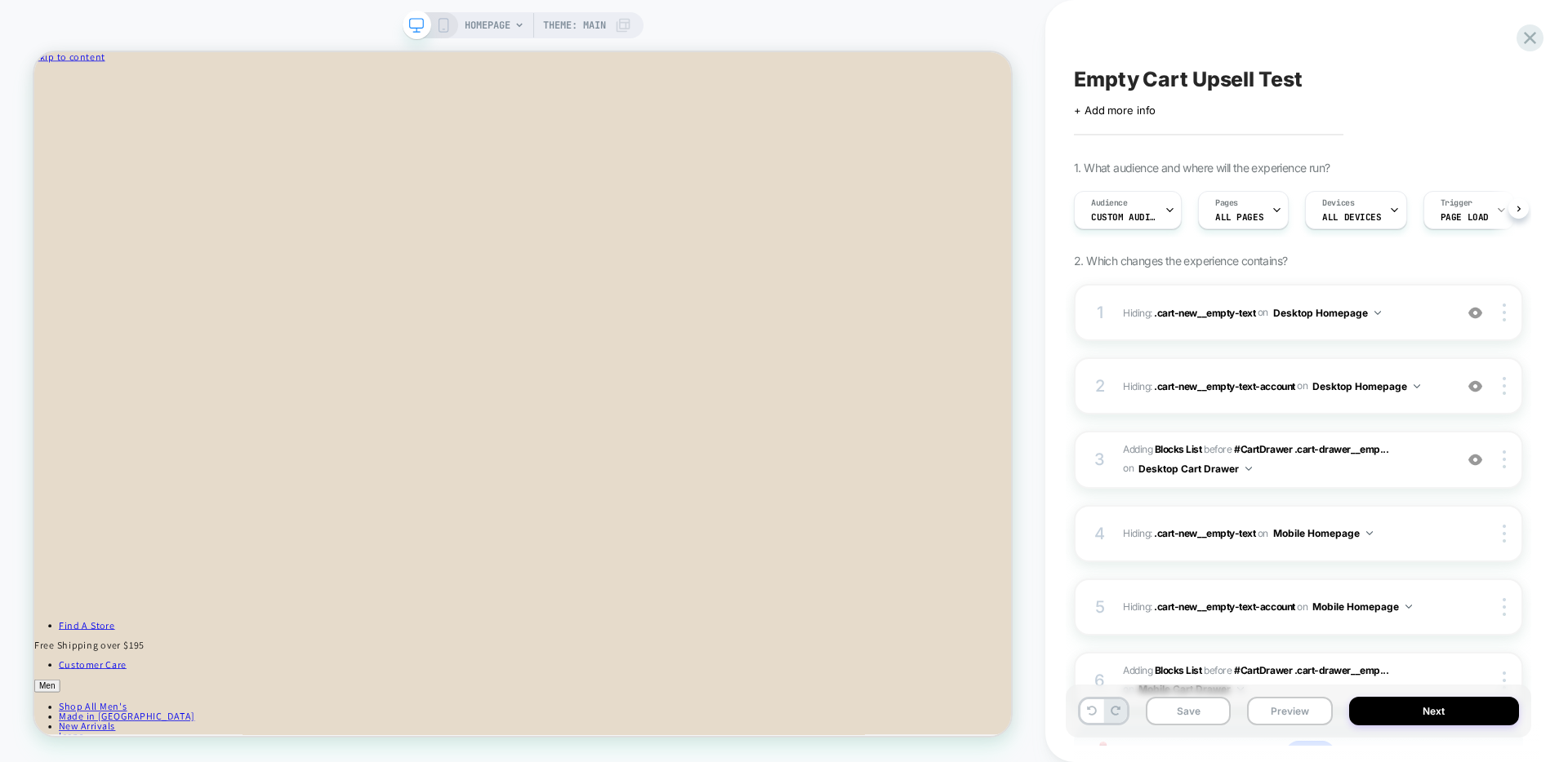
scroll to position [0, 1]
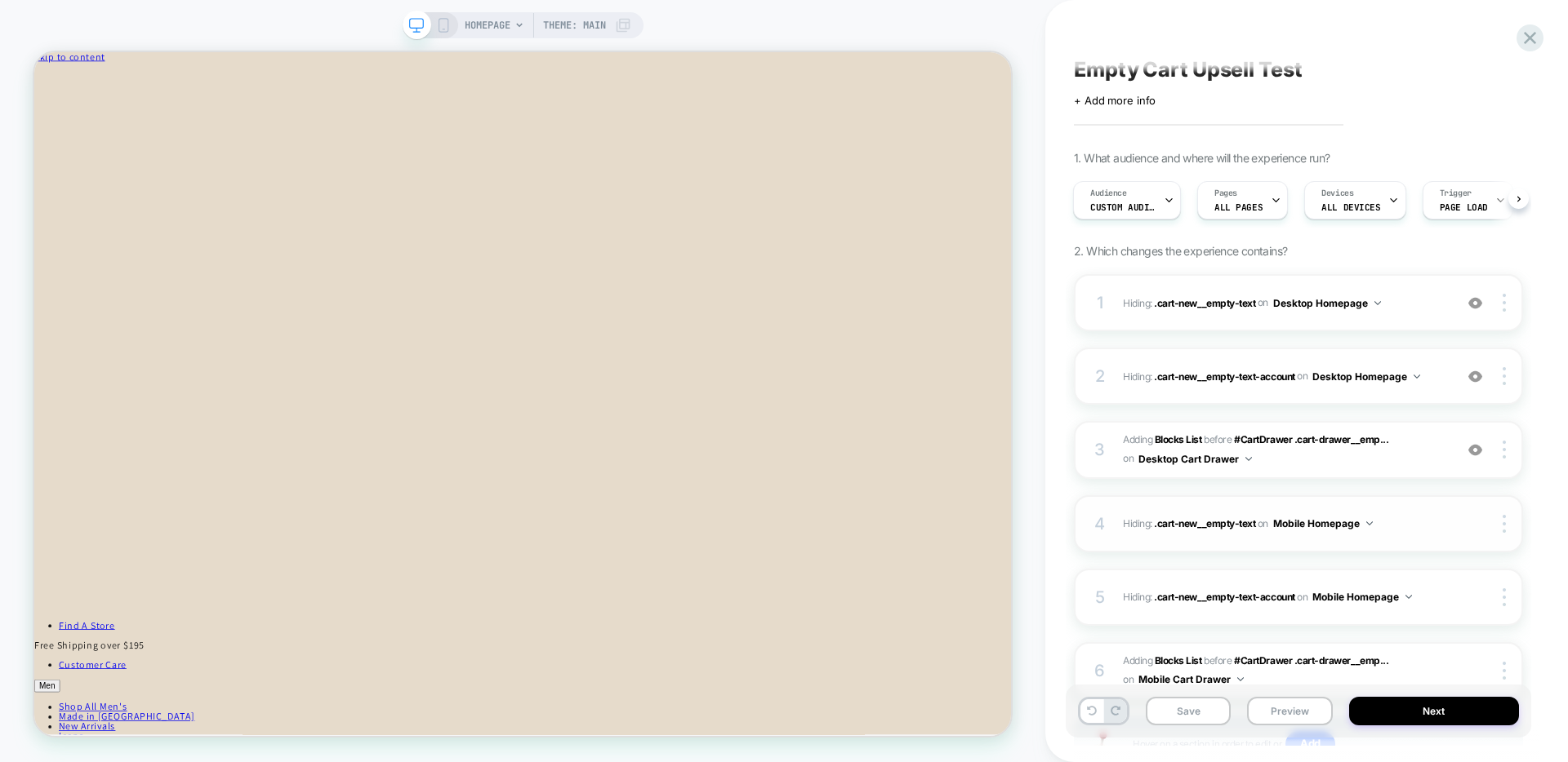
scroll to position [0, 0]
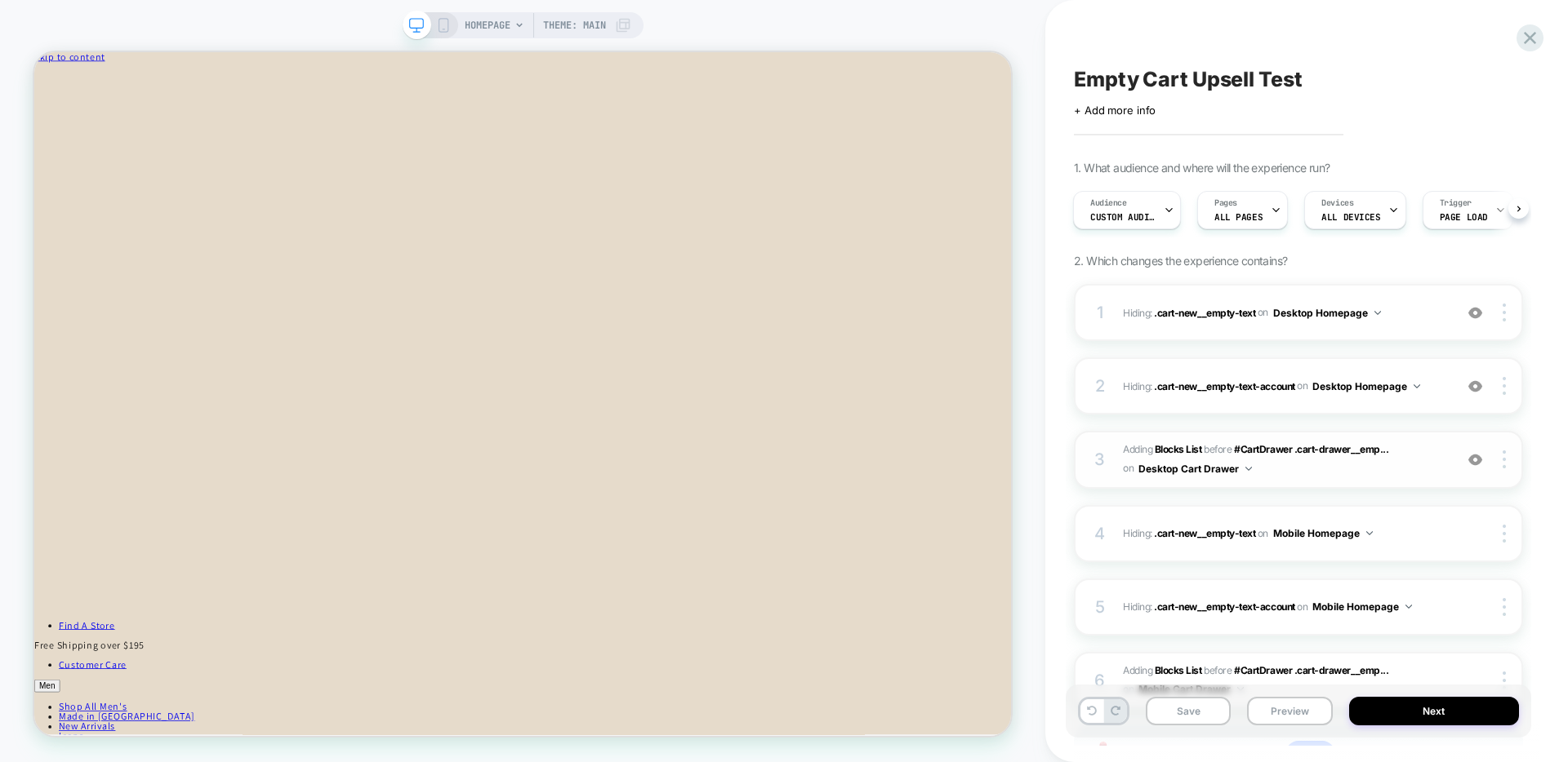
click at [1175, 469] on span "#_loomi_addon_1758839313109 Adding Blocks List BEFORE #CartDrawer .cart-drawer_…" at bounding box center [1284, 459] width 323 height 39
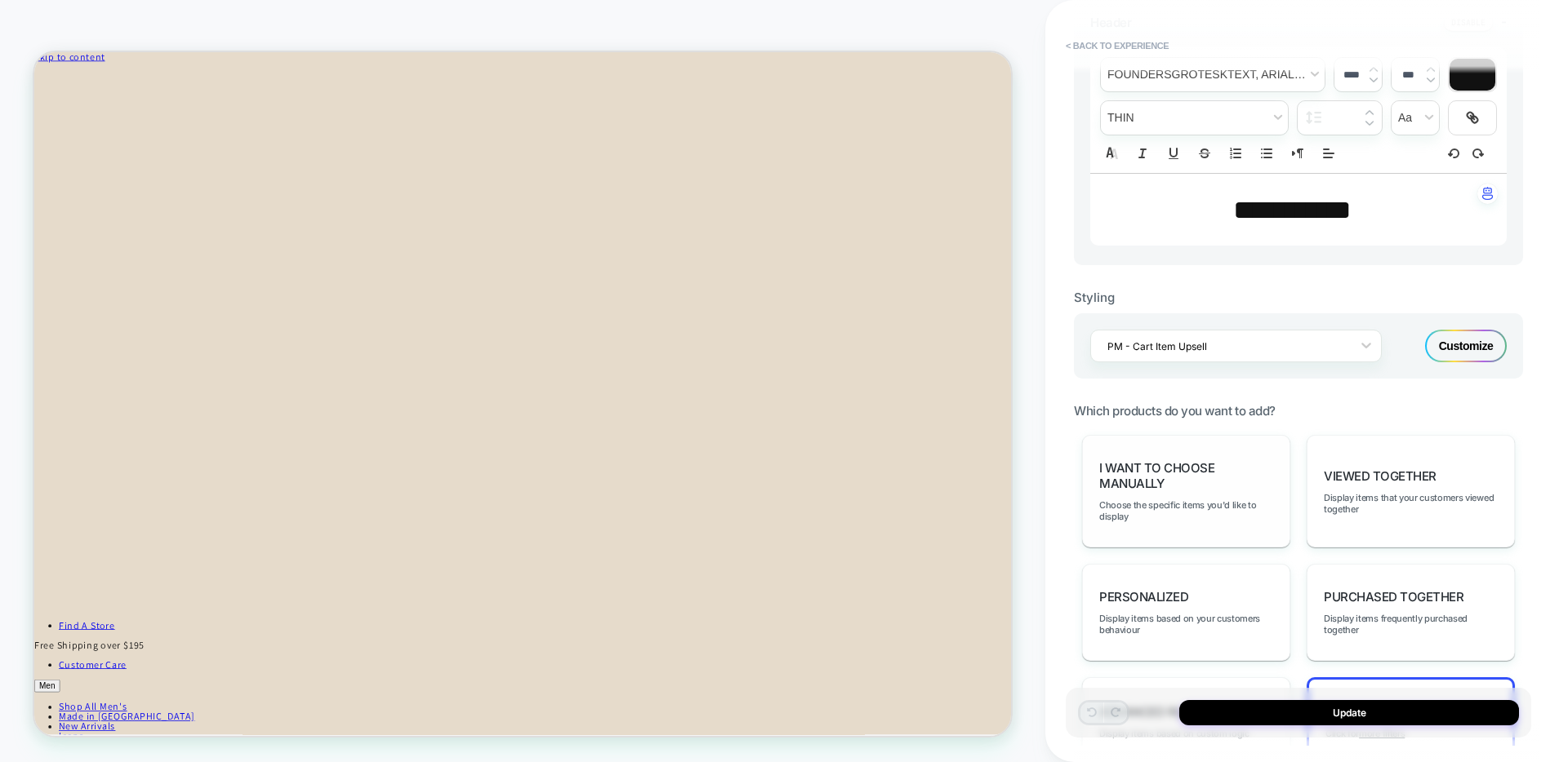
scroll to position [490, 0]
click at [1165, 480] on span "I want to choose manually" at bounding box center [1186, 478] width 174 height 31
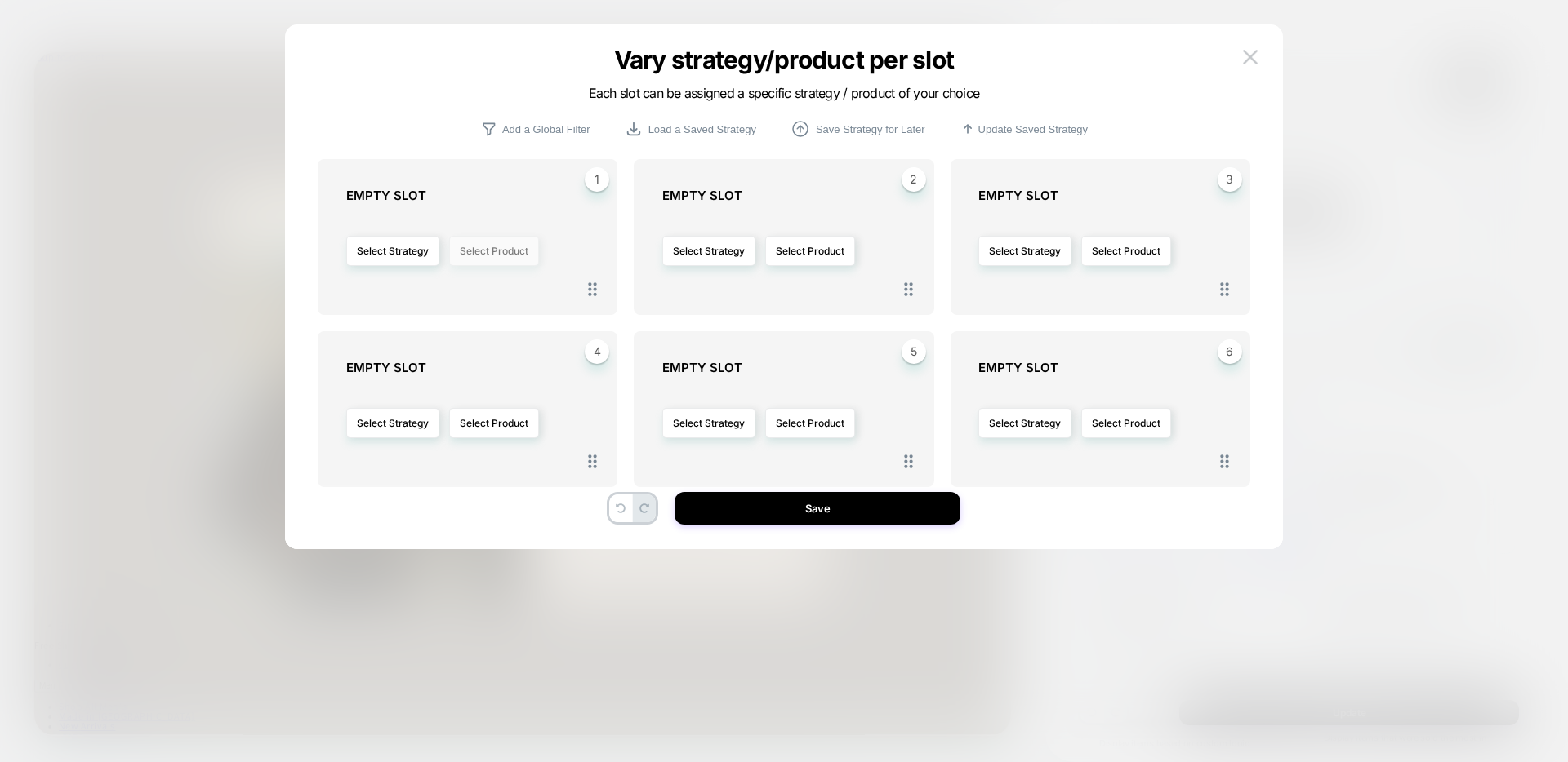
click at [496, 264] on button "Select Product" at bounding box center [493, 251] width 89 height 30
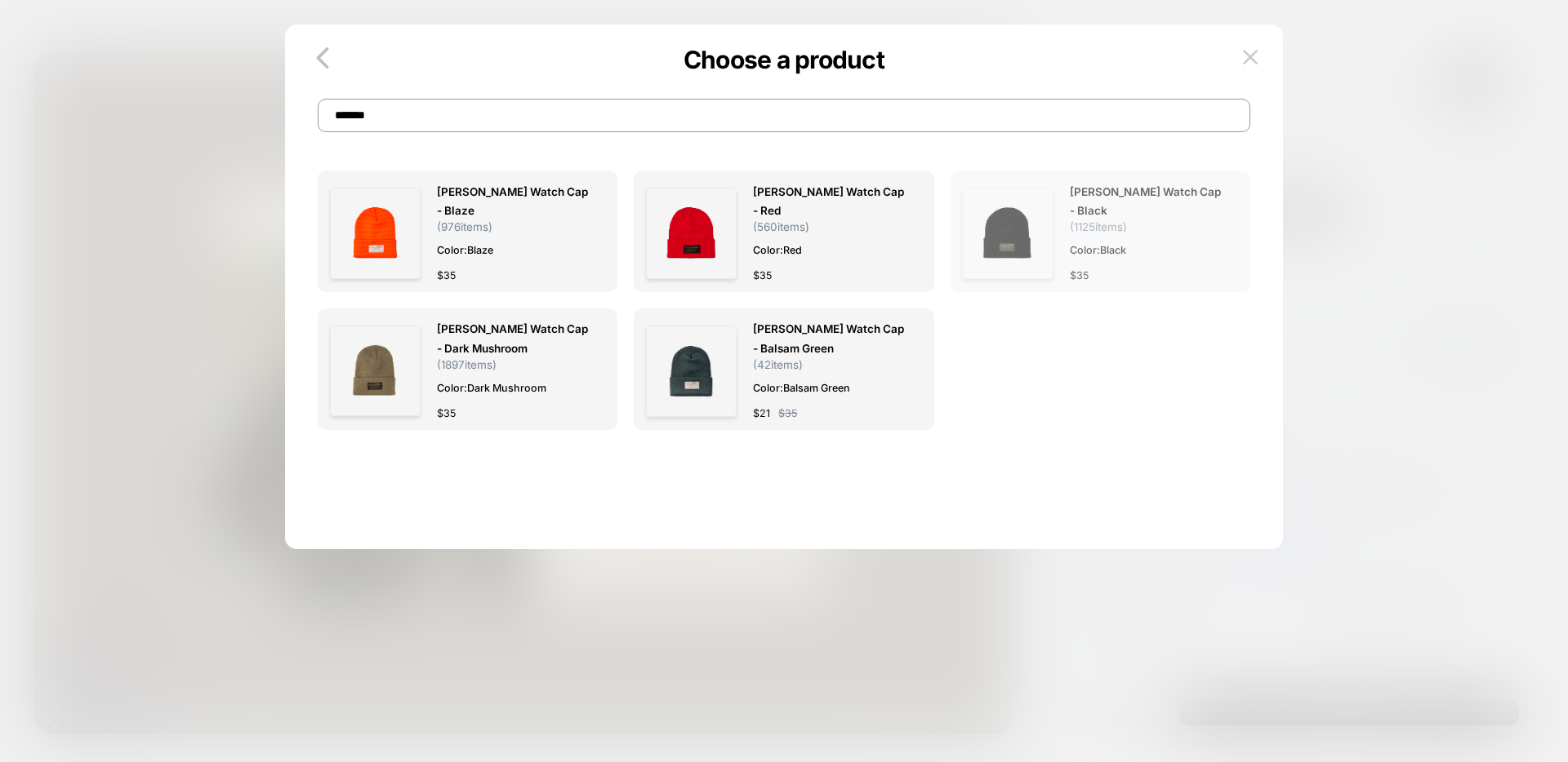
type input "*******"
click at [1033, 245] on img at bounding box center [1007, 233] width 90 height 90
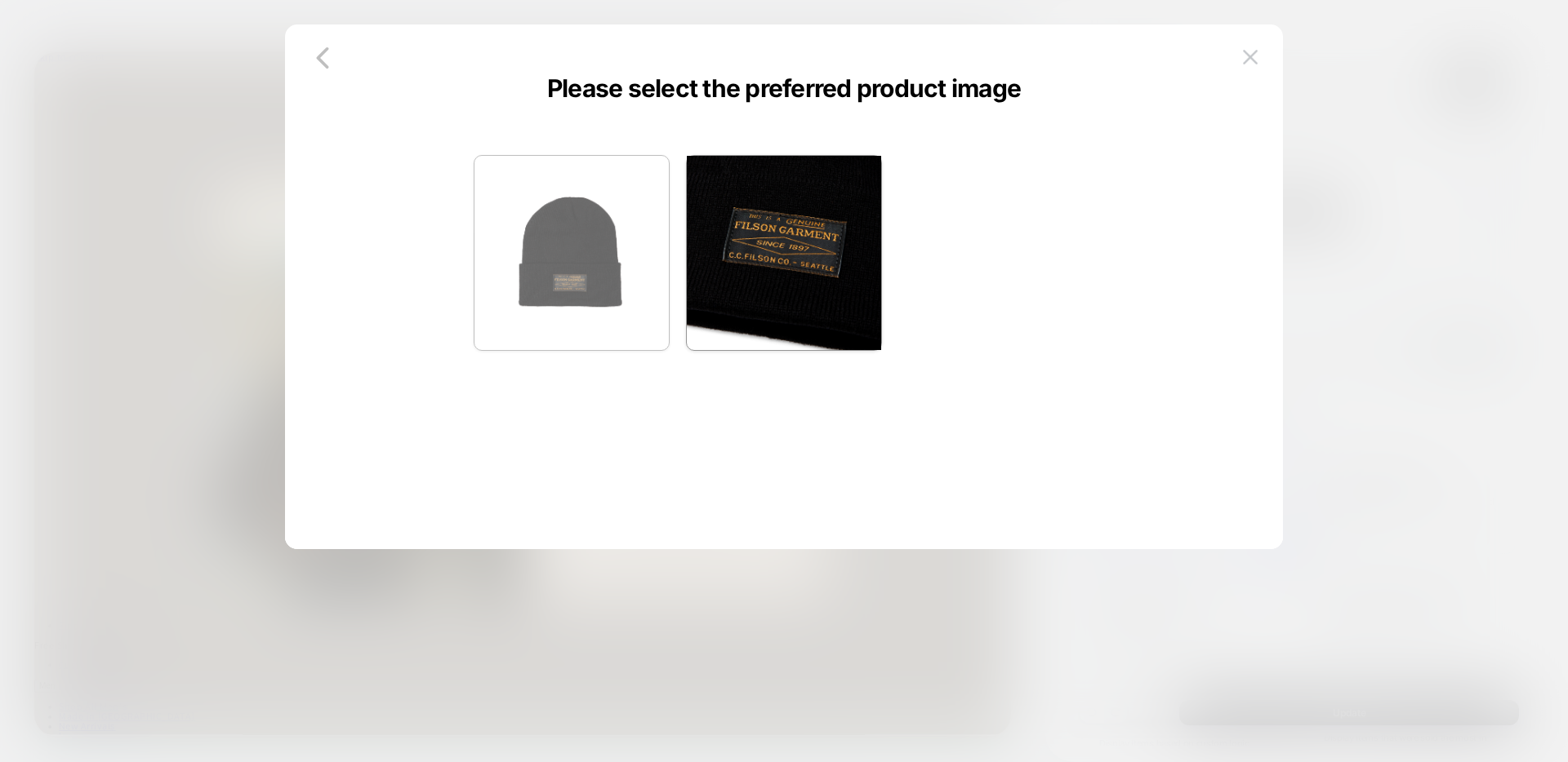
click at [552, 252] on img at bounding box center [571, 253] width 194 height 194
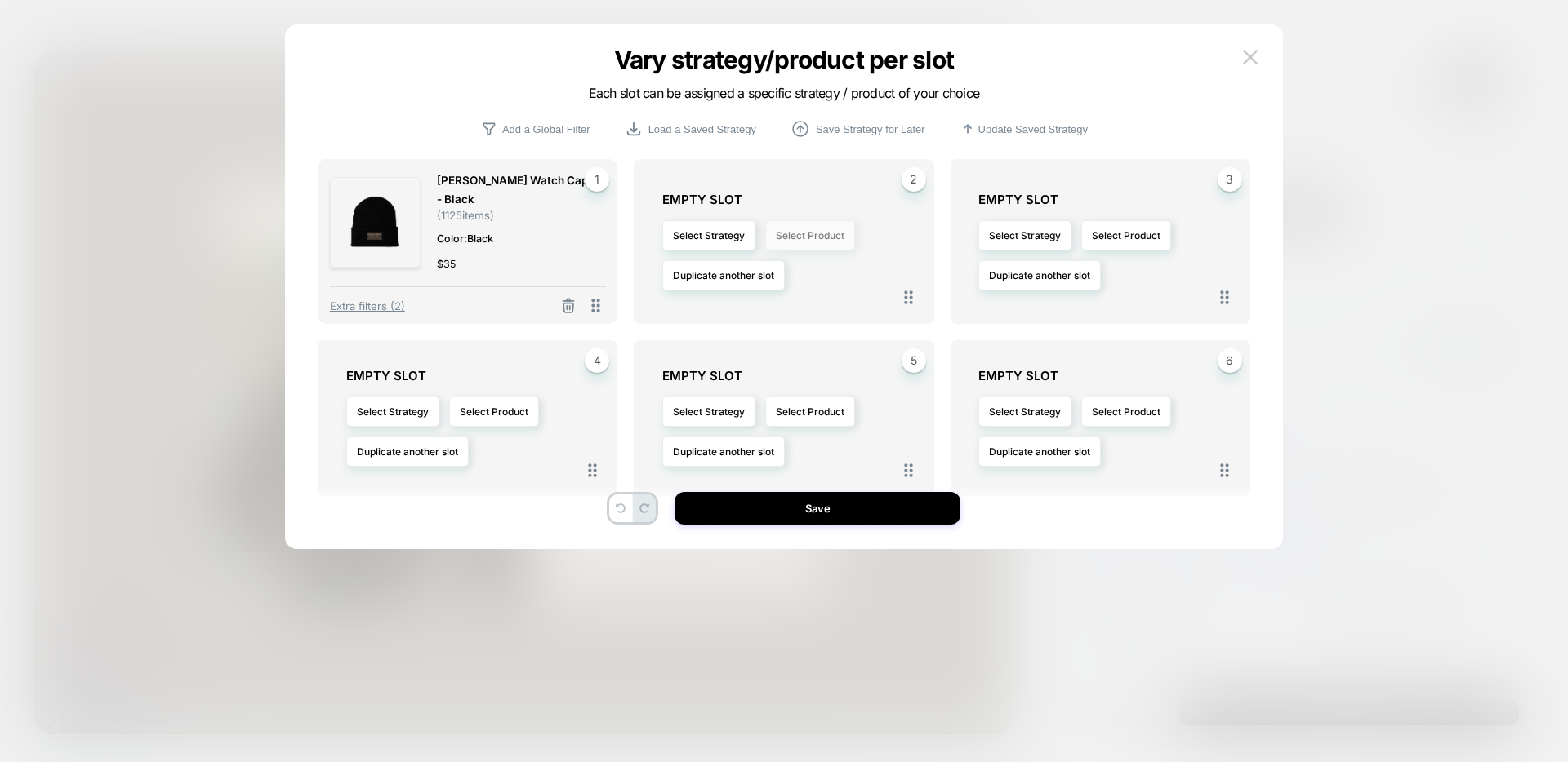
click at [794, 235] on button "Select Product" at bounding box center [809, 235] width 89 height 30
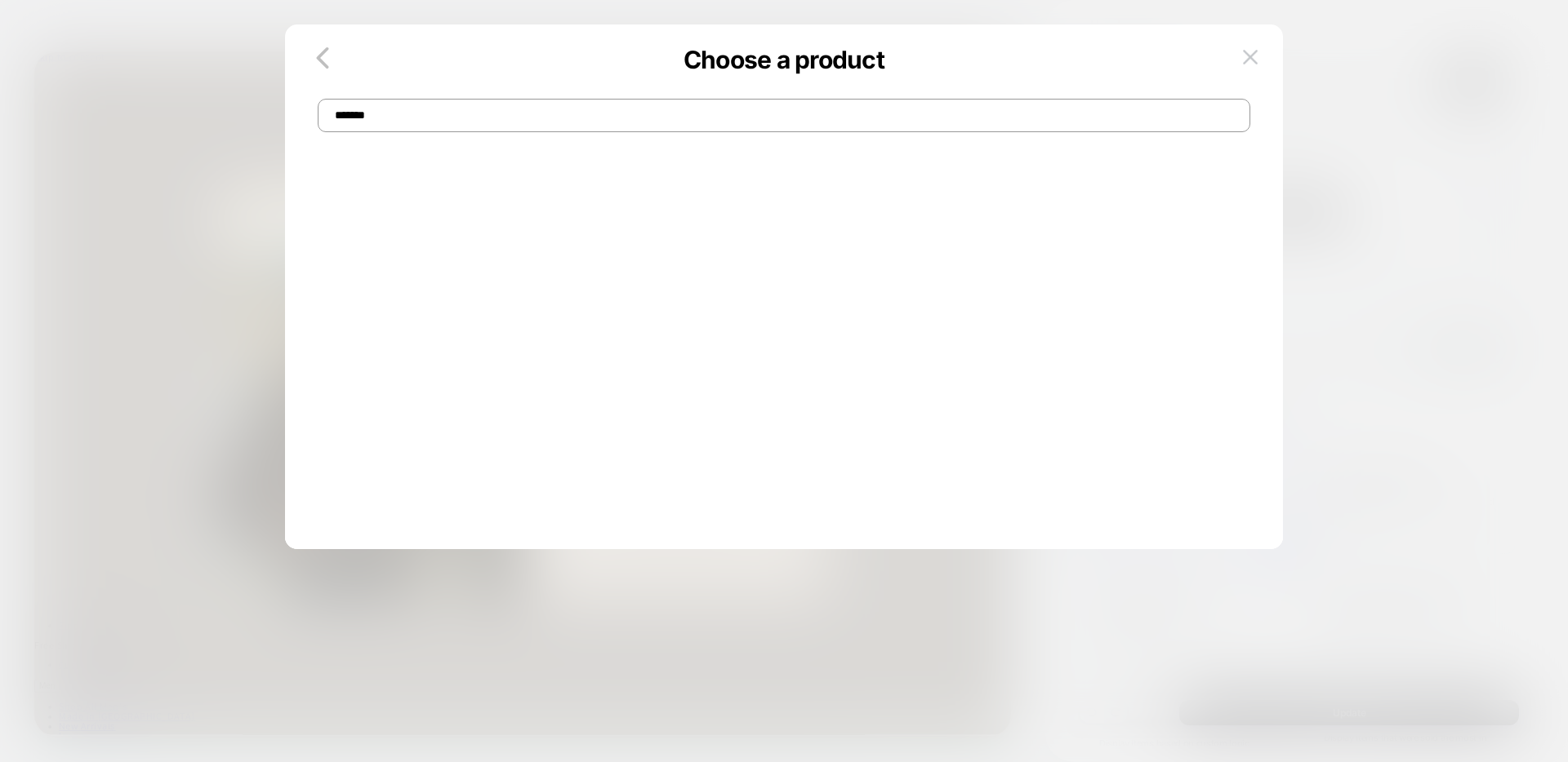
click at [418, 128] on input "*******" at bounding box center [783, 116] width 933 height 34
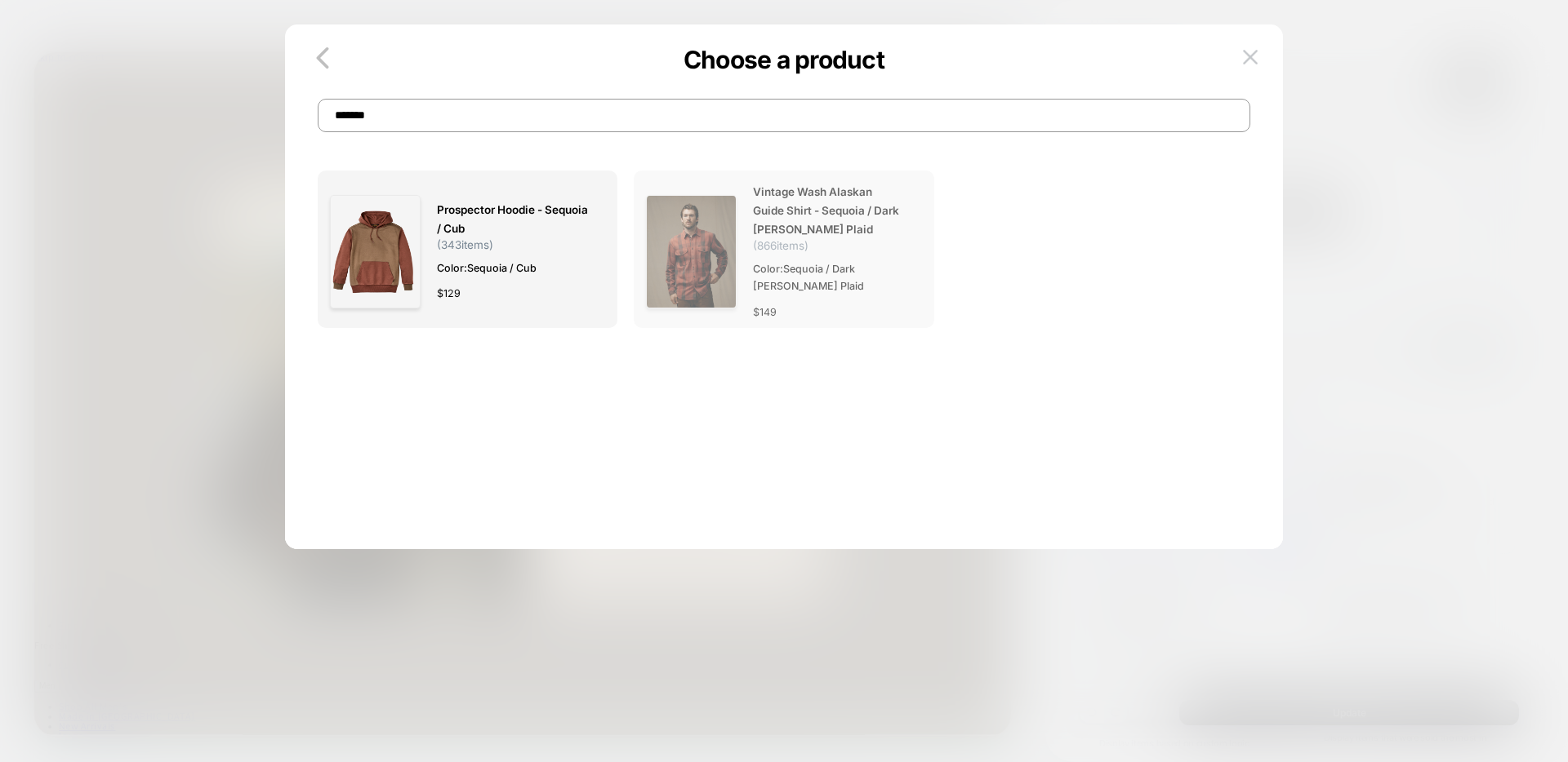
type input "*******"
click at [698, 233] on img at bounding box center [691, 251] width 90 height 114
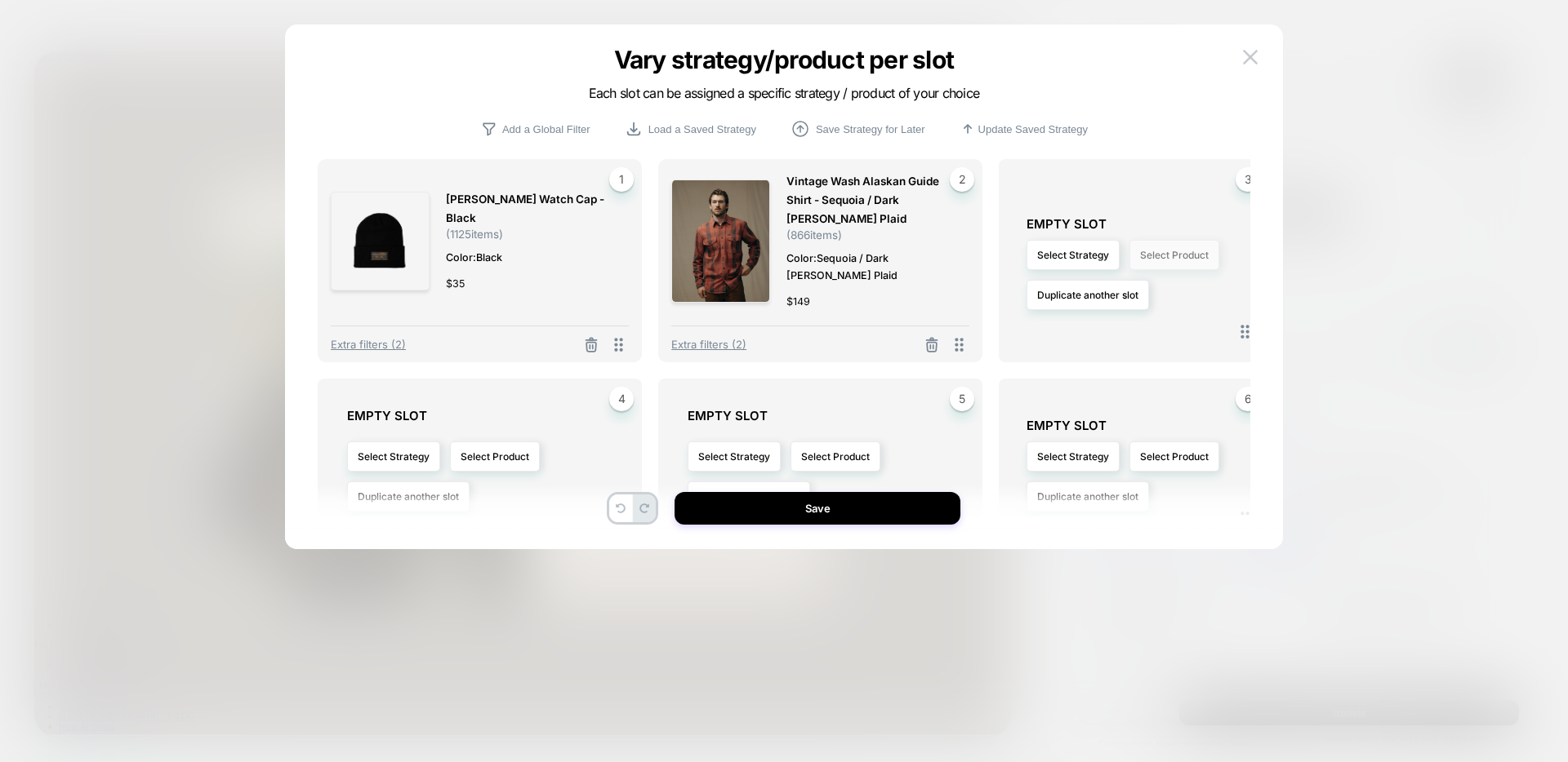
click at [1142, 257] on button "Select Product" at bounding box center [1174, 255] width 89 height 30
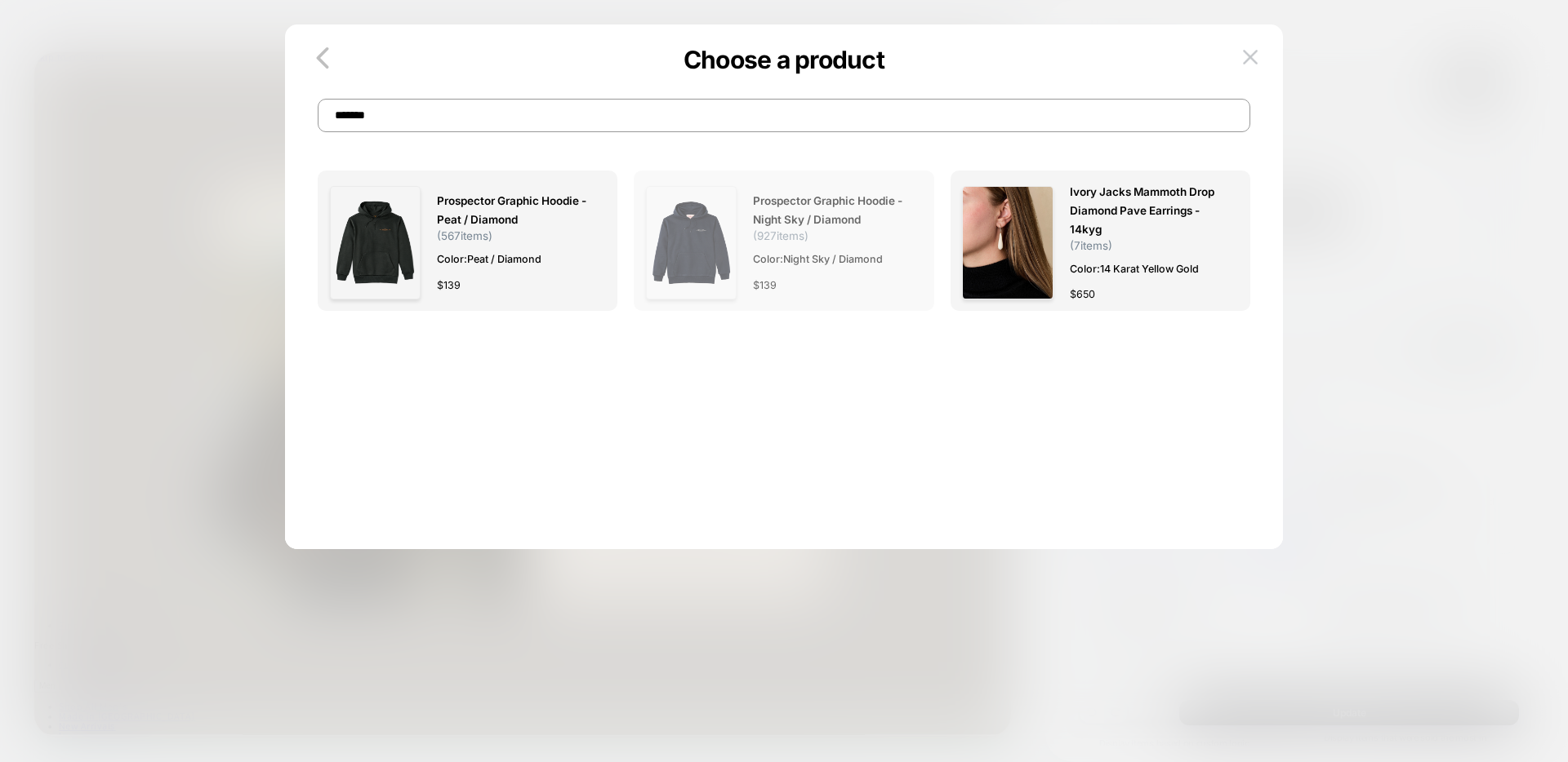
type input "*******"
click at [697, 256] on img at bounding box center [691, 243] width 90 height 114
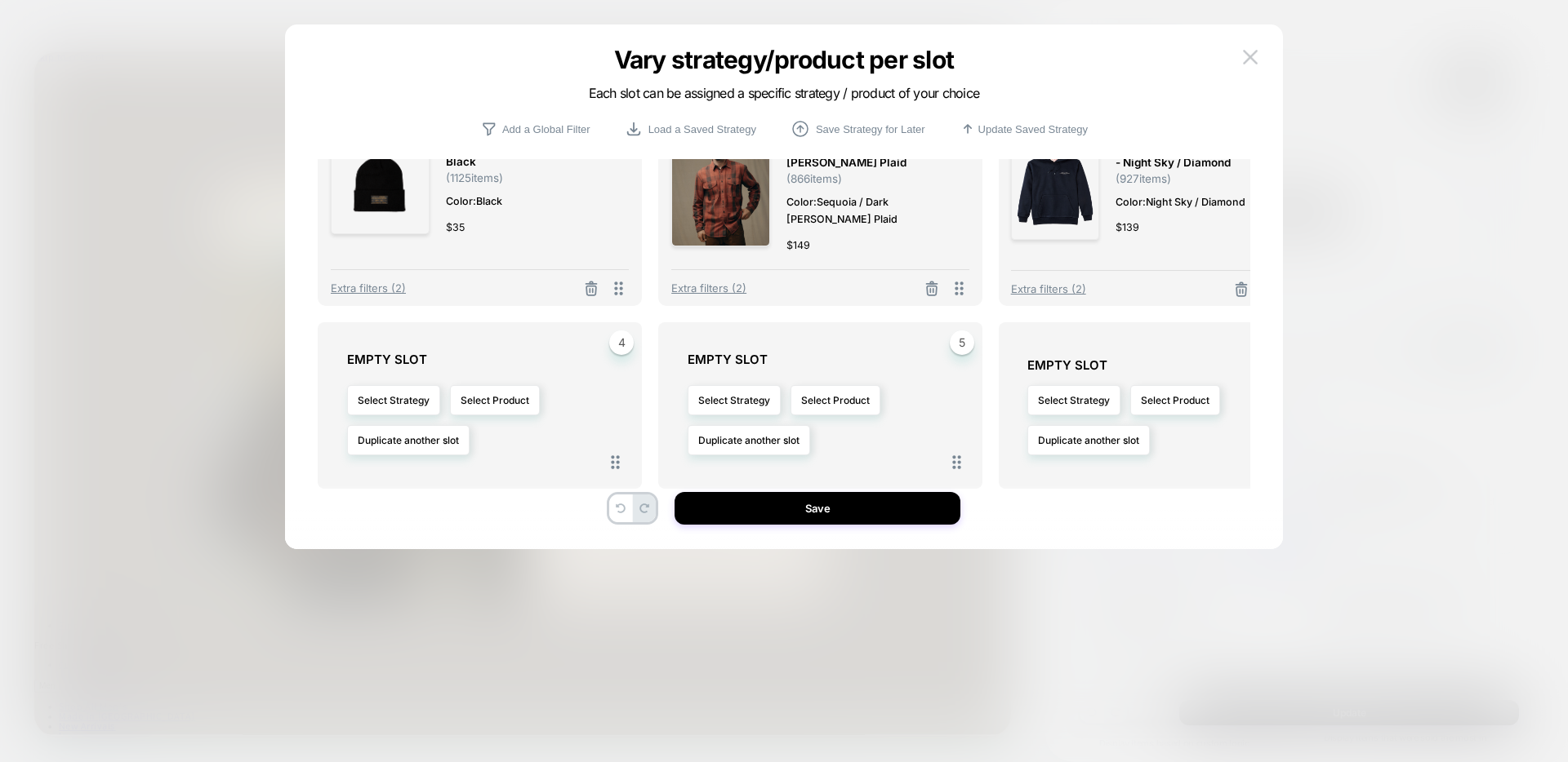
scroll to position [56, 0]
click at [527, 403] on button "Select Product" at bounding box center [494, 401] width 89 height 30
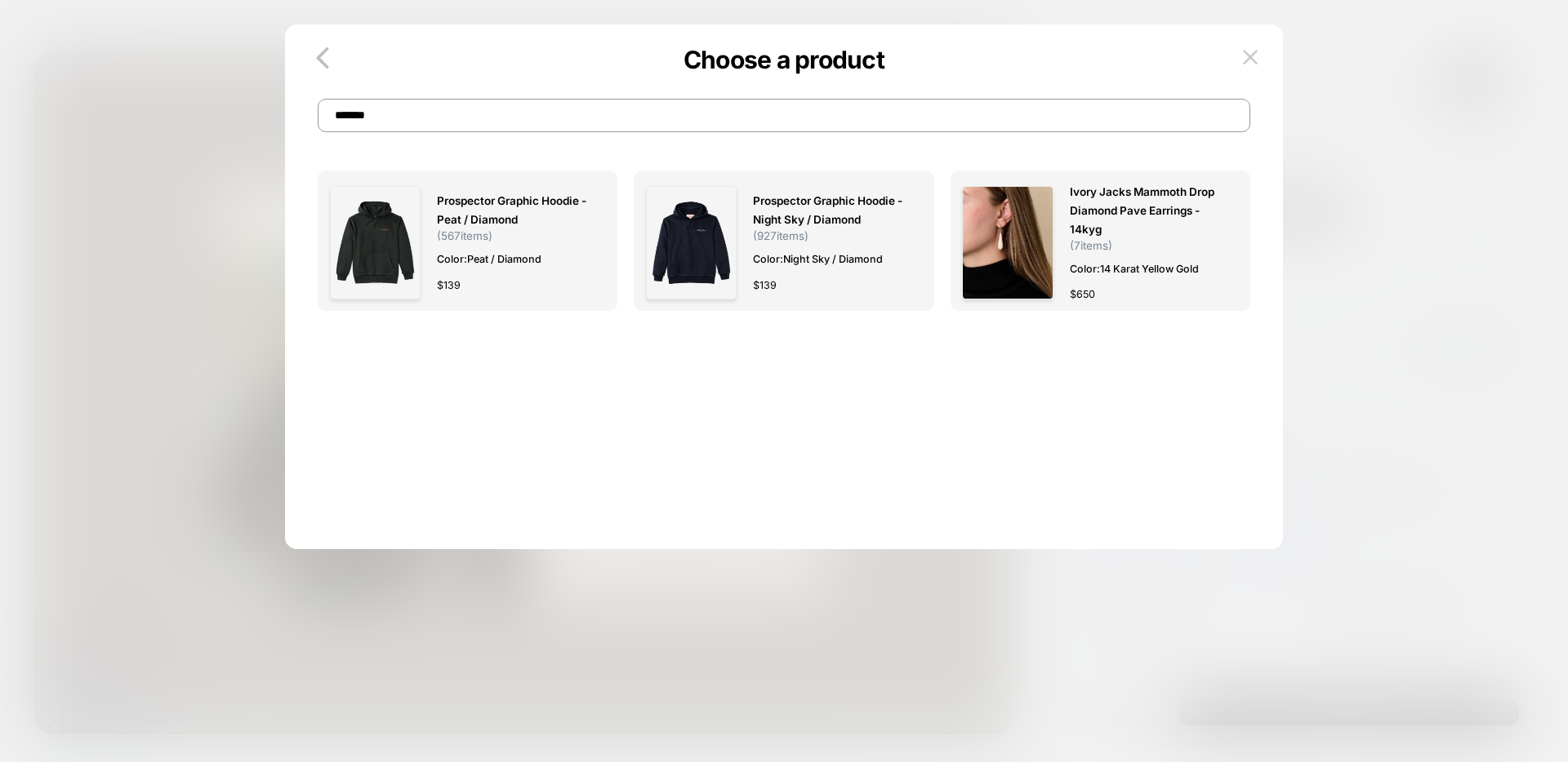
click at [573, 118] on input "*******" at bounding box center [783, 116] width 933 height 34
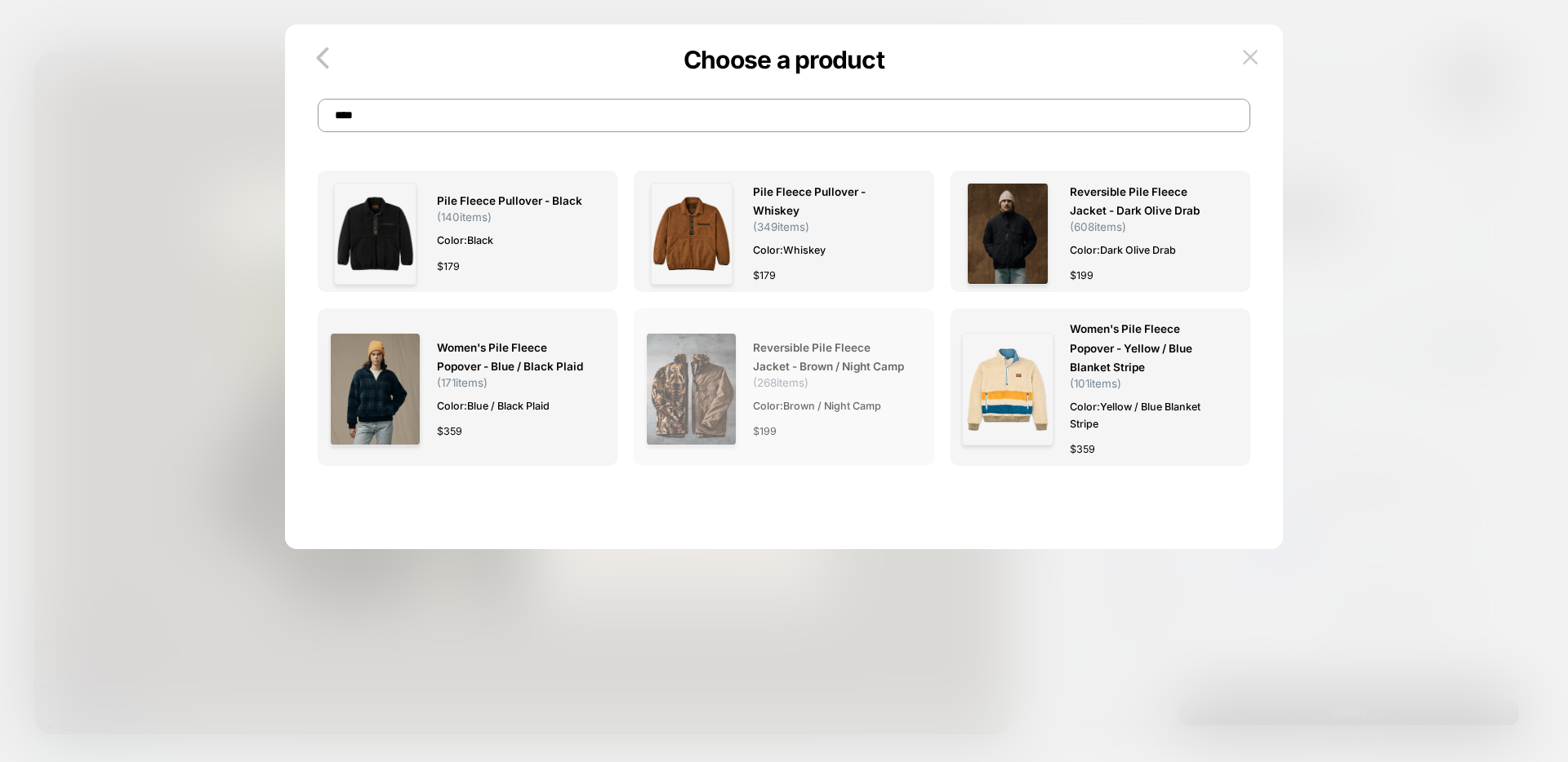
type input "****"
click at [694, 385] on img at bounding box center [691, 389] width 90 height 114
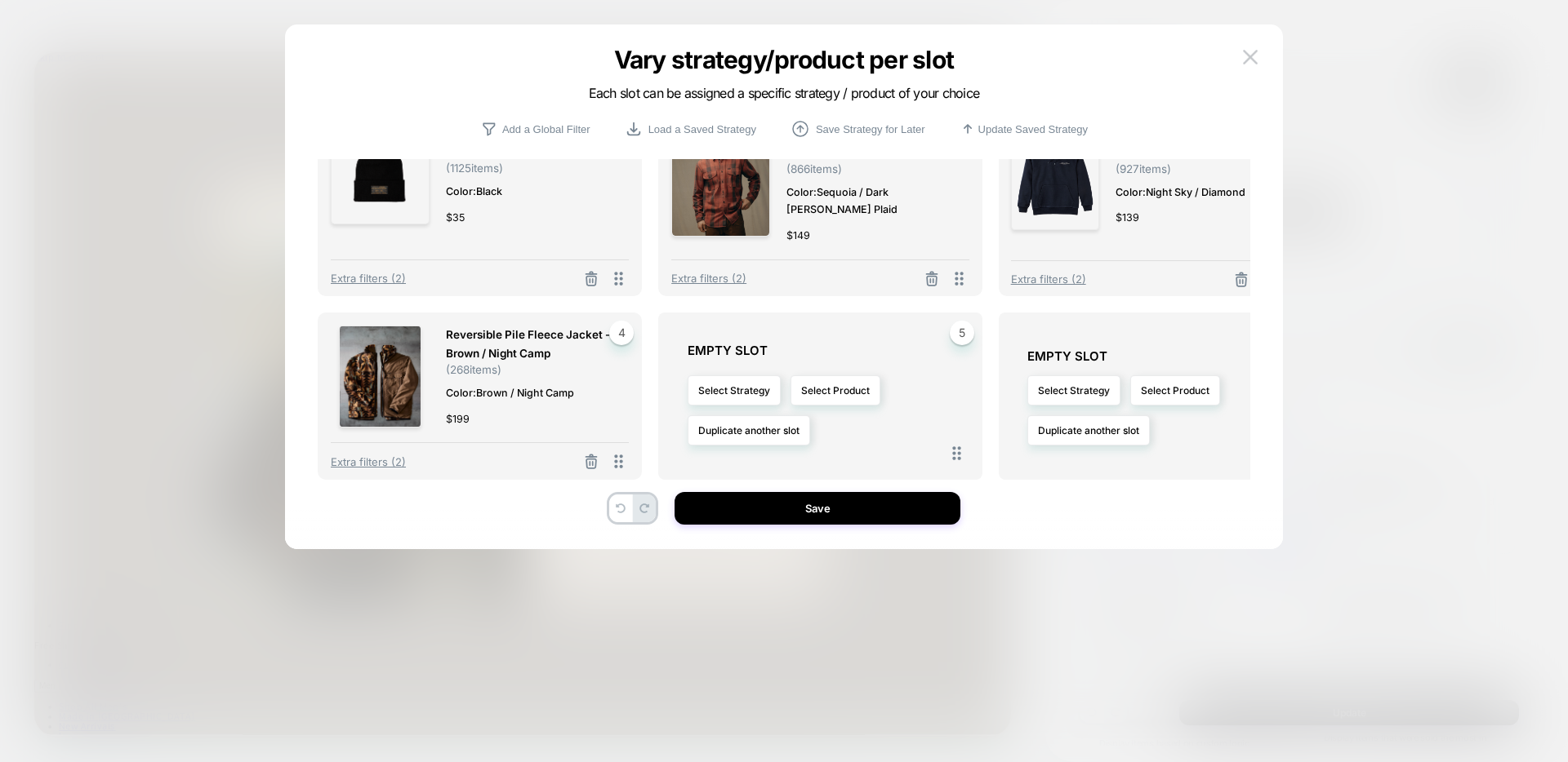
scroll to position [68, 0]
click at [814, 392] on button "Select Product" at bounding box center [835, 389] width 89 height 30
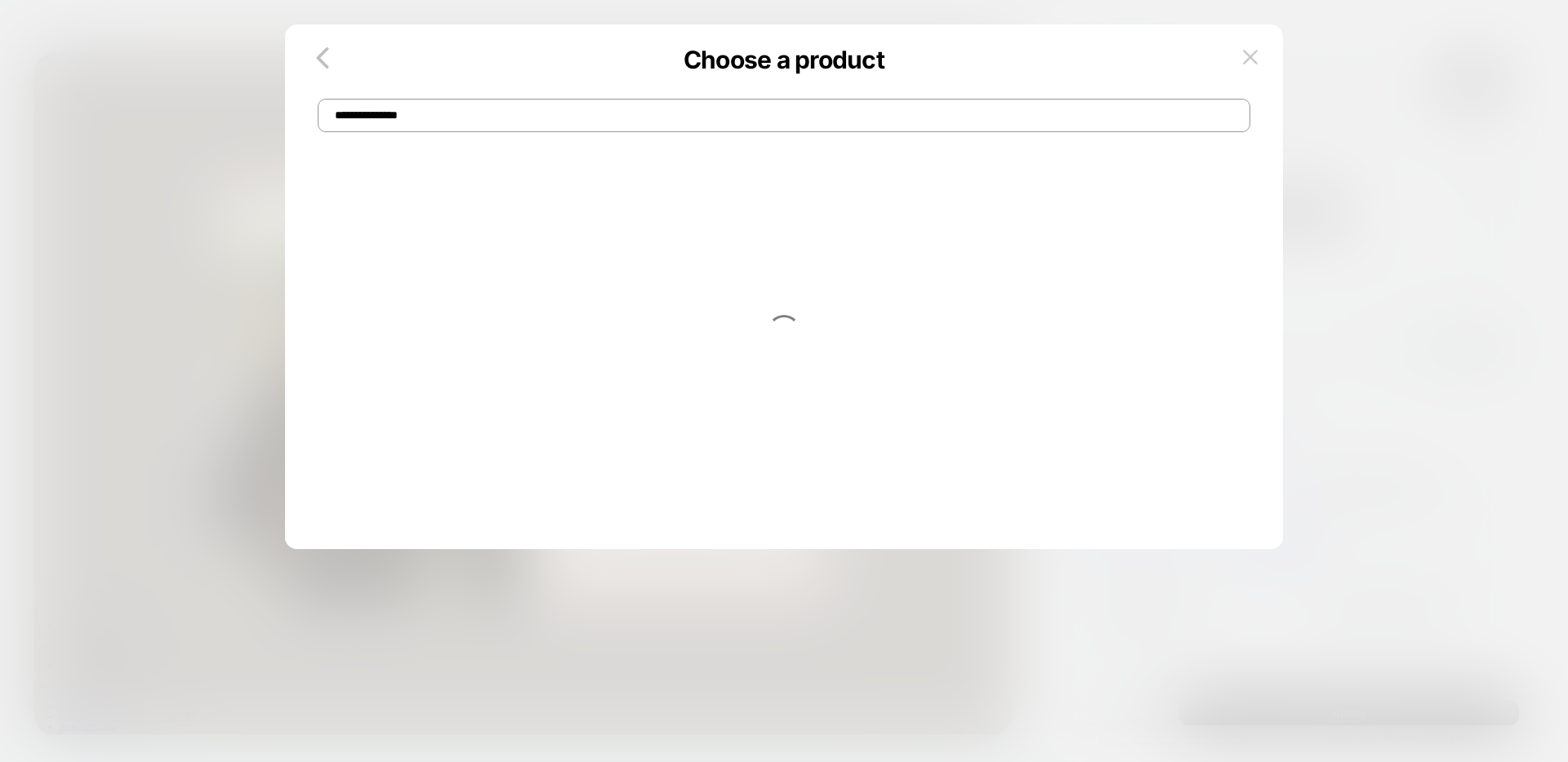
scroll to position [0, 0]
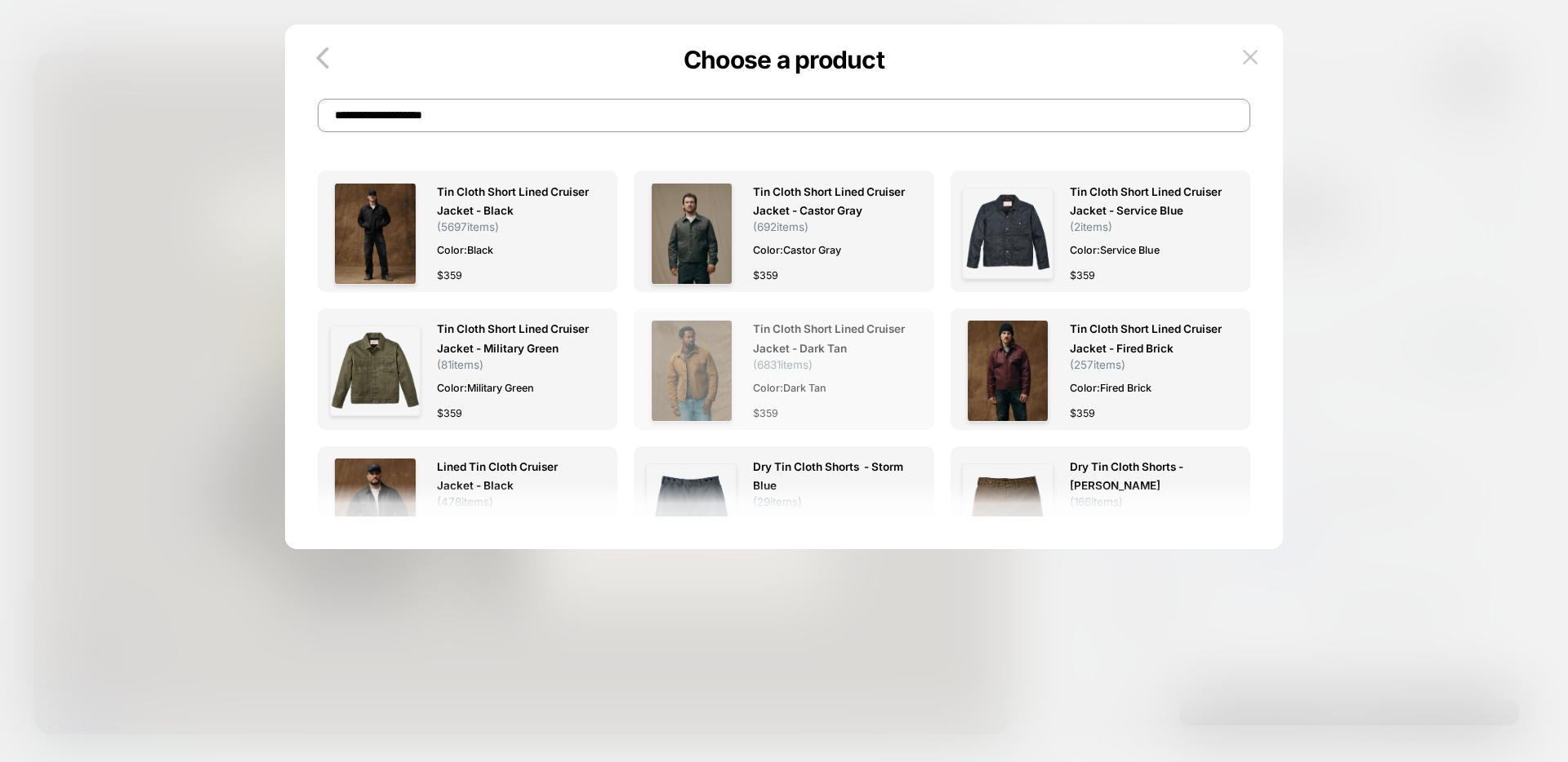
type input "**********"
click at [718, 401] on img at bounding box center [691, 371] width 82 height 102
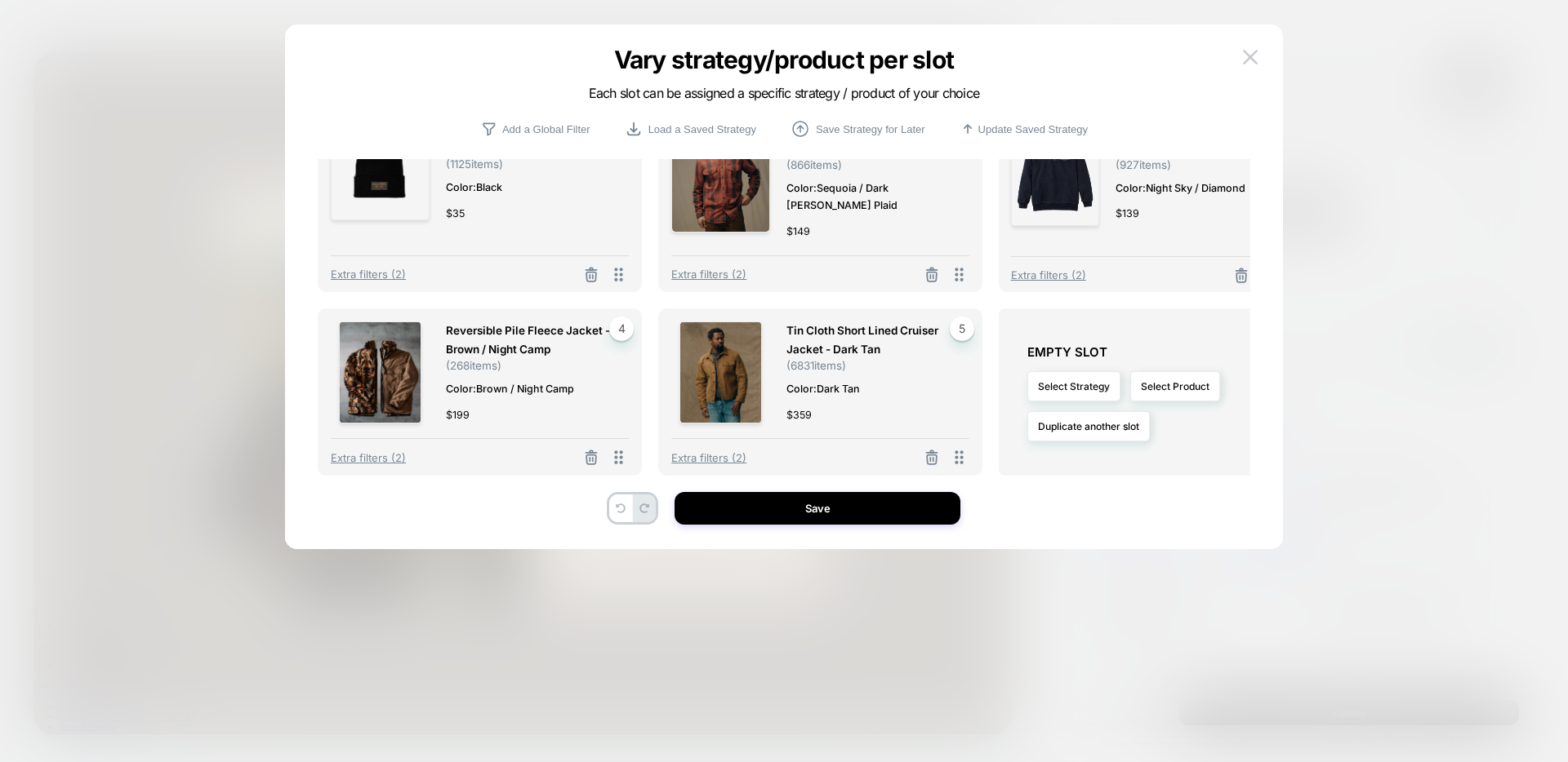
scroll to position [83, 0]
click at [1130, 372] on button "Select Product" at bounding box center [1175, 387] width 89 height 30
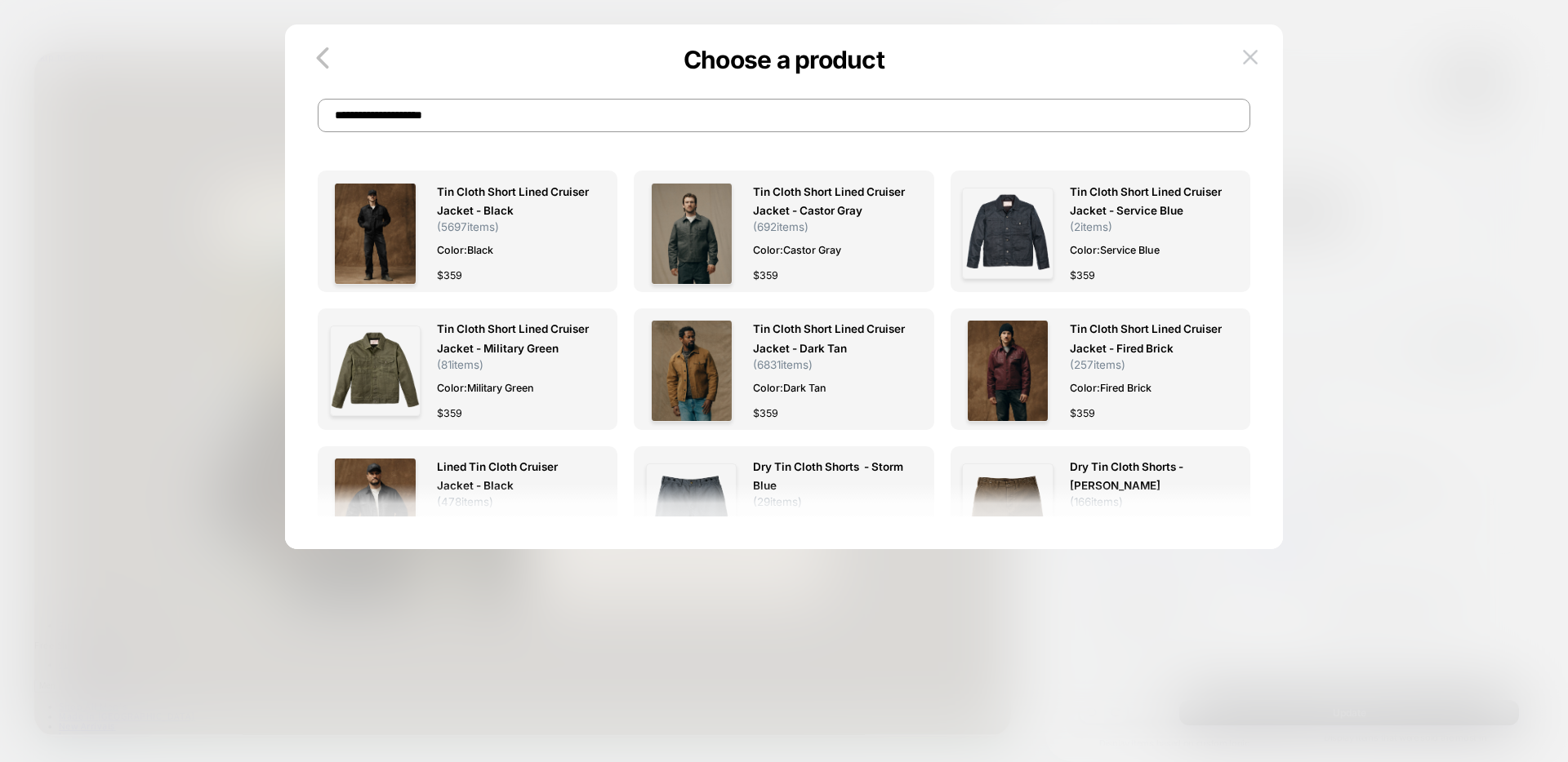
scroll to position [0, 0]
type input "*"
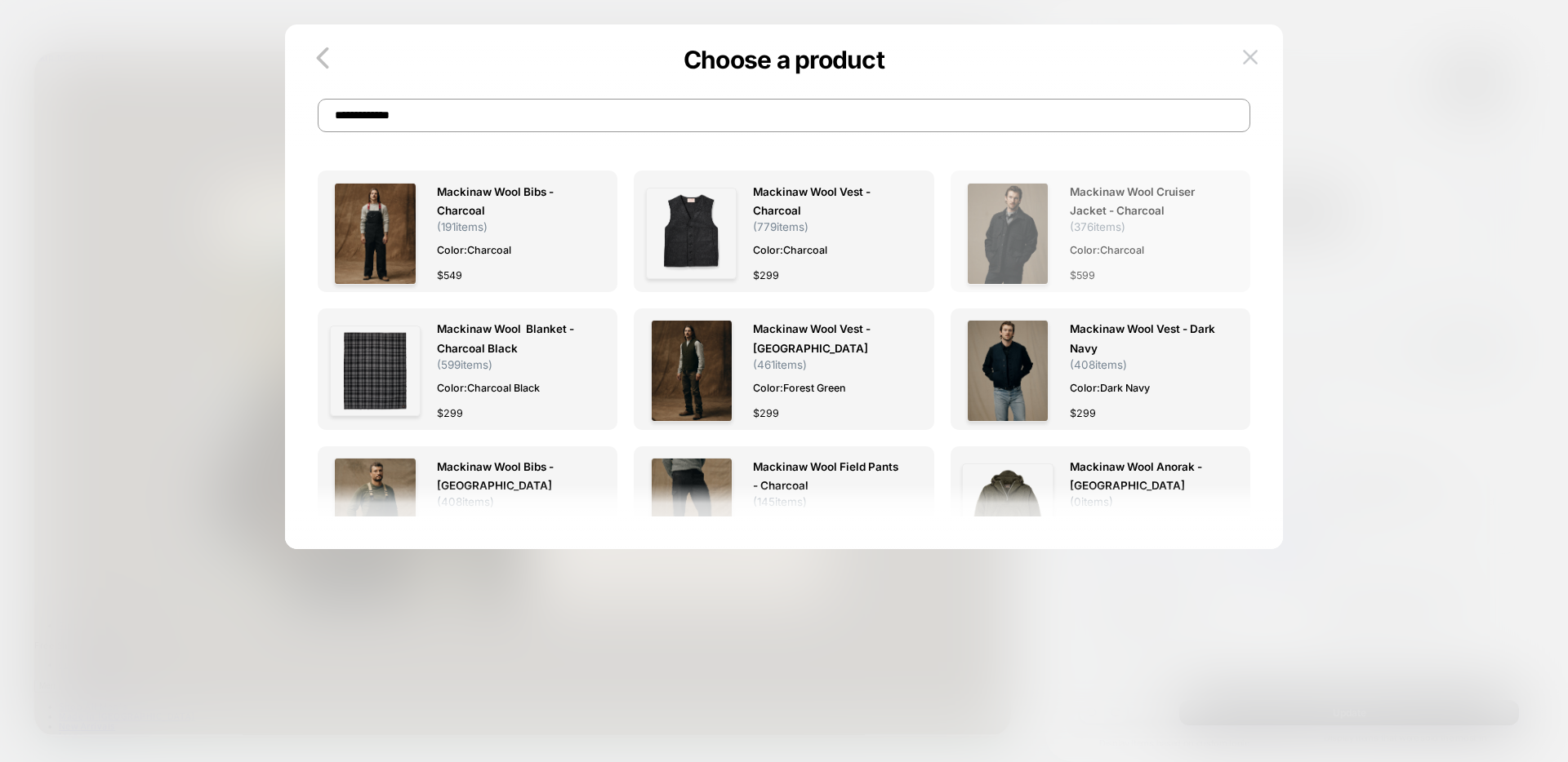
type input "**********"
click at [1025, 231] on img at bounding box center [1007, 233] width 82 height 102
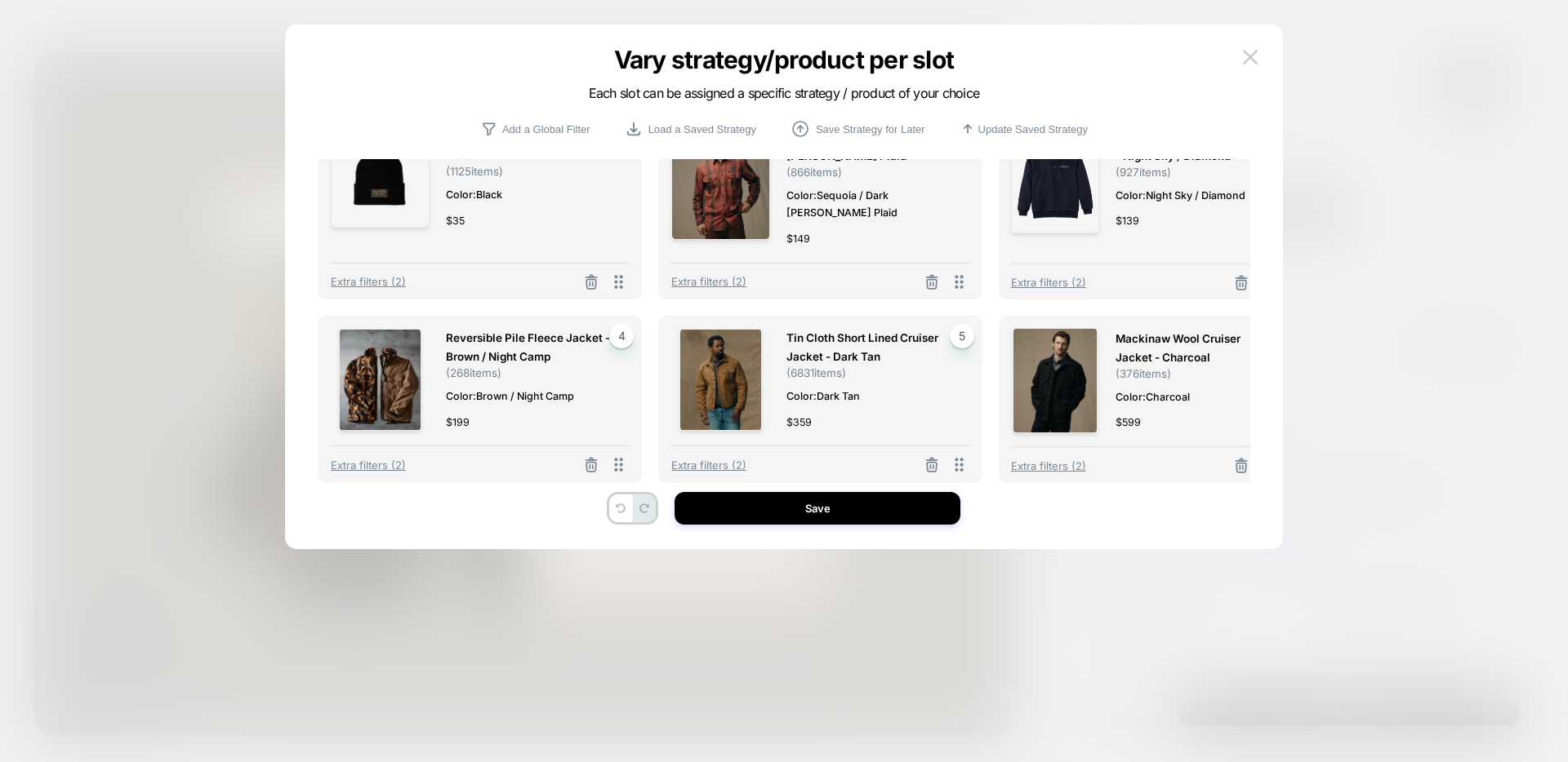
scroll to position [84, 0]
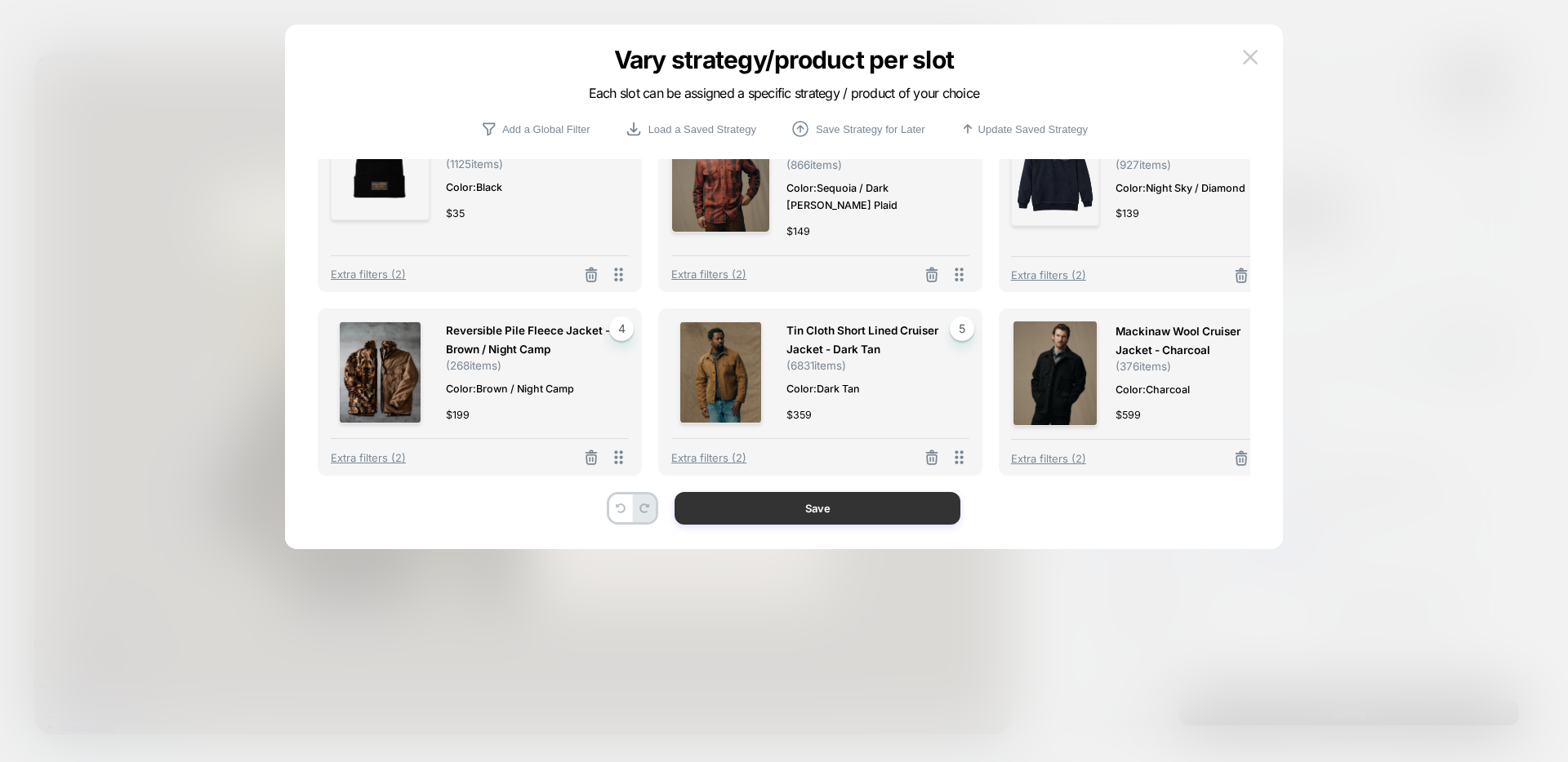
click at [804, 497] on button "Save" at bounding box center [818, 508] width 286 height 33
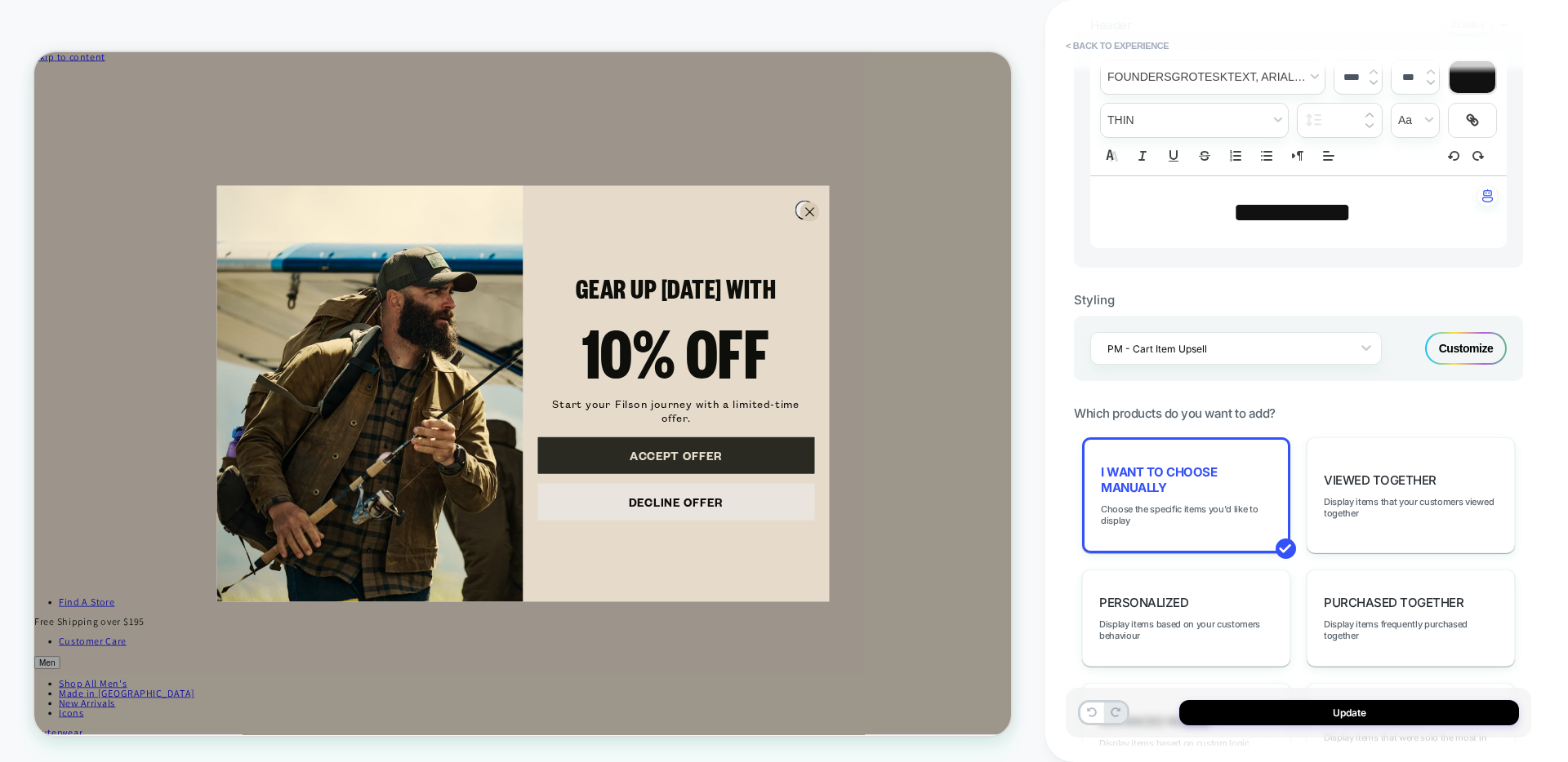
click at [1060, 255] on circle "Close dialog" at bounding box center [1067, 264] width 24 height 24
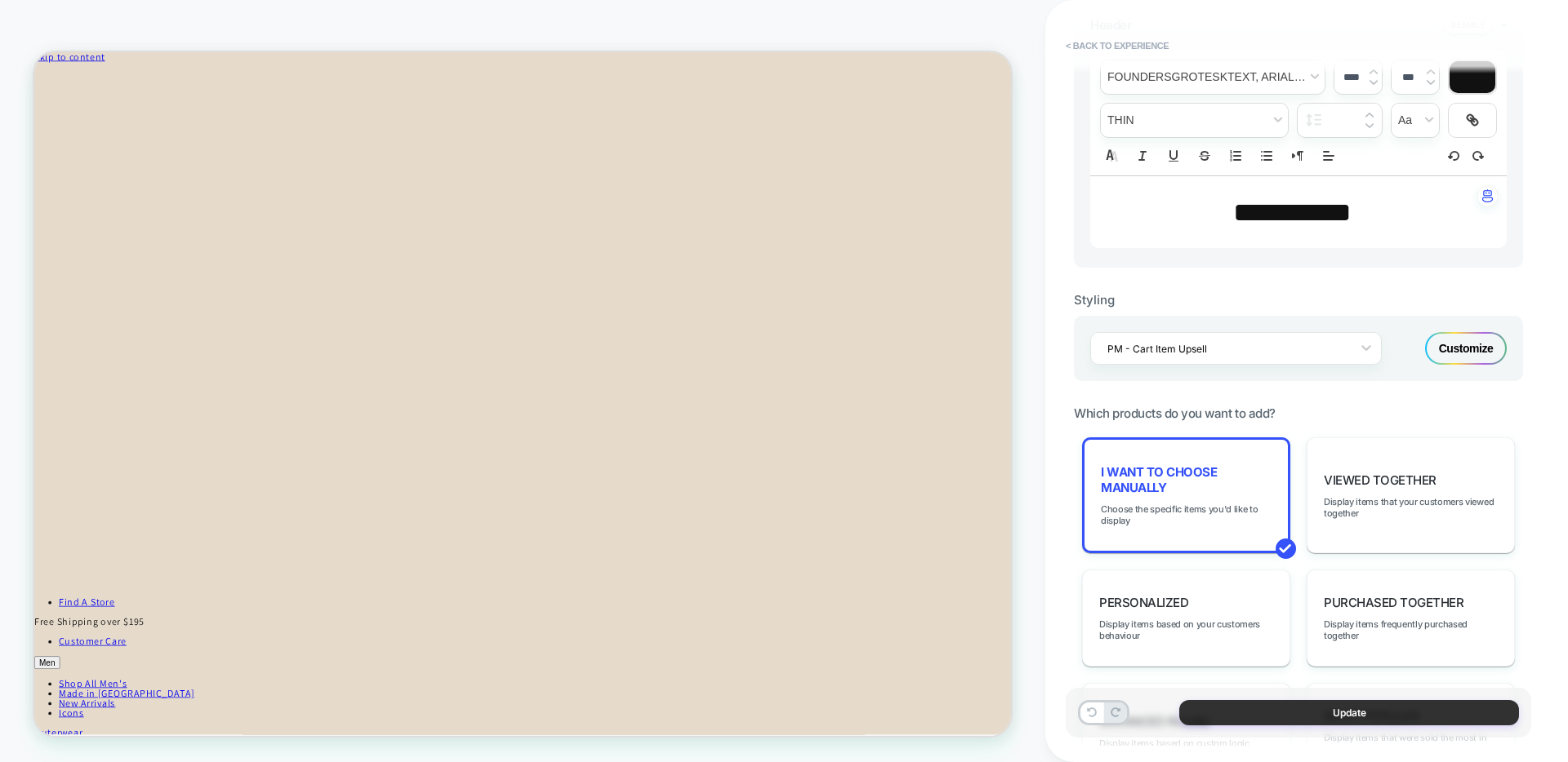
click at [1175, 573] on button "Update" at bounding box center [1349, 712] width 340 height 25
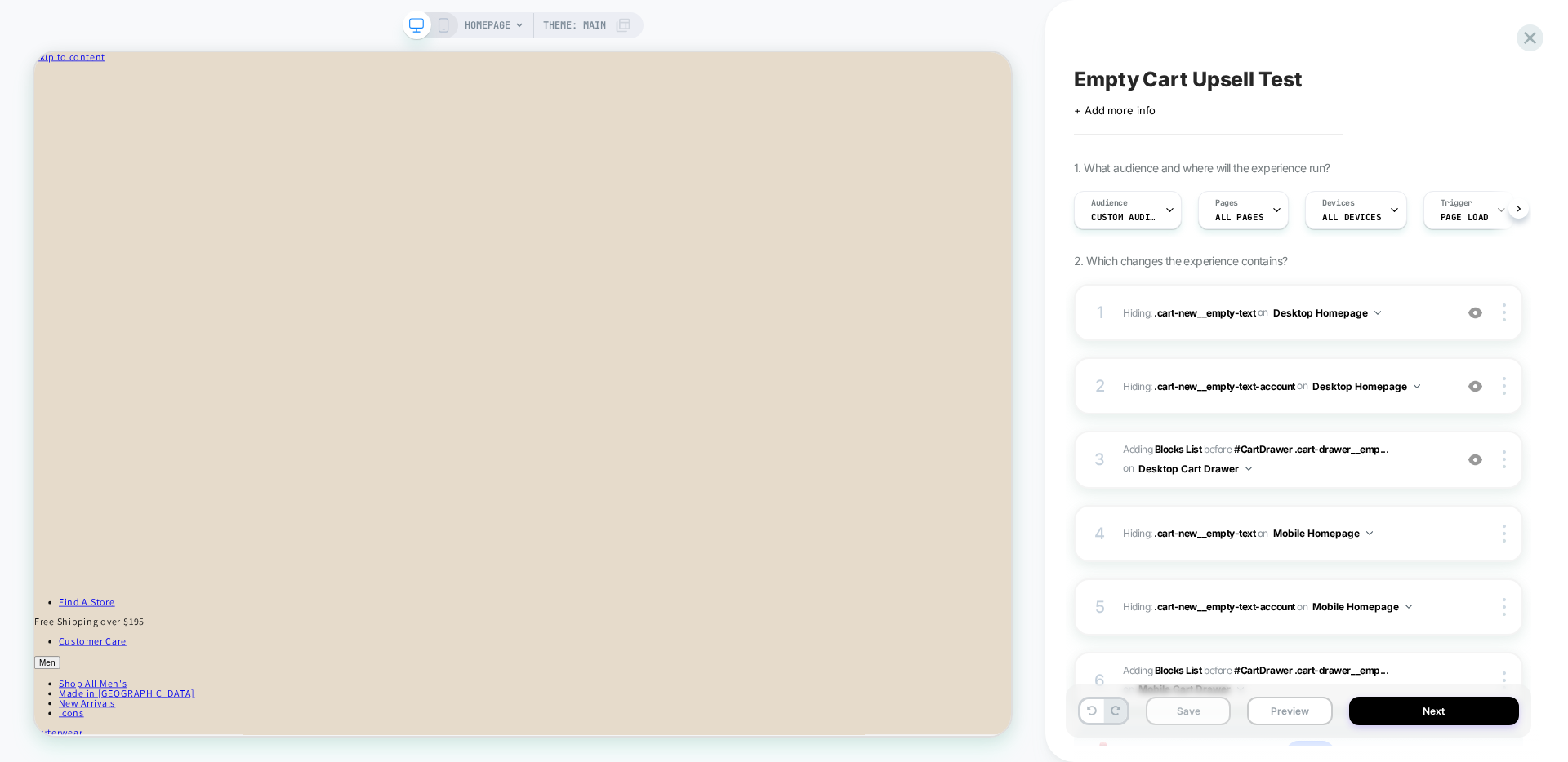
scroll to position [0, 1]
click at [1175, 573] on button "Save" at bounding box center [1188, 711] width 85 height 28
click at [1175, 573] on button "Preview" at bounding box center [1289, 711] width 85 height 28
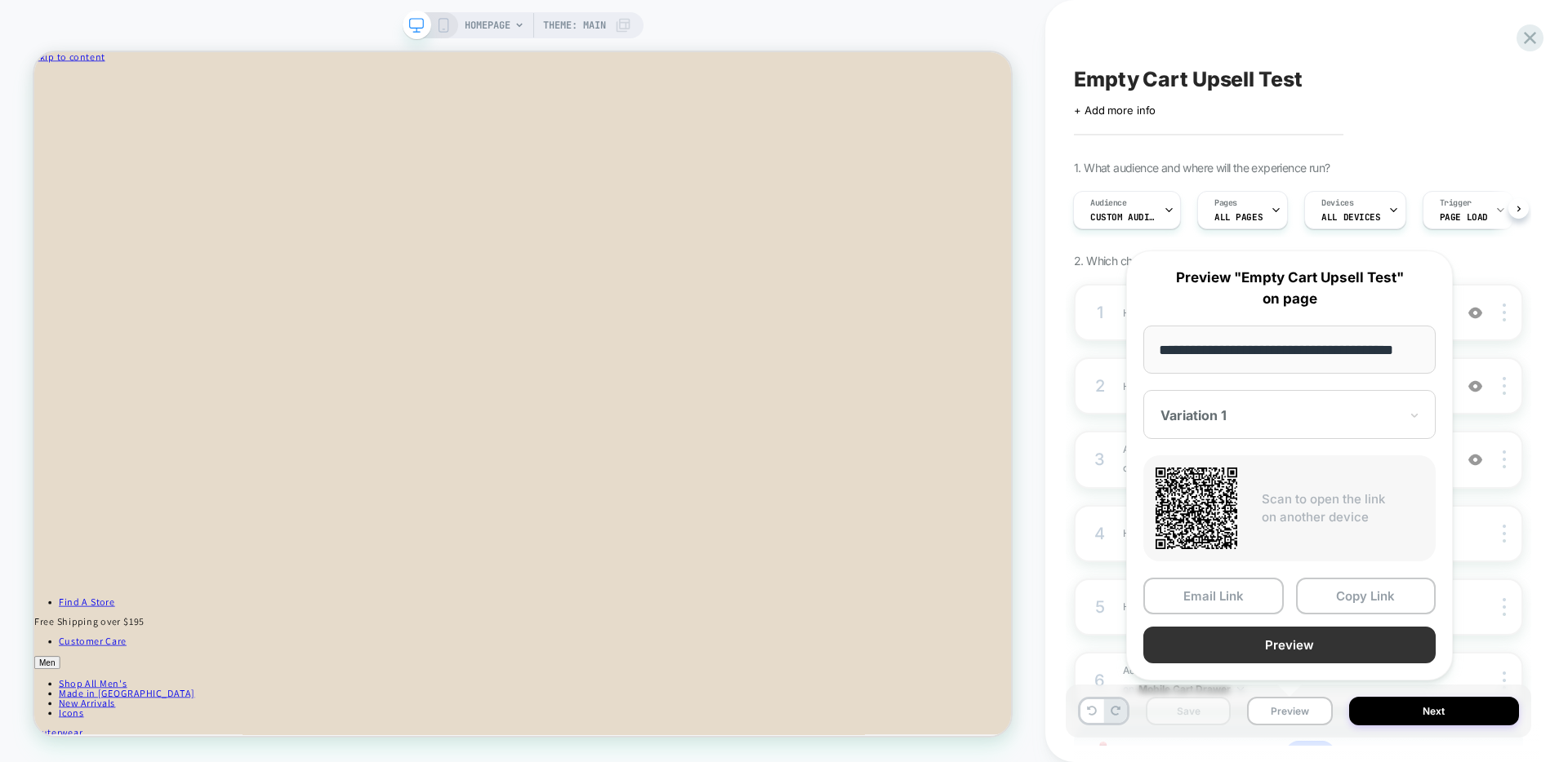
scroll to position [0, 0]
click at [1175, 573] on button "Preview" at bounding box center [1289, 644] width 293 height 37
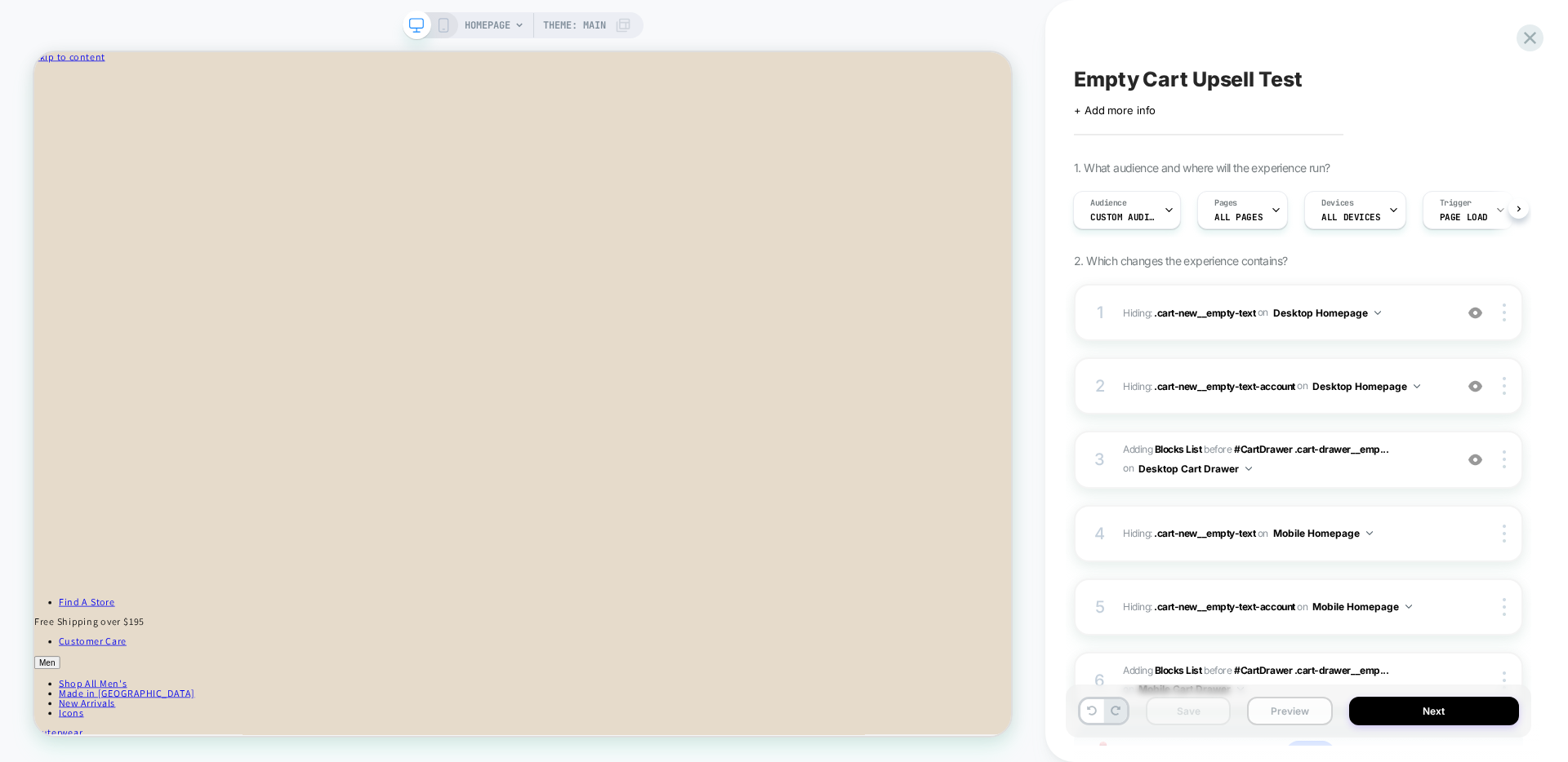
click at [1175, 573] on button "Preview" at bounding box center [1289, 711] width 85 height 28
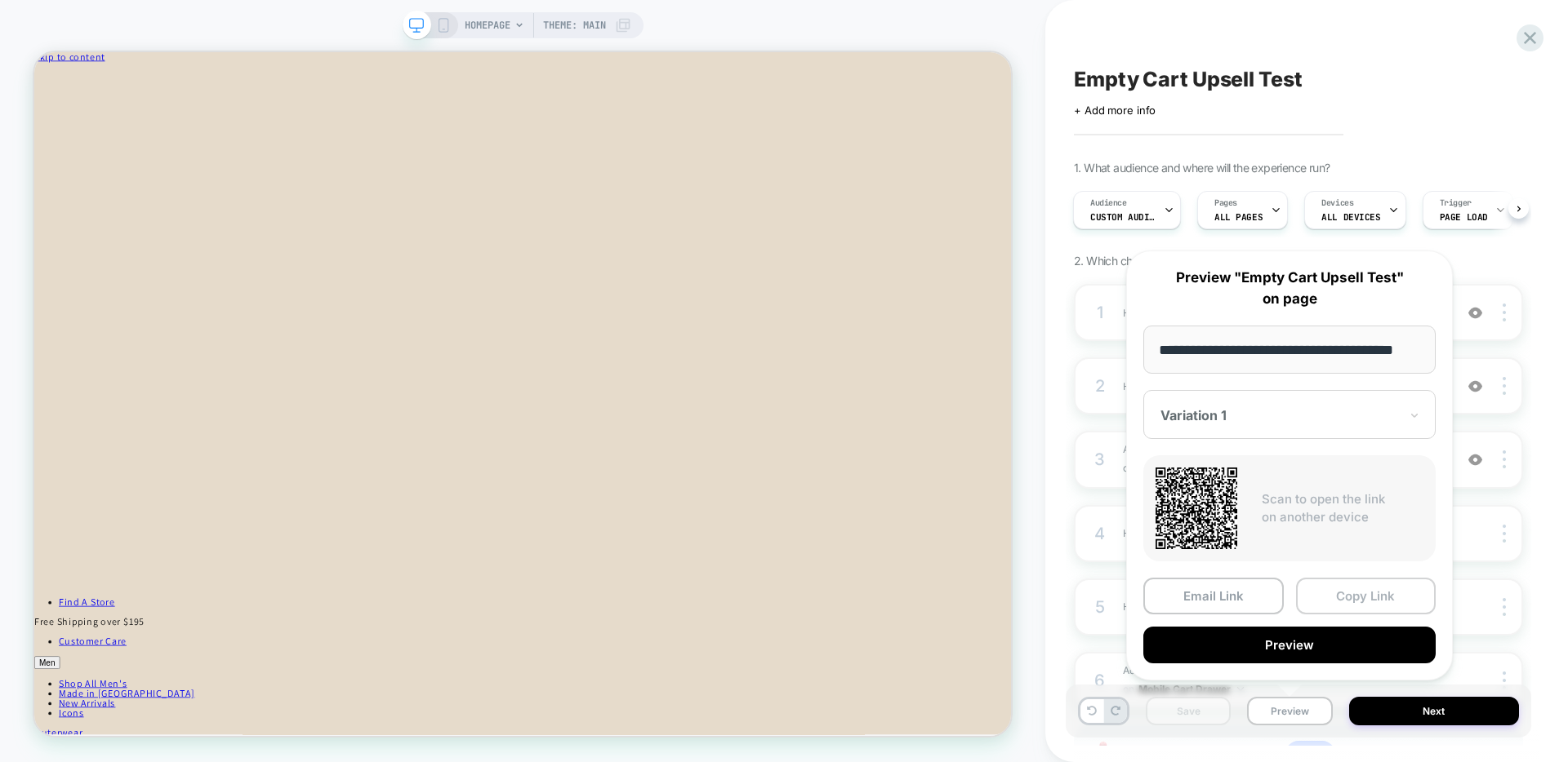
click at [1175, 573] on button "Copy Link" at bounding box center [1366, 595] width 140 height 37
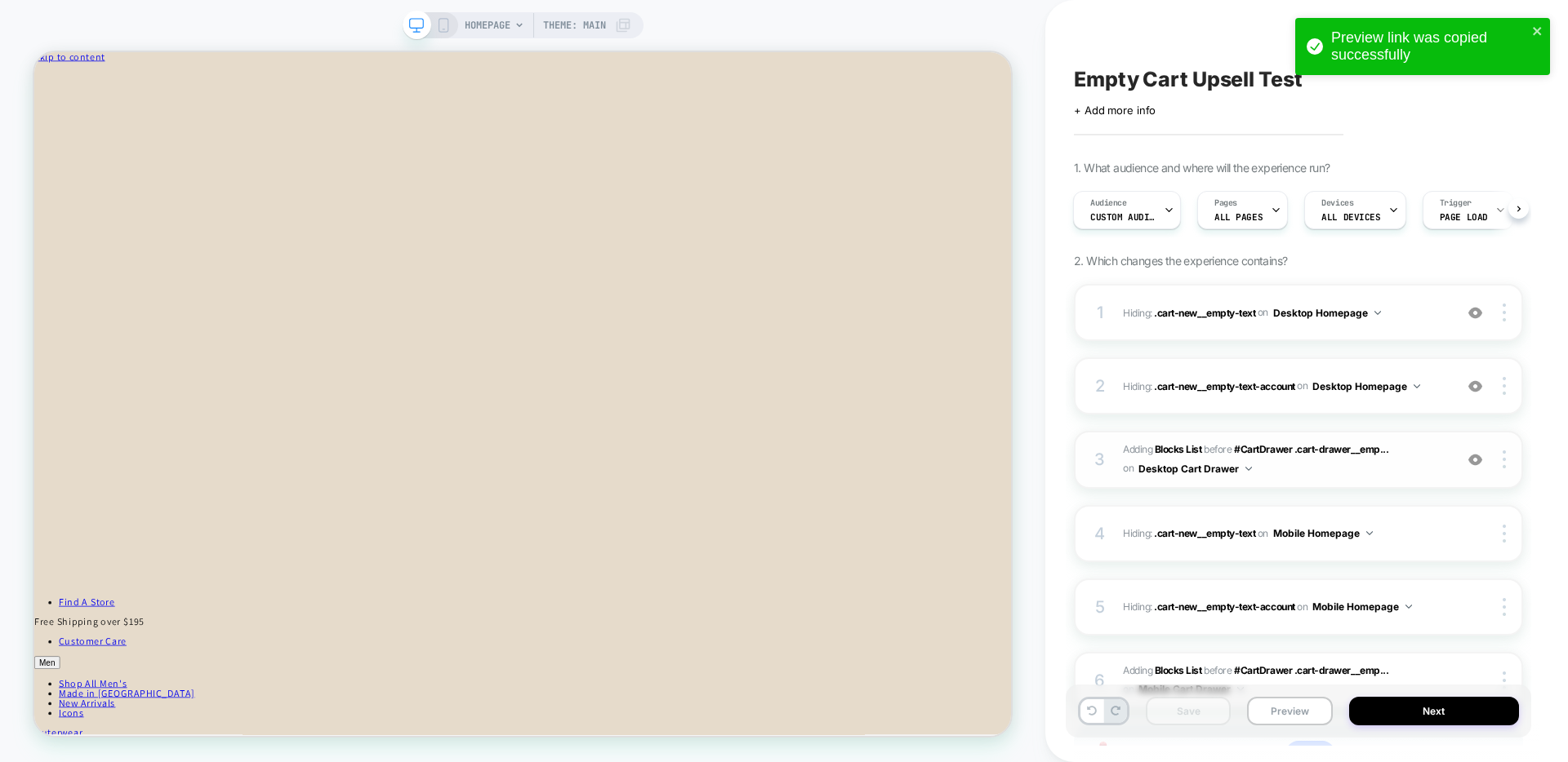
click at [1175, 479] on div "3 #_loomi_addon_1758839313109 Adding Blocks List BEFORE #CartDrawer .cart-drawe…" at bounding box center [1298, 460] width 449 height 58
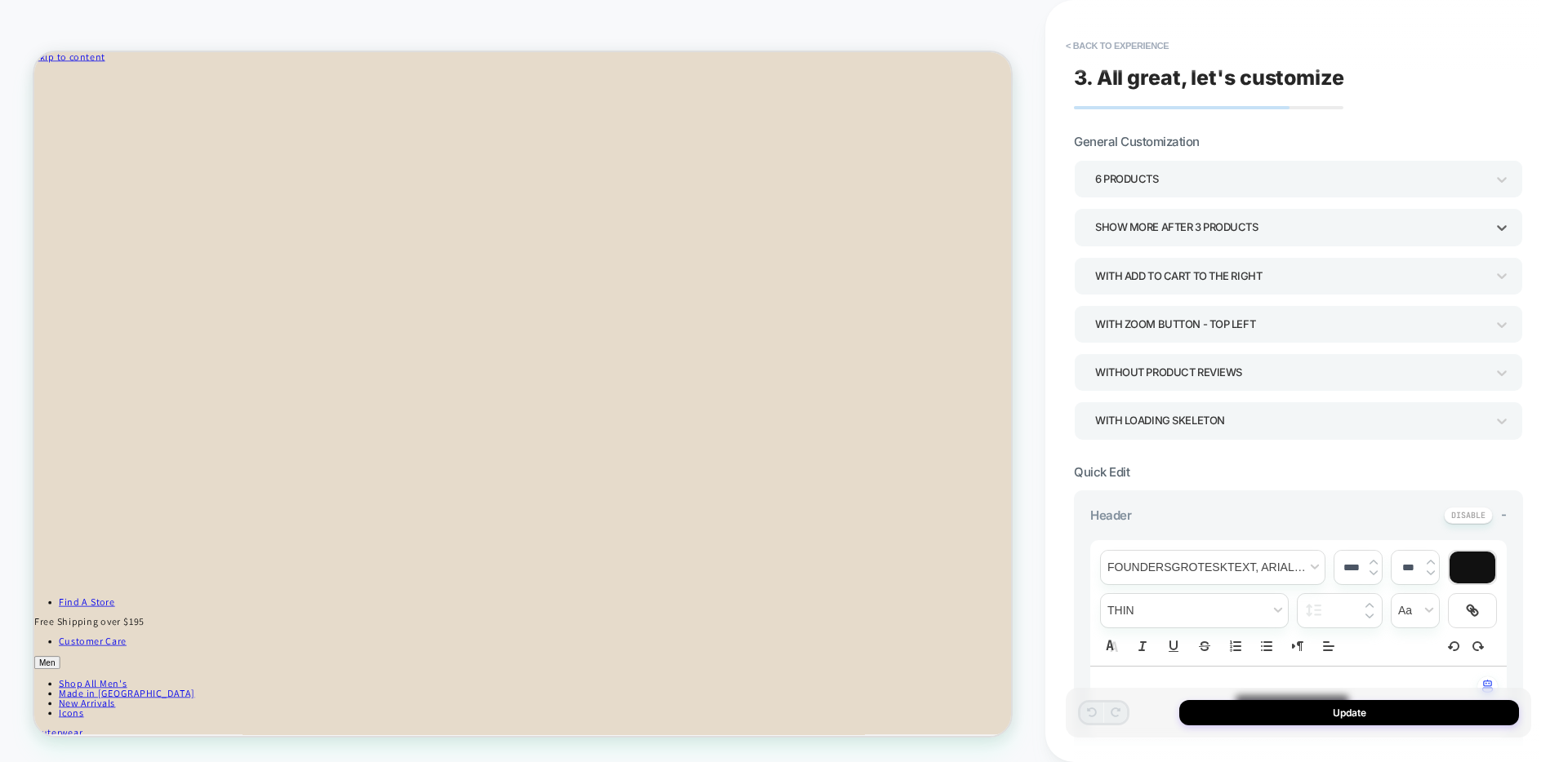
click at [1175, 219] on div "Show more after 3 Products" at bounding box center [1289, 227] width 391 height 22
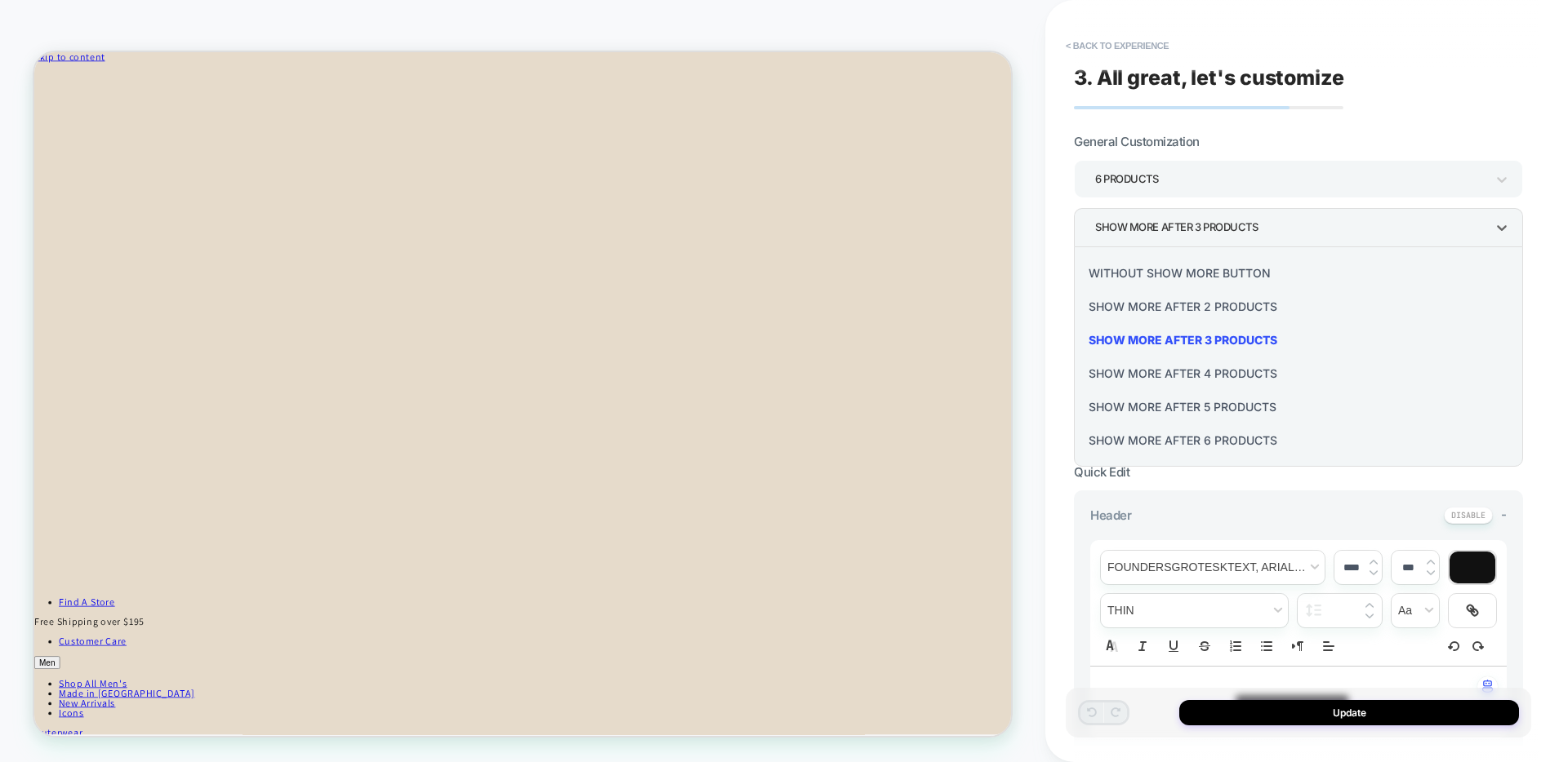
click at [1175, 373] on div "Show more after 4 Products" at bounding box center [1298, 373] width 436 height 34
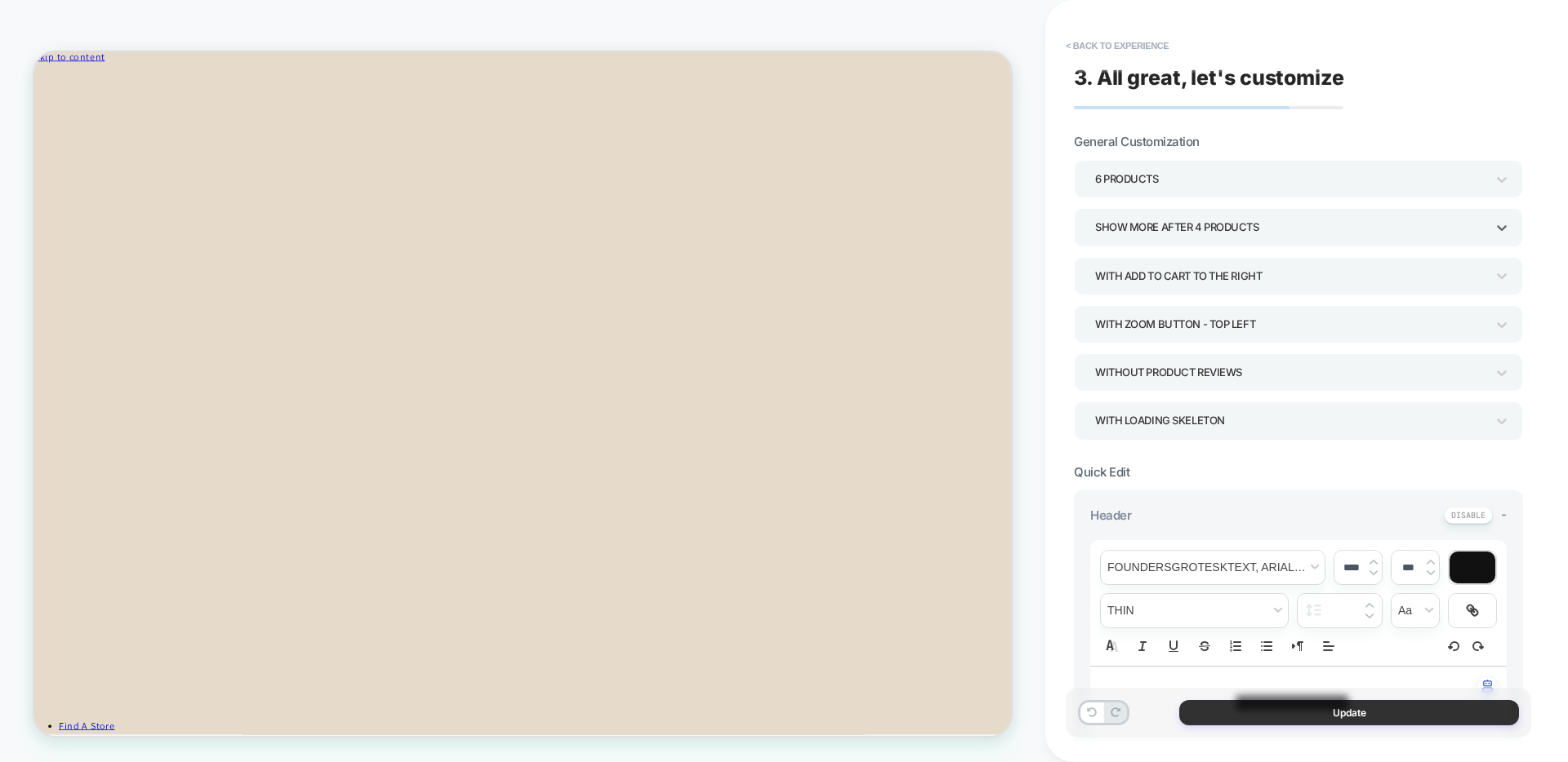
click at [1175, 573] on button "Update" at bounding box center [1349, 712] width 340 height 25
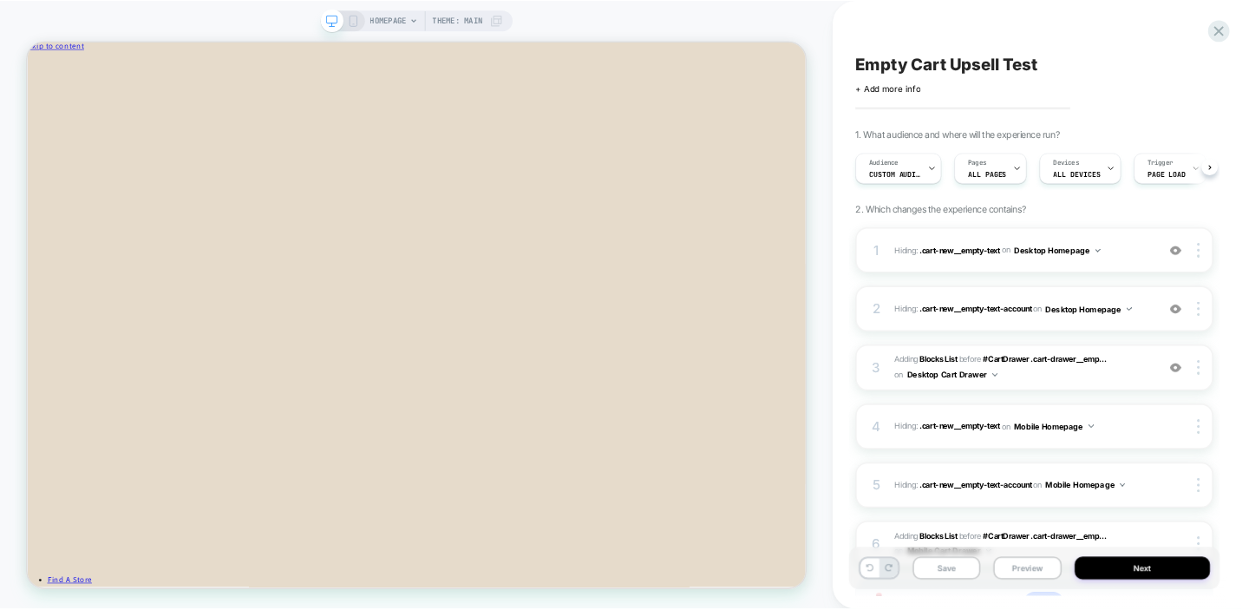
scroll to position [0, 1]
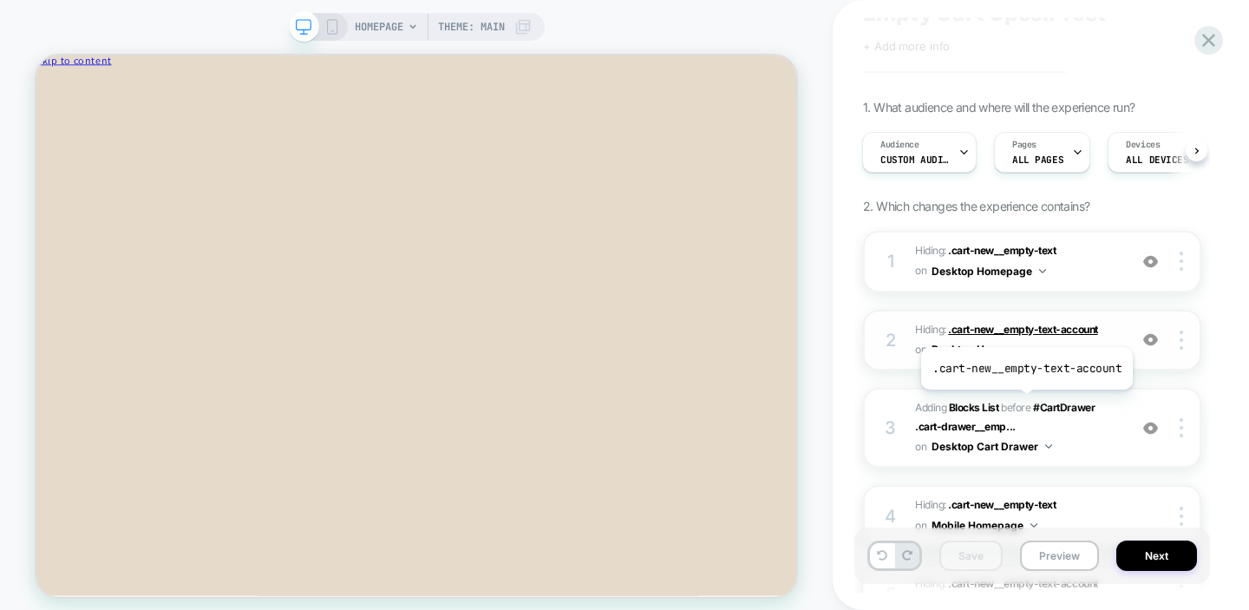
scroll to position [86, 0]
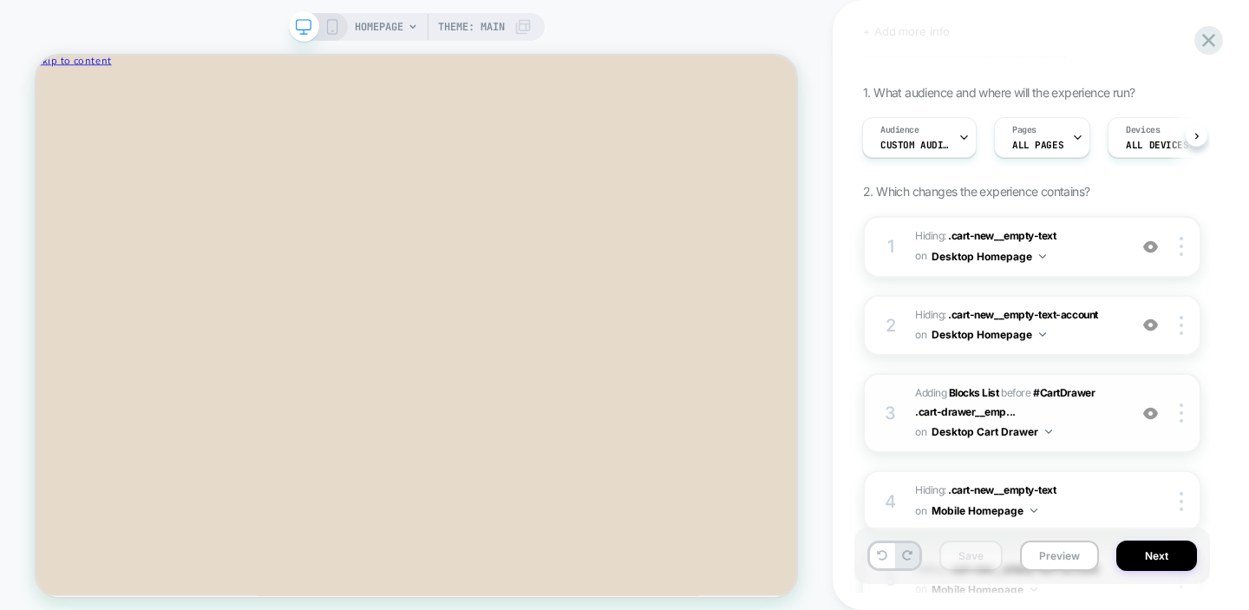
click at [1084, 430] on span "#_loomi_addon_1758839313109 Adding Blocks List BEFORE #CartDrawer .cart-drawer_…" at bounding box center [1017, 412] width 204 height 59
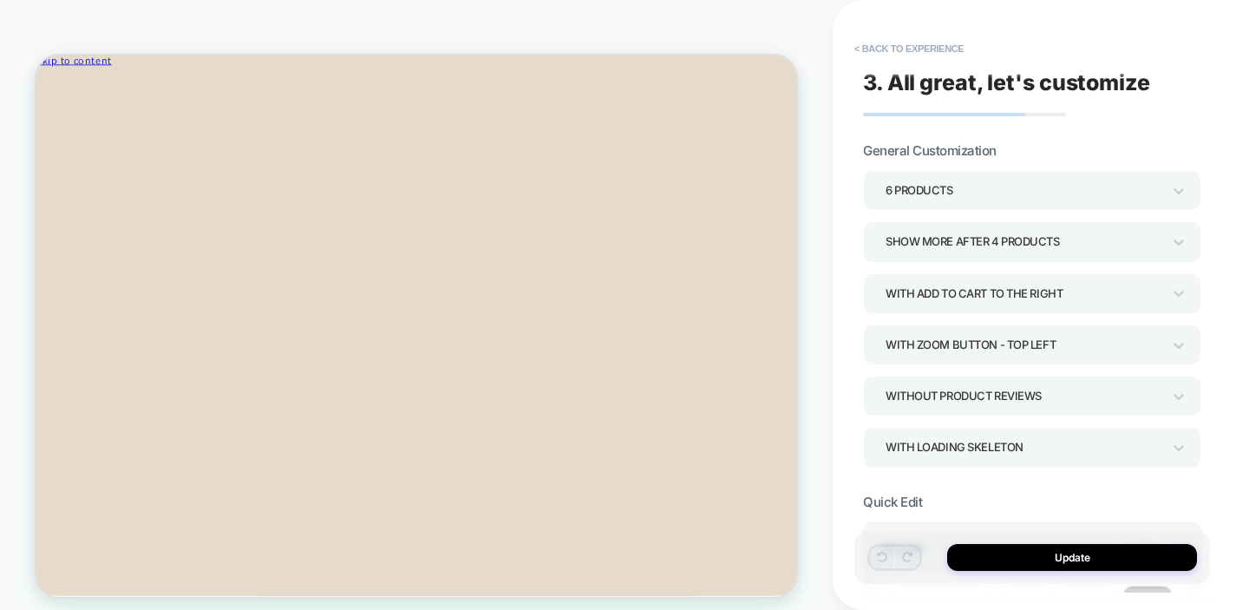
scroll to position [77, 0]
click at [973, 234] on div "Show more after 4 Products" at bounding box center [1024, 241] width 276 height 23
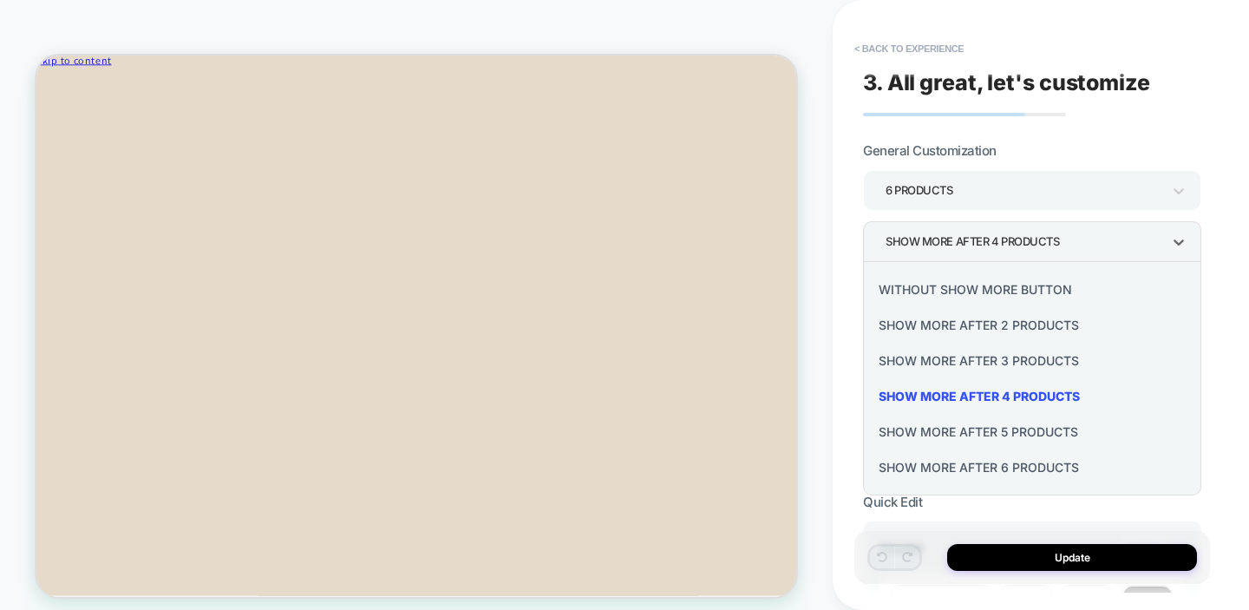
click at [941, 359] on div "Show more after 3 Products" at bounding box center [1032, 361] width 324 height 36
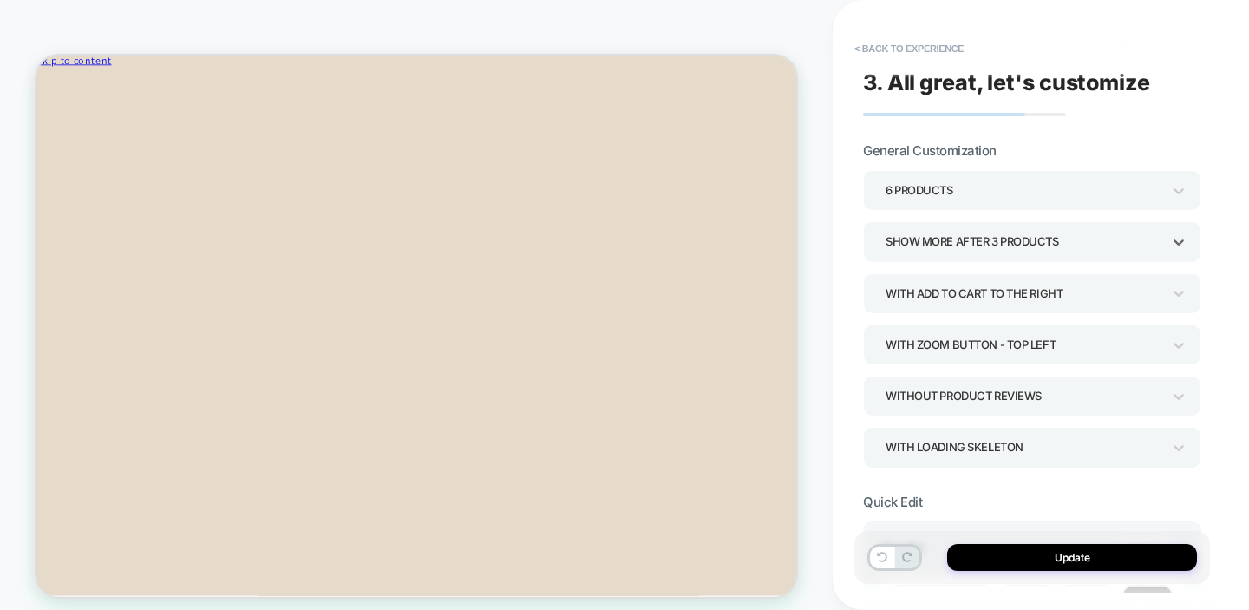
scroll to position [0, 0]
click at [1077, 568] on button "Update" at bounding box center [1072, 557] width 250 height 27
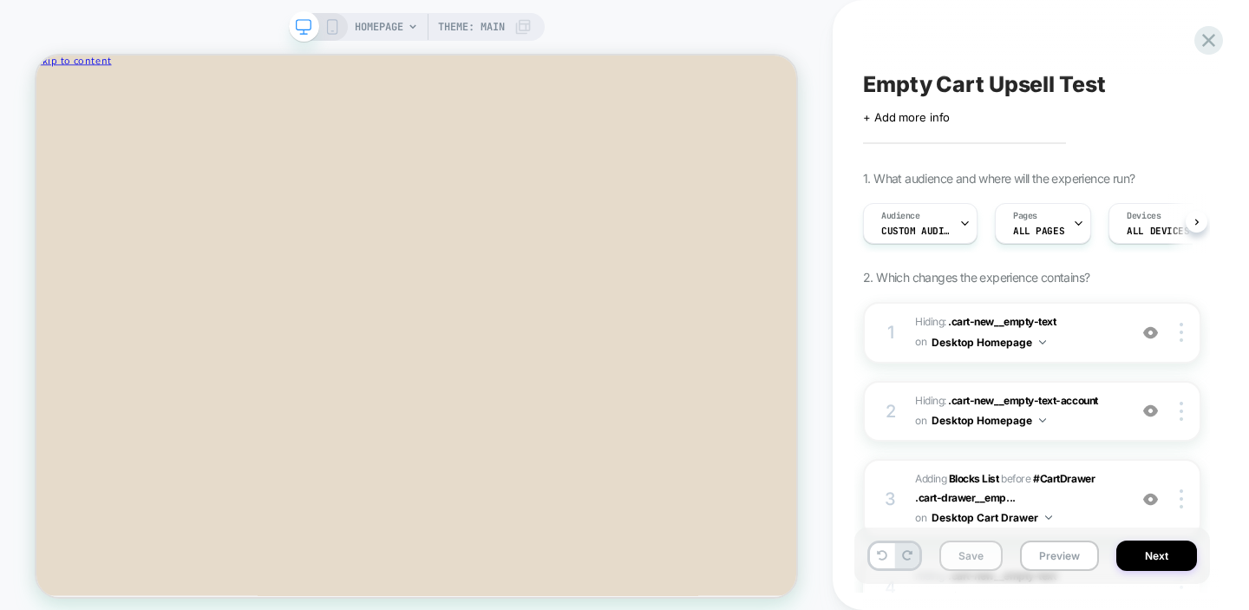
scroll to position [0, 1]
click at [970, 564] on button "Save" at bounding box center [971, 555] width 63 height 30
click at [1065, 555] on button "Preview" at bounding box center [1059, 555] width 79 height 30
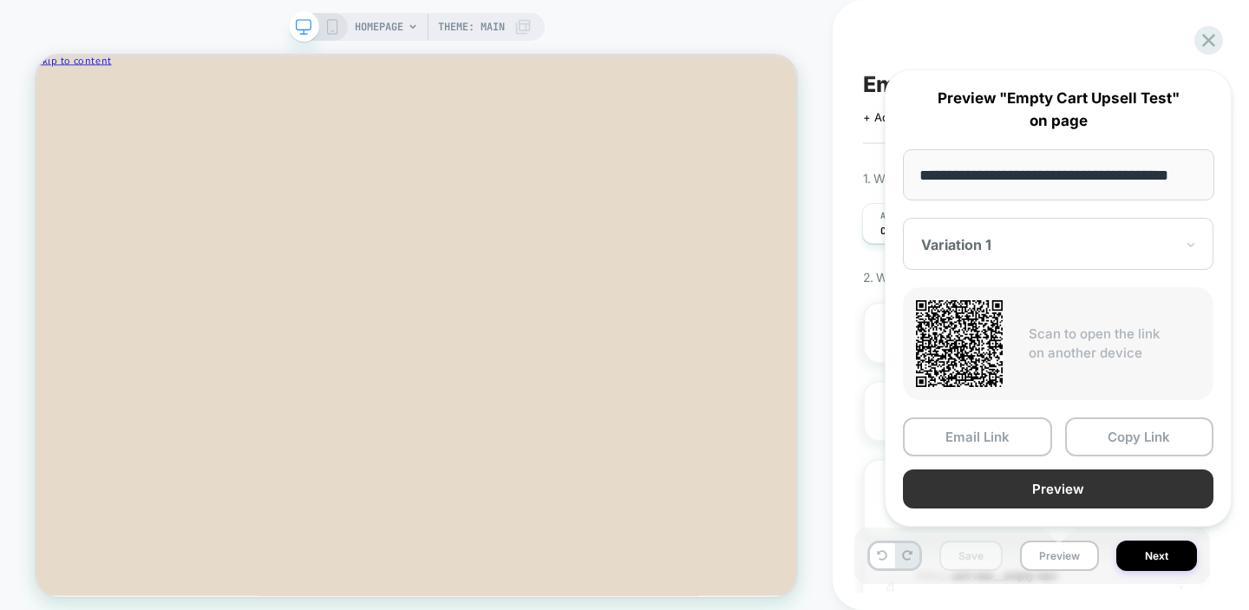
scroll to position [0, 0]
click at [967, 495] on button "Preview" at bounding box center [1058, 488] width 311 height 39
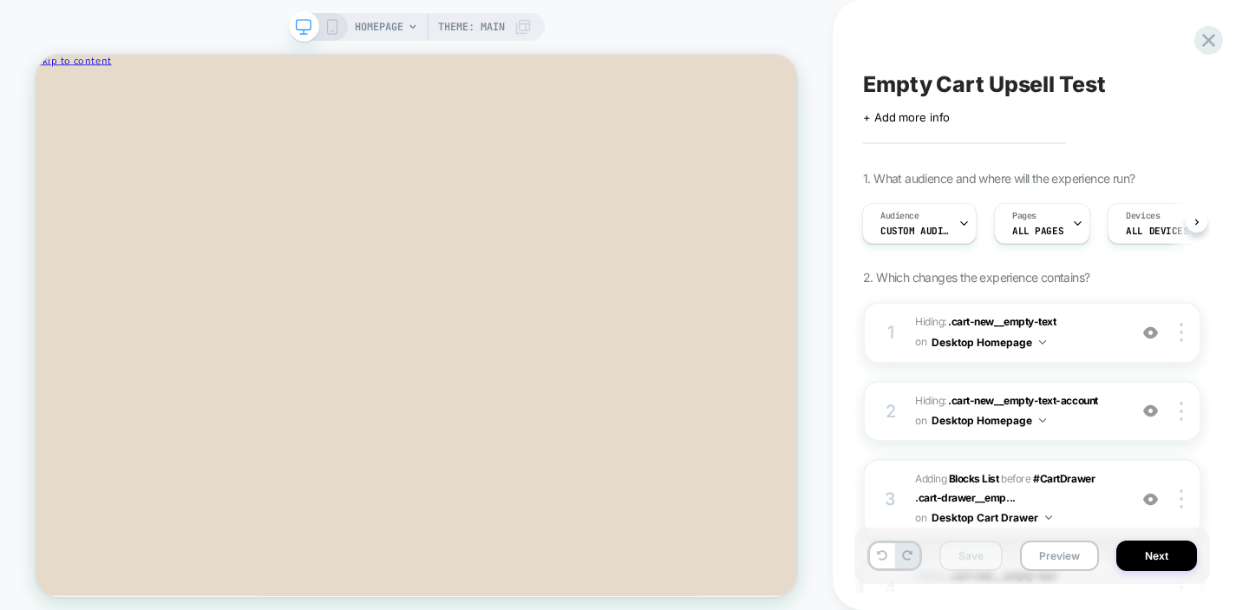
scroll to position [0, 1]
click at [1055, 552] on button "Preview" at bounding box center [1059, 555] width 79 height 30
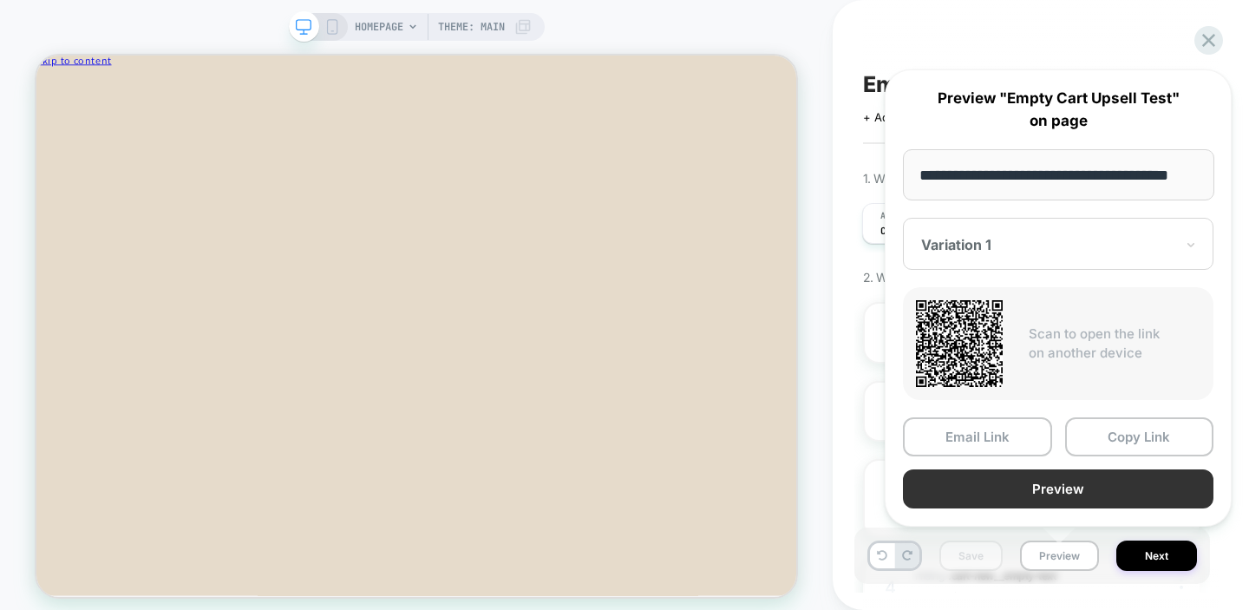
scroll to position [0, 0]
click at [1028, 485] on button "Preview" at bounding box center [1058, 488] width 311 height 39
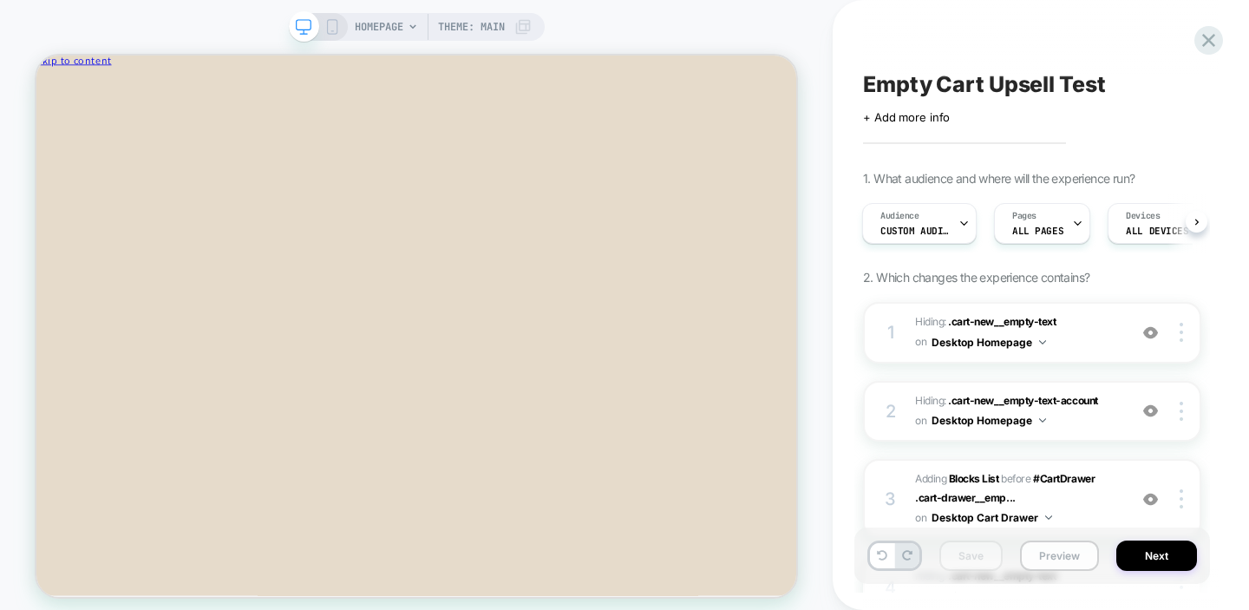
click at [1050, 552] on button "Preview" at bounding box center [1059, 555] width 79 height 30
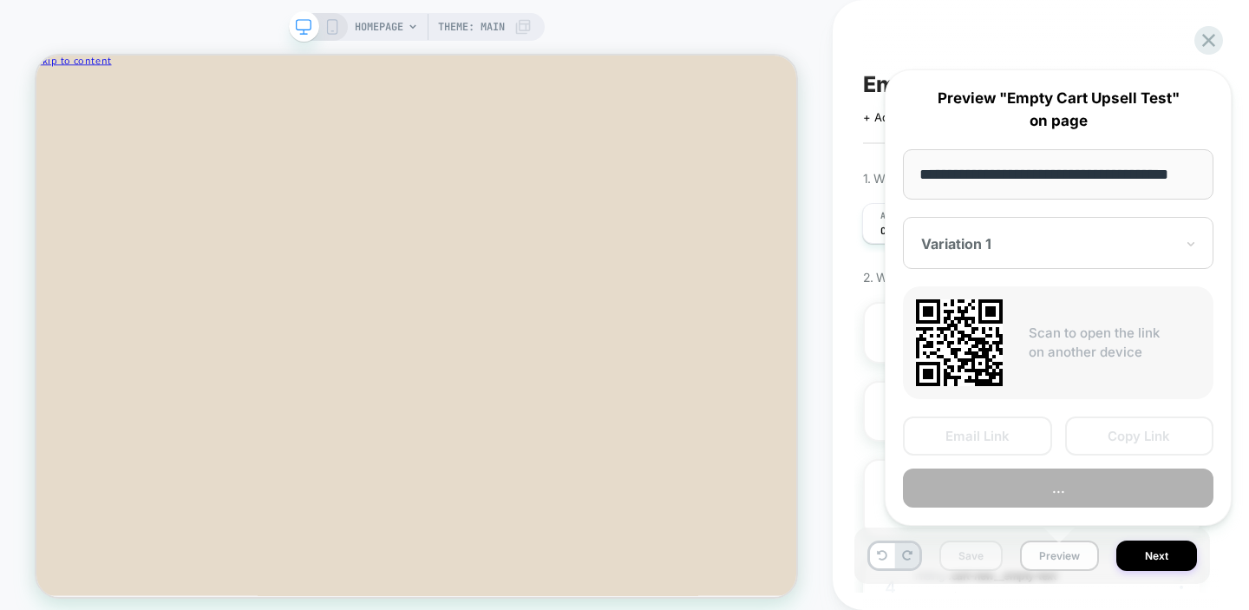
scroll to position [0, 24]
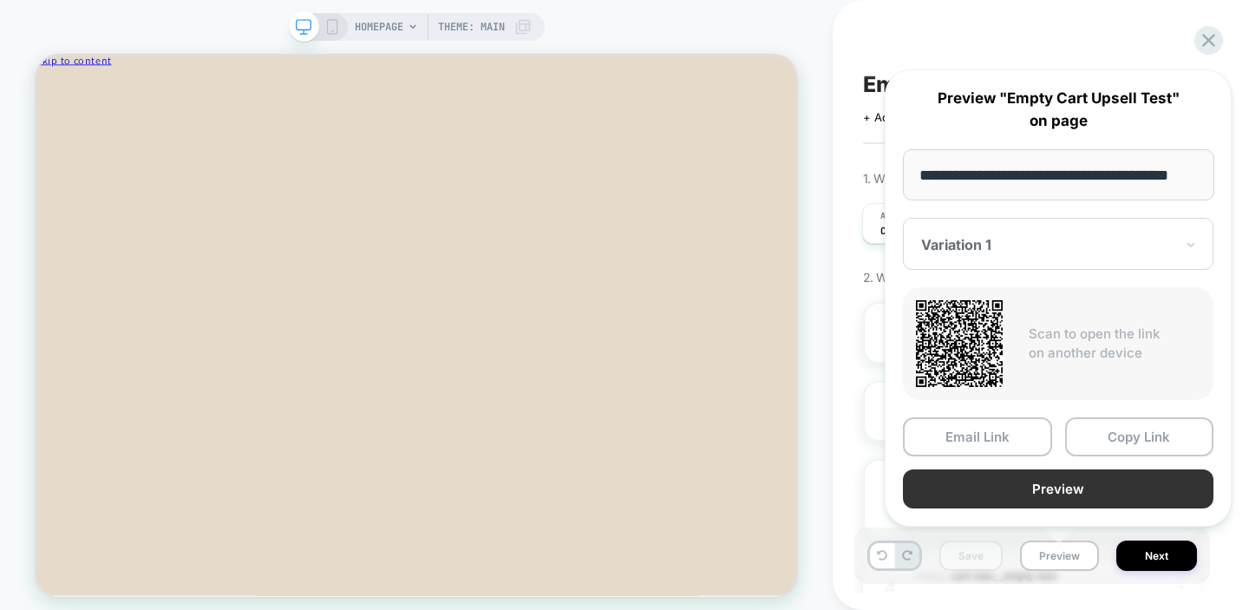
click at [1008, 486] on button "Preview" at bounding box center [1058, 488] width 311 height 39
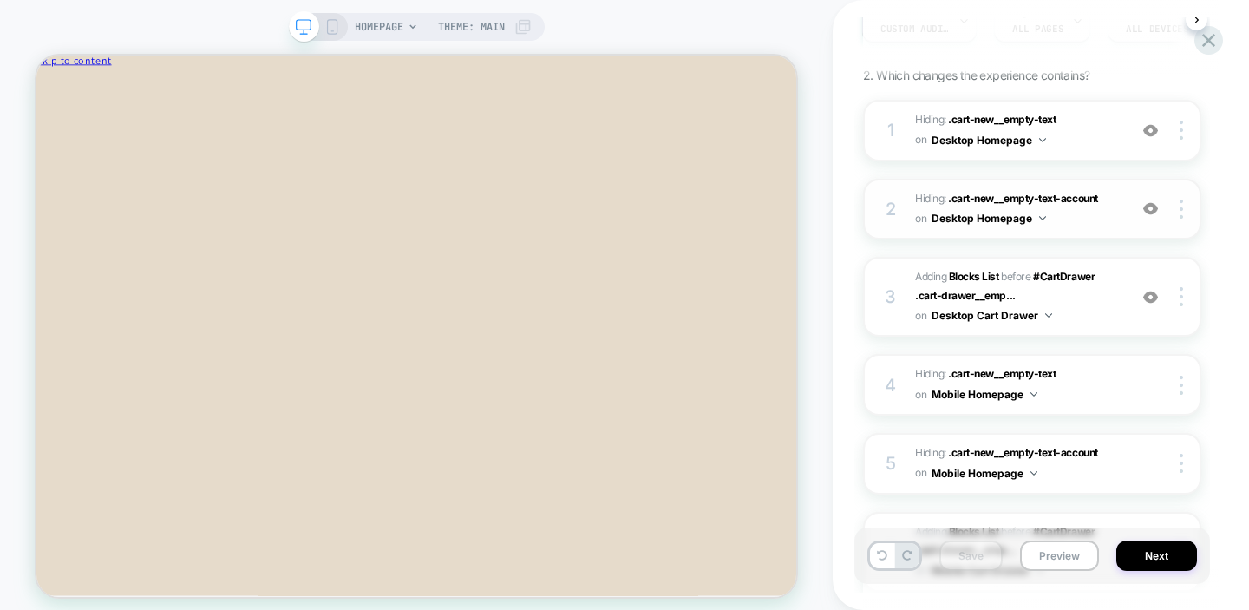
scroll to position [206, 0]
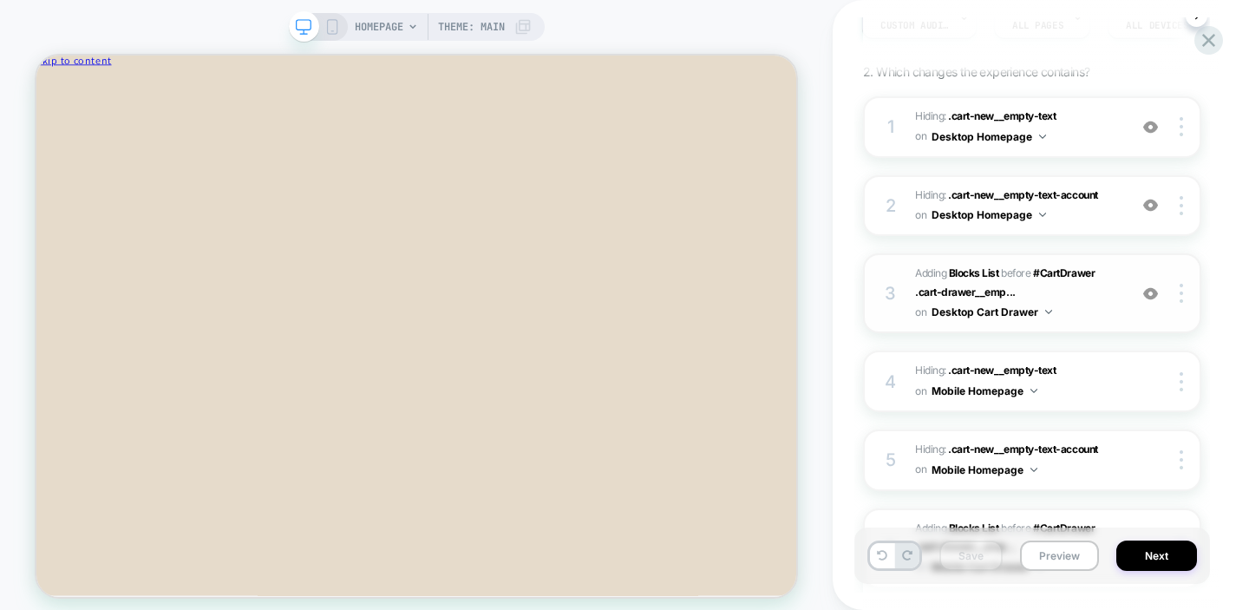
click at [1073, 304] on span "#_loomi_addon_1758839313109 Adding Blocks List BEFORE #CartDrawer .cart-drawer_…" at bounding box center [1017, 293] width 204 height 59
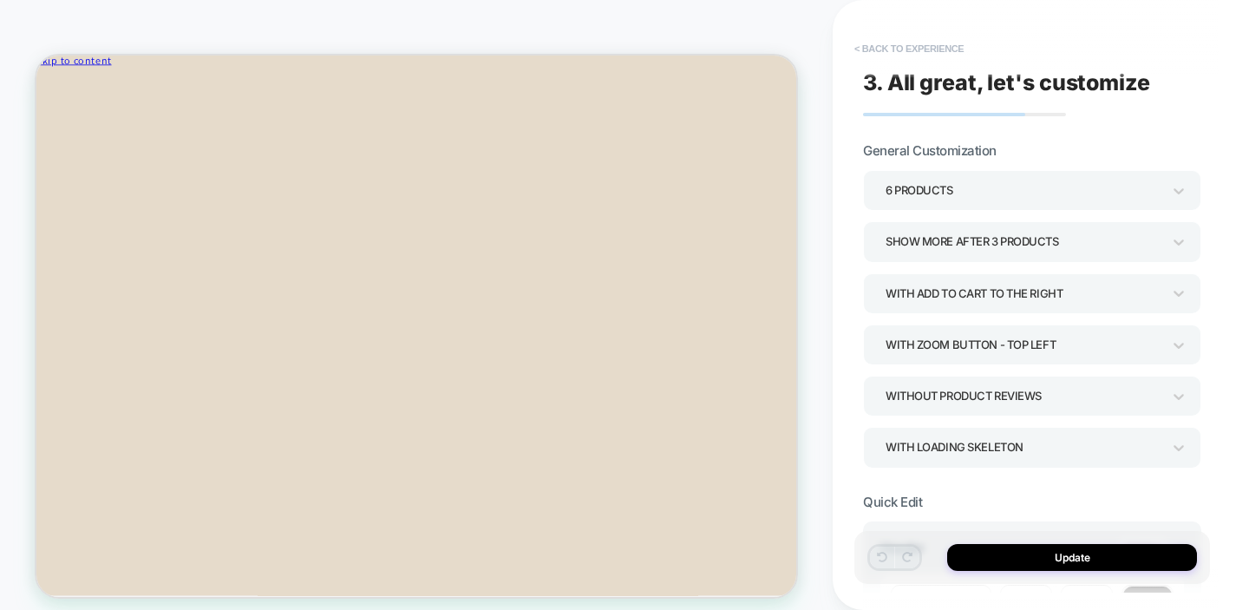
click at [912, 50] on button "< Back to experience" at bounding box center [909, 49] width 127 height 28
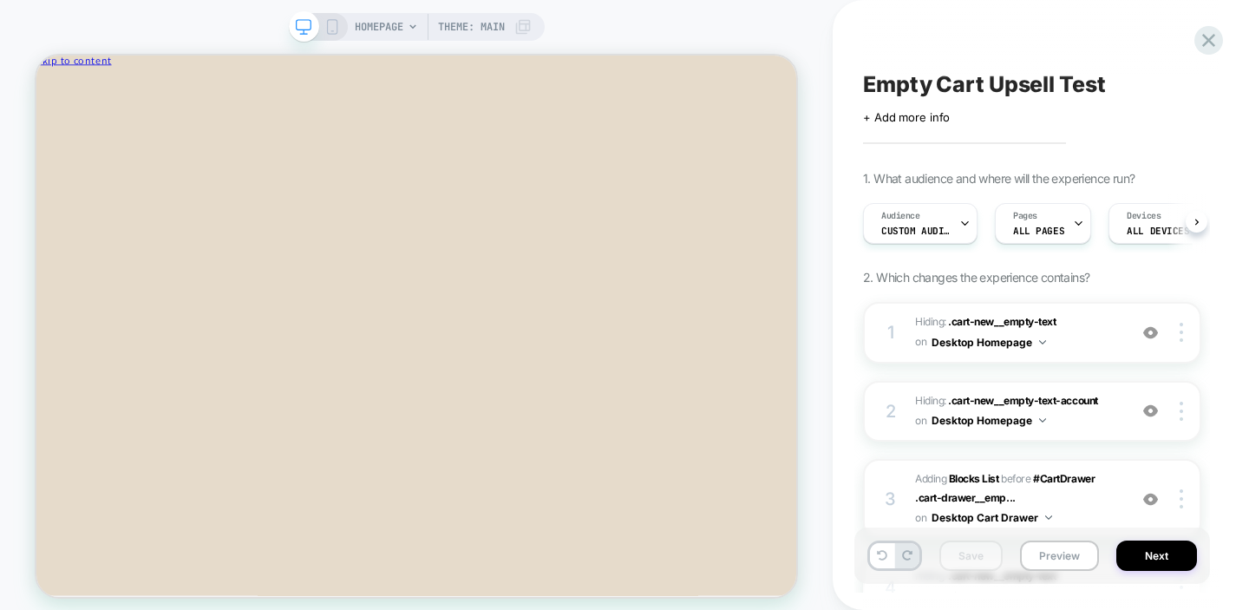
scroll to position [0, 1]
click at [1035, 554] on button "Preview" at bounding box center [1059, 555] width 79 height 30
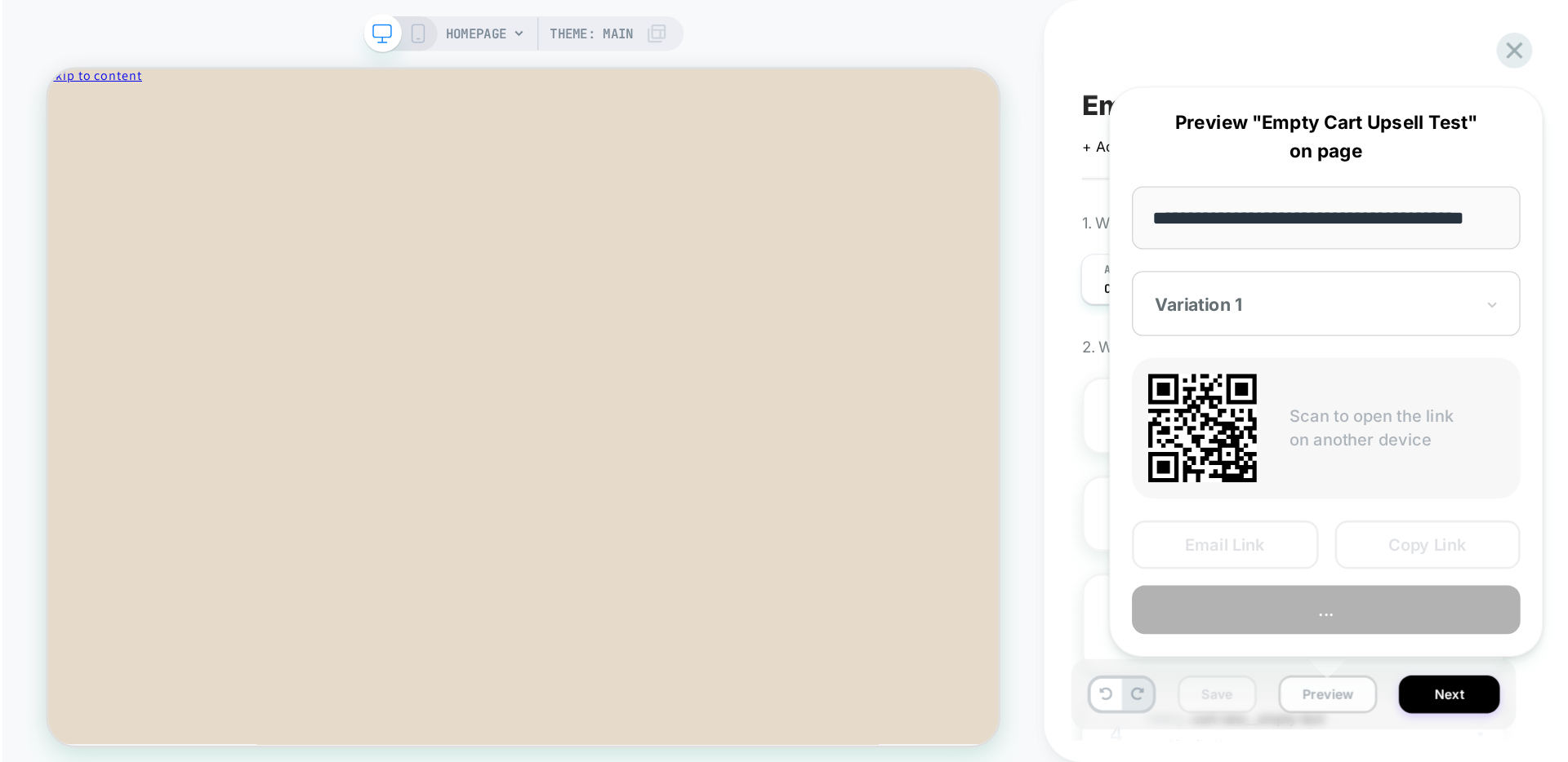
scroll to position [0, 23]
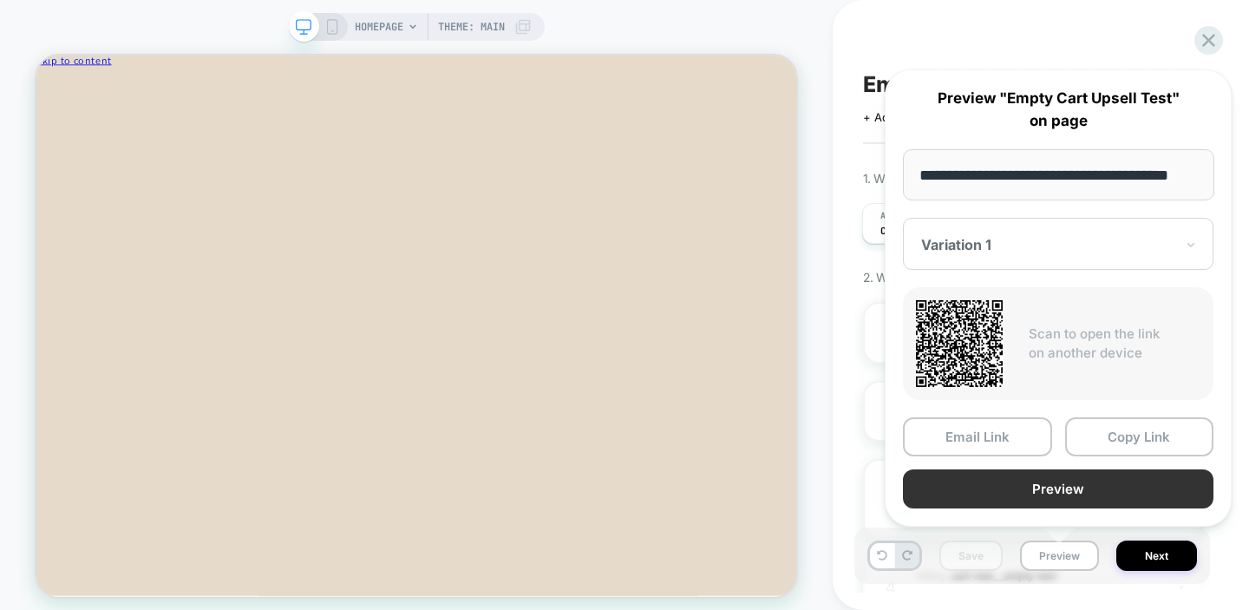
click at [1048, 484] on button "Preview" at bounding box center [1058, 488] width 311 height 39
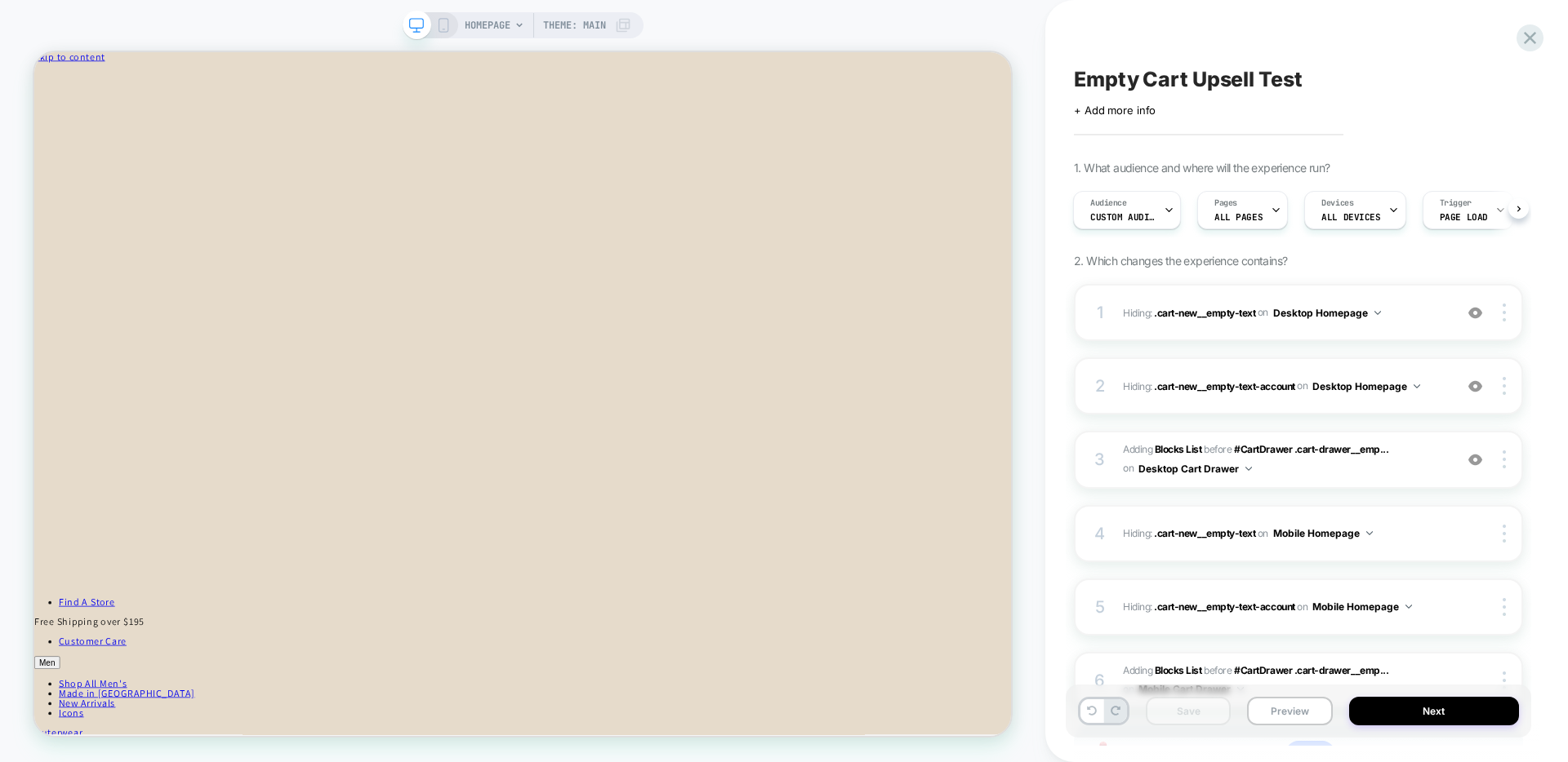
scroll to position [0, 1]
click at [965, 23] on div "HOMEPAGE Theme: MAIN" at bounding box center [522, 381] width 1045 height 730
click at [1175, 40] on icon at bounding box center [1529, 38] width 22 height 22
